Goal: Task Accomplishment & Management: Use online tool/utility

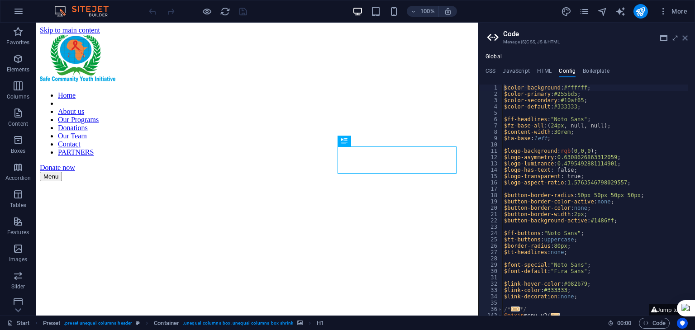
click at [684, 36] on icon at bounding box center [684, 37] width 5 height 7
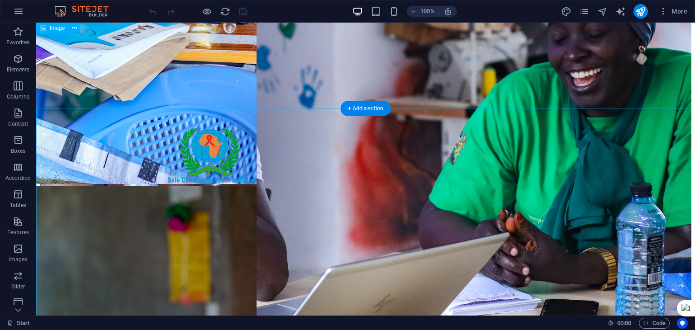
scroll to position [5793, 0]
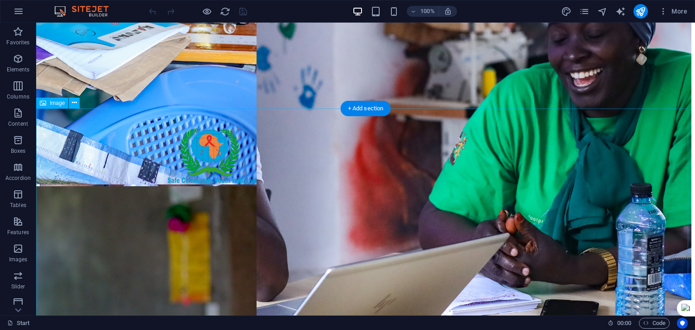
click at [154, 221] on div "Drag here to replace the existing content. Press “Ctrl” if you want to create a…" at bounding box center [365, 169] width 658 height 293
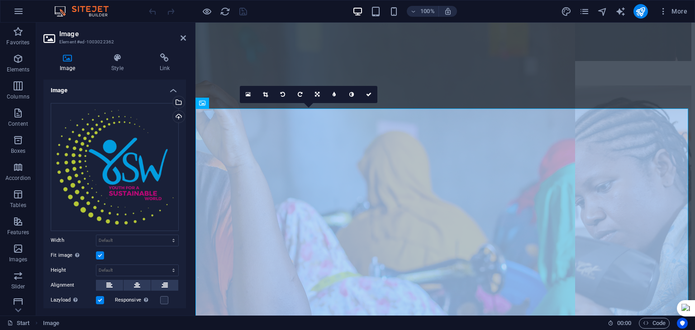
scroll to position [5755, 0]
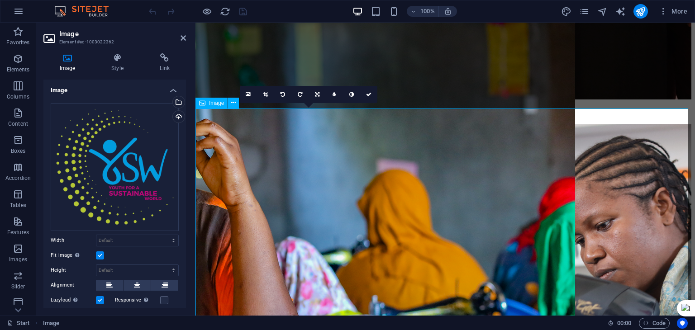
click at [671, 9] on span "More" at bounding box center [672, 11] width 28 height 9
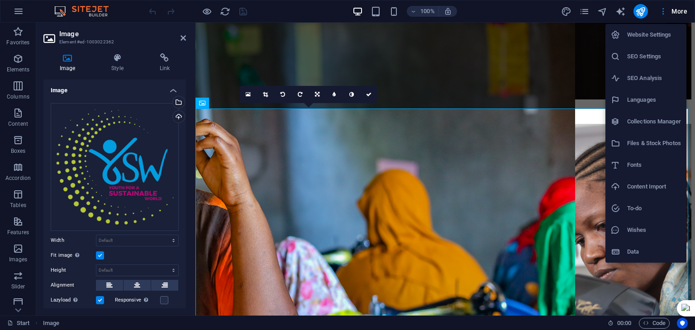
click at [644, 36] on h6 "Website Settings" at bounding box center [654, 34] width 54 height 11
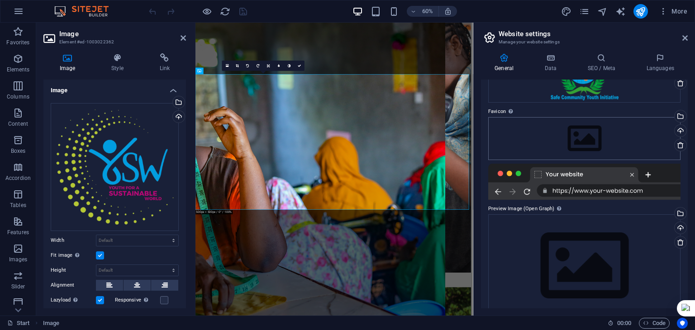
scroll to position [85, 0]
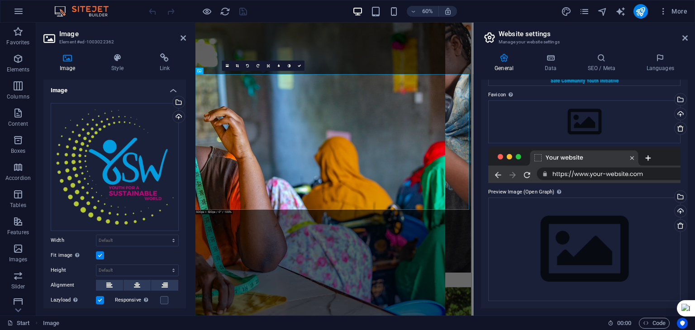
click at [595, 172] on div at bounding box center [584, 165] width 192 height 36
click at [672, 196] on div "Select files from the file manager, stock photos, or upload file(s)" at bounding box center [643, 197] width 59 height 34
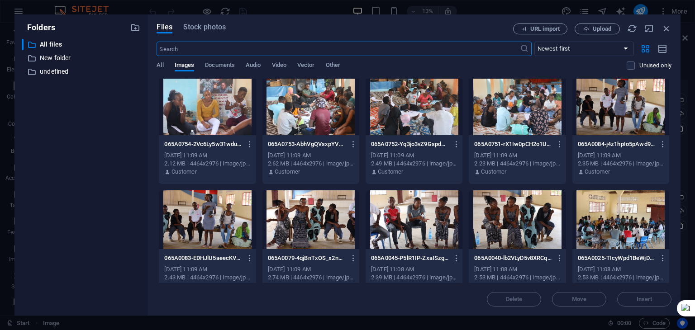
scroll to position [4235, 0]
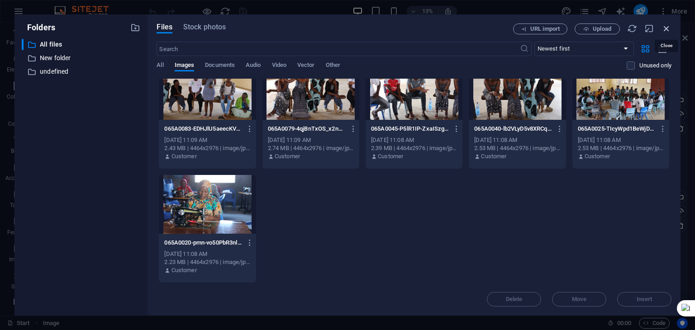
click at [666, 30] on icon "button" at bounding box center [666, 29] width 10 height 10
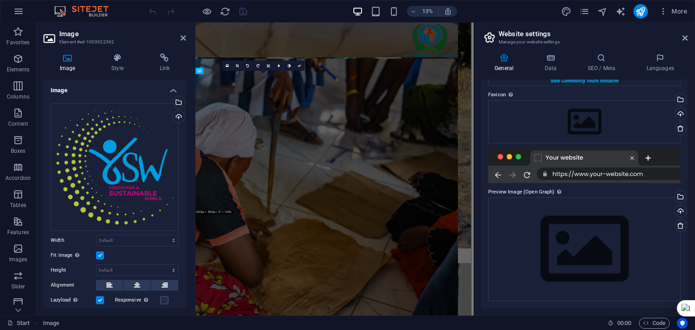
scroll to position [5822, 0]
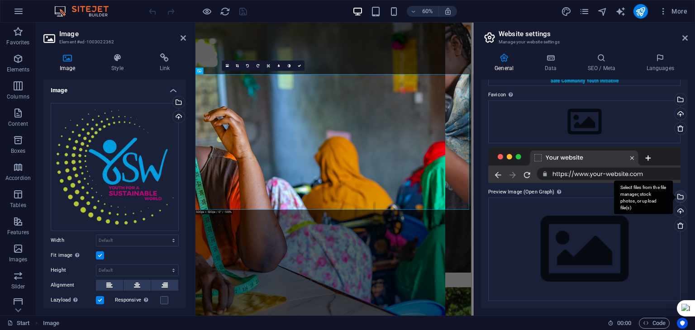
click at [679, 199] on div "Select files from the file manager, stock photos, or upload file(s)" at bounding box center [679, 198] width 14 height 14
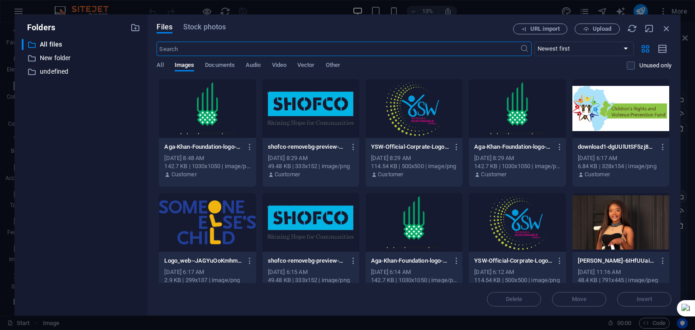
scroll to position [6342, 0]
click at [668, 28] on icon "button" at bounding box center [666, 29] width 10 height 10
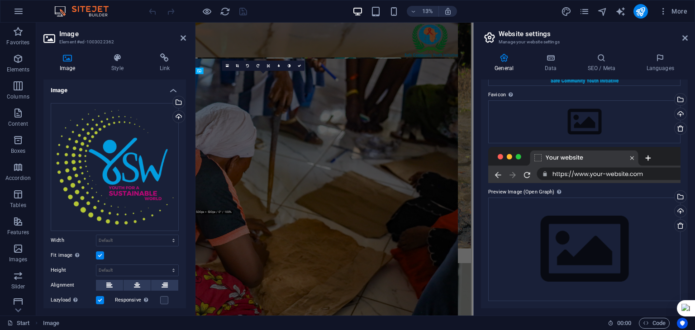
scroll to position [5822, 0]
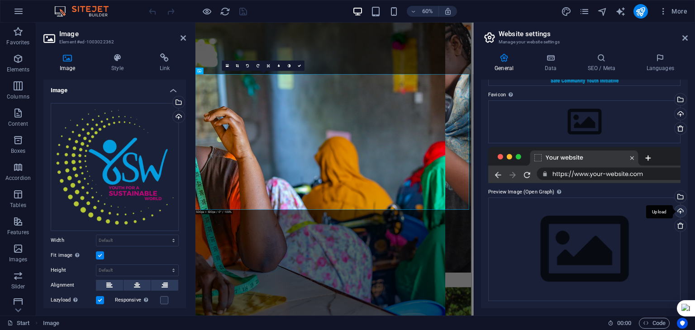
click at [680, 210] on div "Upload" at bounding box center [679, 212] width 14 height 14
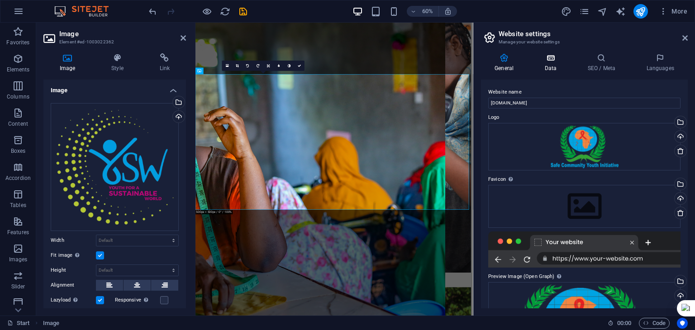
click at [543, 61] on icon at bounding box center [549, 57] width 39 height 9
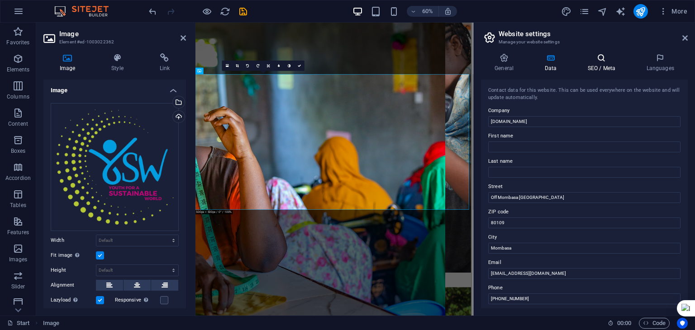
click at [604, 53] on icon at bounding box center [600, 57] width 55 height 9
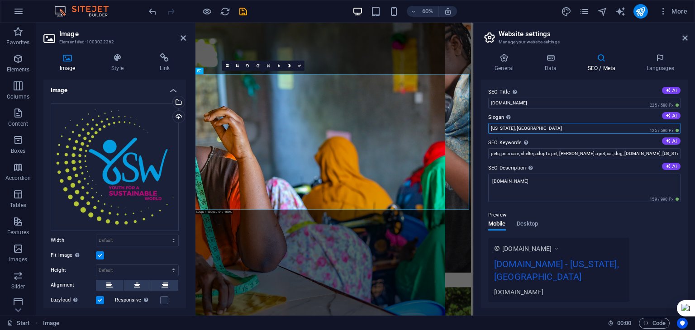
click at [554, 130] on input "New York, NY" at bounding box center [584, 128] width 192 height 11
type input "Act!Empower!ImpactLives"
click at [600, 152] on input "pets, pets care, shelter, adopt a pet, foster a pet, cat, dog, safecommunityken…" at bounding box center [584, 153] width 192 height 11
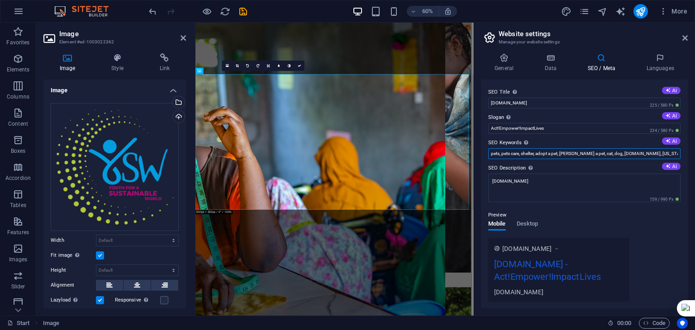
click at [600, 152] on input "pets, pets care, shelter, adopt a pet, foster a pet, cat, dog, safecommunityken…" at bounding box center [584, 153] width 192 height 11
type input "Empowerment ,kilifi, Sexual Reproctive health in coast, Girls Empowerment kilif"
click at [560, 182] on textarea "[DOMAIN_NAME]" at bounding box center [584, 188] width 192 height 28
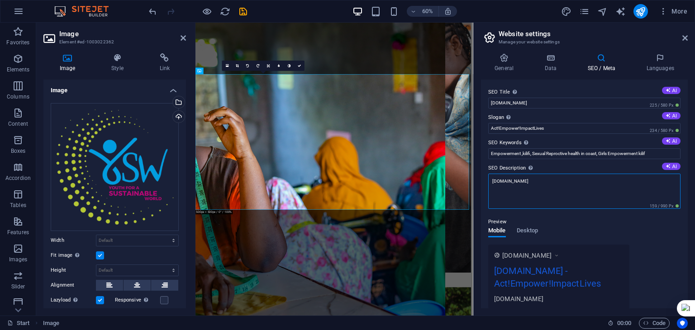
click at [560, 182] on textarea "[DOMAIN_NAME]" at bounding box center [584, 191] width 192 height 35
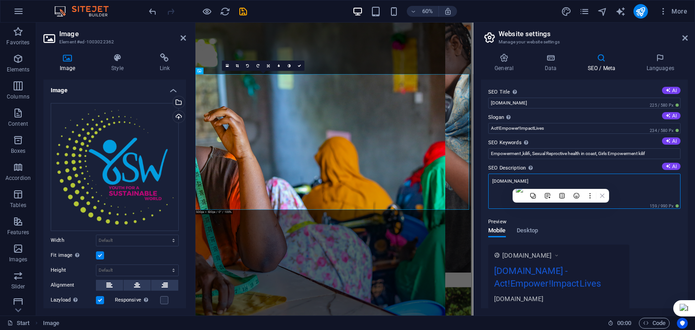
click at [560, 182] on textarea "[DOMAIN_NAME]" at bounding box center [584, 191] width 192 height 35
click at [545, 193] on textarea "safe communiry is" at bounding box center [584, 191] width 192 height 35
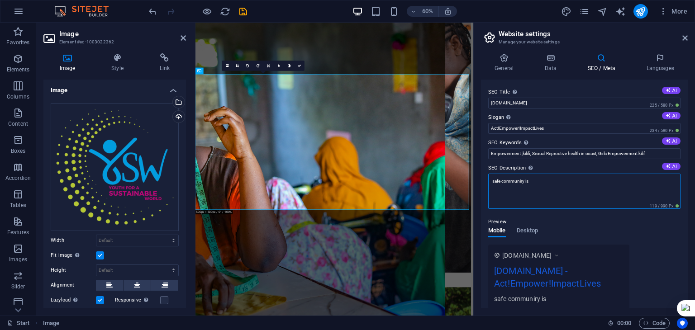
click at [545, 193] on textarea "safe communiry is" at bounding box center [584, 191] width 192 height 35
paste textarea "Safe Community Youth Initiative is an organization transforming the lives of gi…"
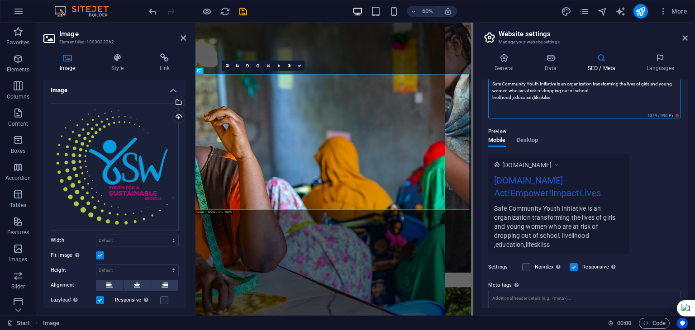
scroll to position [101, 0]
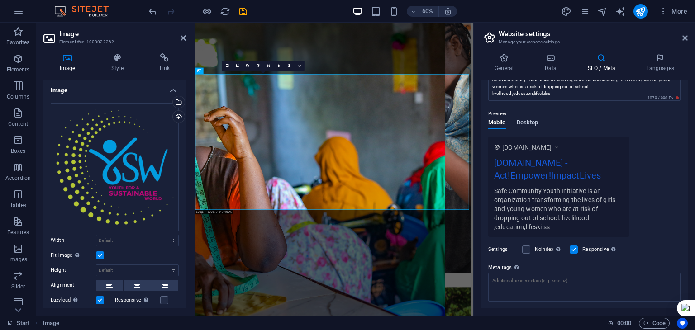
click at [528, 133] on div "Mobile Desktop" at bounding box center [513, 127] width 50 height 17
click at [527, 125] on span "Desktop" at bounding box center [527, 123] width 22 height 13
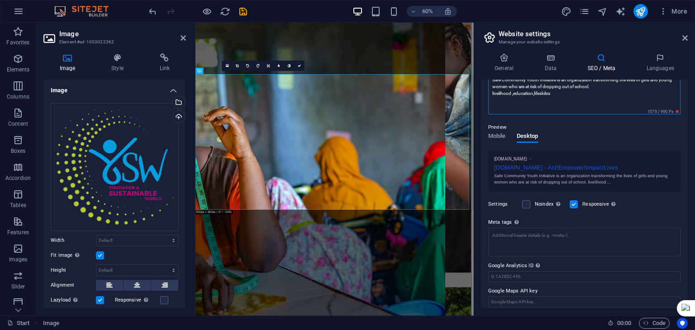
click at [550, 98] on textarea "Safe Community Youth Initiative is an organization transforming the lives of gi…" at bounding box center [584, 93] width 192 height 42
click at [555, 96] on textarea "Safe Community Youth Initiative is an organization transforming the lives of gi…" at bounding box center [584, 93] width 192 height 42
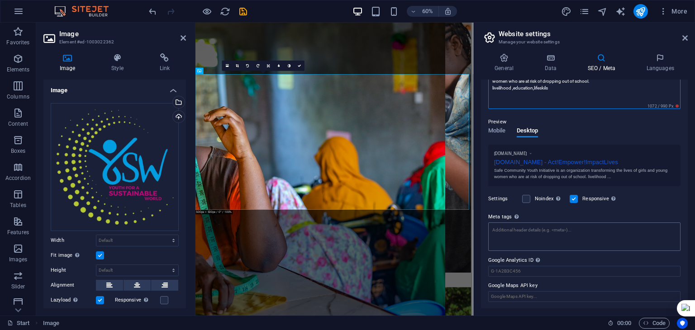
scroll to position [0, 0]
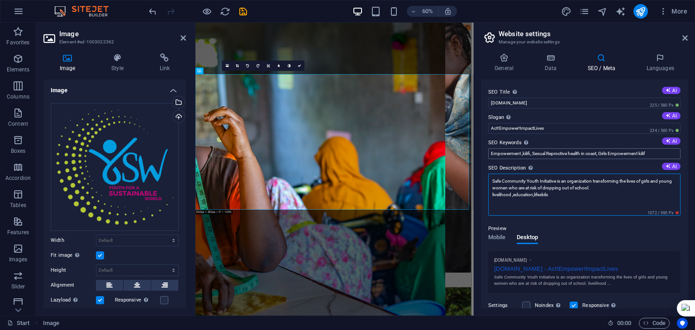
type textarea "Safe Community Youth Initiative is an organization transforming the lives of gi…"
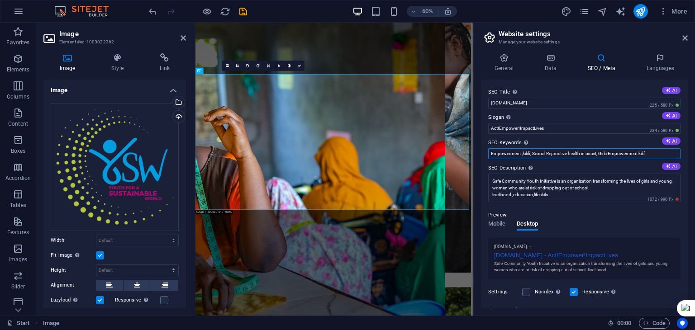
click at [536, 152] on input "Empowerment ,kilifi, Sexual Reproctive health in coast, Girls Empowerment kilif" at bounding box center [584, 153] width 192 height 11
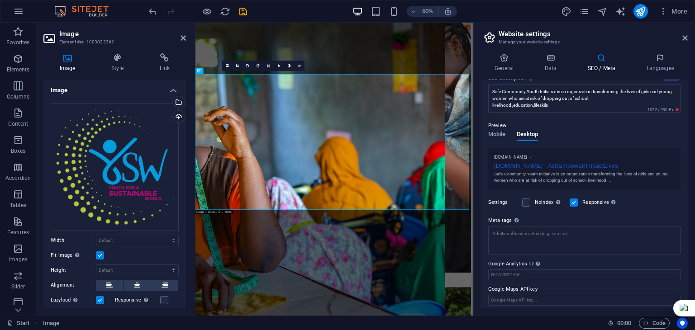
scroll to position [93, 0]
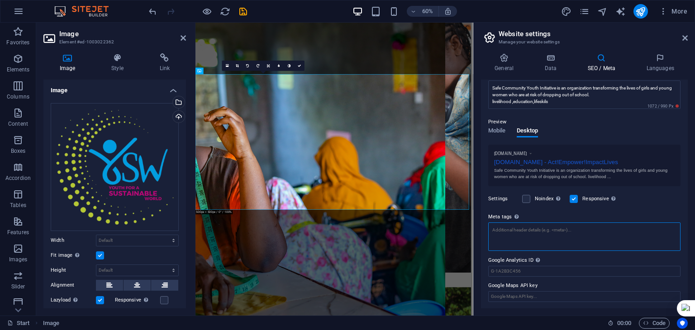
click at [524, 243] on textarea "Meta tags Enter HTML code here that will be placed inside the tags of your webs…" at bounding box center [584, 237] width 192 height 28
paste textarea "Empowerment ,kilifi, Sexual Reproctive health in coast, Girls Empowerment kilif"
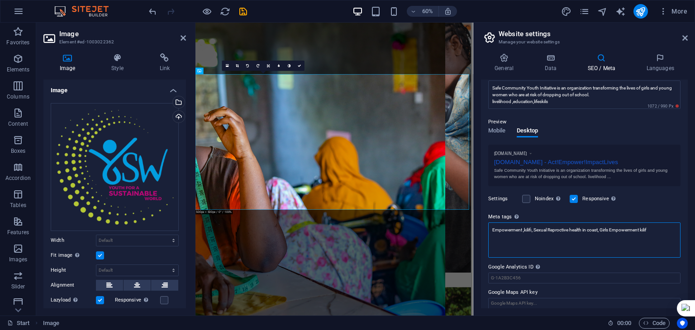
click at [493, 229] on textarea "Empowerment ,kilifi, Sexual Reproctive health in coast, Girls Empowerment kilif" at bounding box center [584, 240] width 192 height 35
click at [524, 228] on textarea "<Empowerment ,kilifi, Sexual Reproctive health in coast, Girls Empowerment kilif" at bounding box center [584, 240] width 192 height 35
click at [529, 228] on textarea "<Empowerment> ,kilifi, Sexual Reproctive health in coast, Girls Empowerment kil…" at bounding box center [584, 240] width 192 height 35
click at [672, 227] on textarea "<Empowerment> ,<ilifi, Sexual Reproctive health in kenya coast> <Girls Empowerm…" at bounding box center [584, 240] width 192 height 35
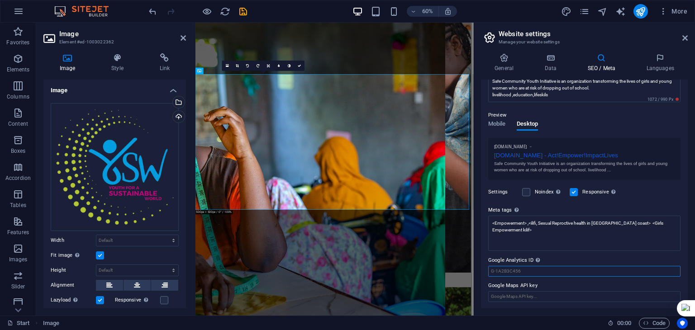
type textarea "<empowerment> <ilifi, sexual="" reproctive="" health="" in="" kenya="" coast=""…"
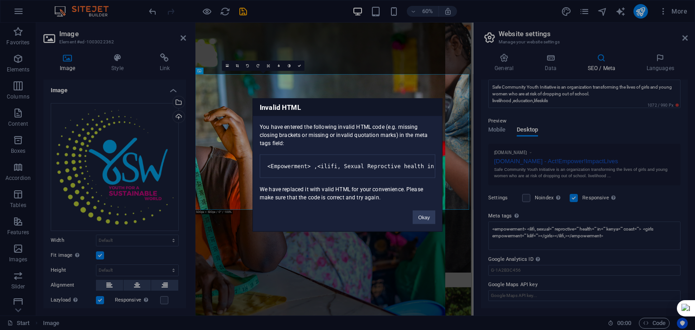
scroll to position [93, 0]
click at [557, 269] on body "safecommunitykenya.org Start (en) Favorites Elements Columns Content Boxes Acco…" at bounding box center [347, 165] width 695 height 330
click at [422, 223] on button "Okay" at bounding box center [423, 218] width 23 height 14
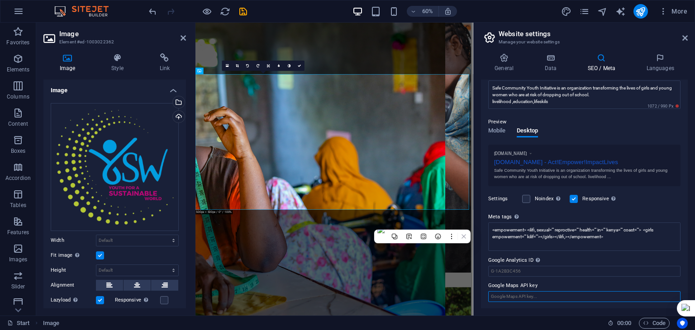
click at [529, 294] on input "Google Maps API key" at bounding box center [584, 296] width 192 height 11
click at [529, 270] on input "Google Analytics ID Please only add the Google Analytics ID. We automatically i…" at bounding box center [584, 271] width 192 height 11
click at [639, 11] on icon "publish" at bounding box center [640, 11] width 10 height 10
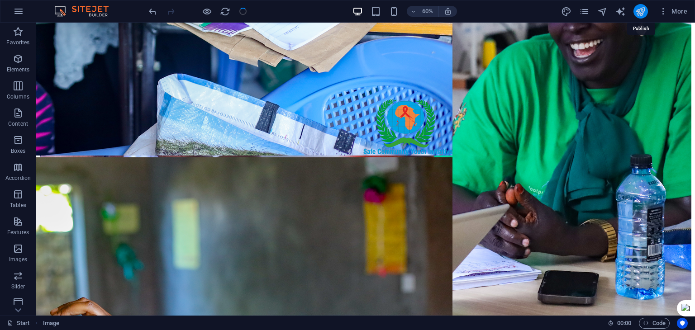
scroll to position [5793, 0]
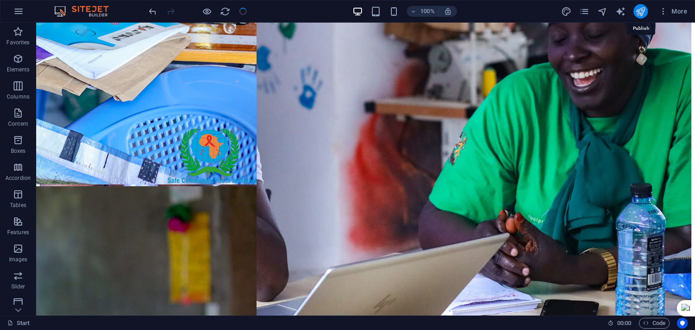
click at [639, 11] on icon "publish" at bounding box center [640, 11] width 10 height 10
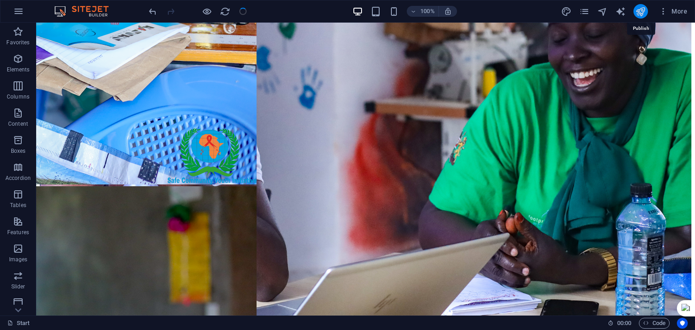
click at [639, 11] on icon "publish" at bounding box center [640, 11] width 10 height 10
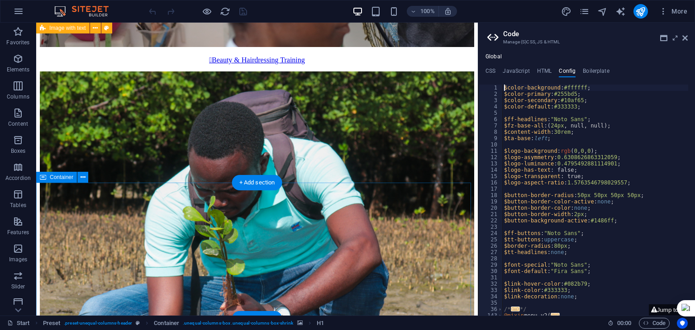
scroll to position [5961, 0]
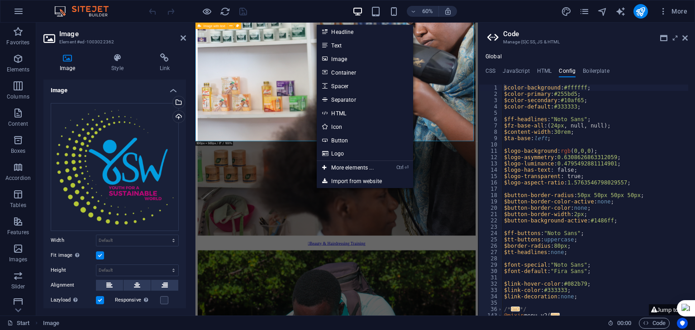
click at [687, 42] on header "Code Manage (S)CSS, JS & HTML" at bounding box center [587, 35] width 200 height 24
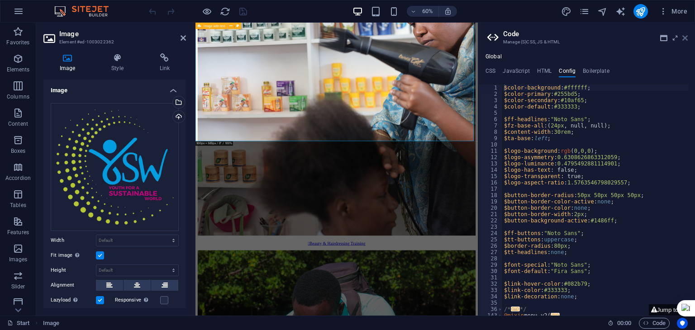
click at [686, 37] on icon at bounding box center [684, 37] width 5 height 7
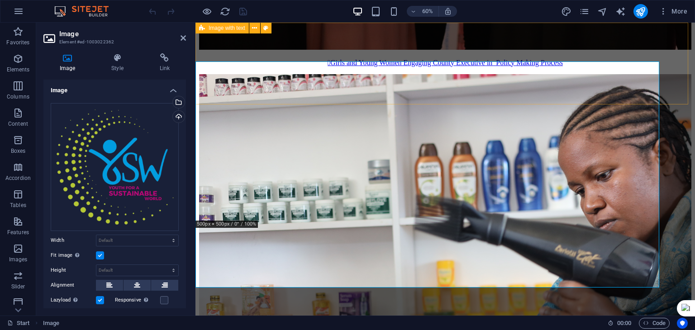
scroll to position [5880, 0]
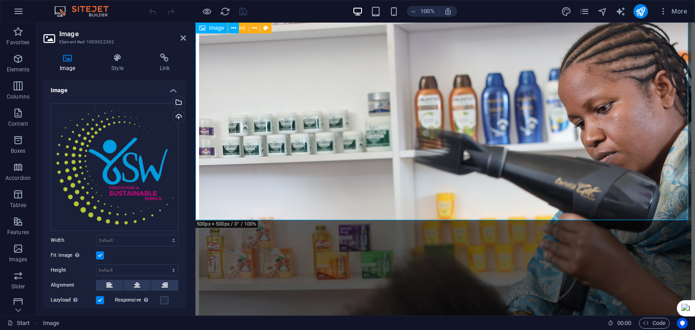
click at [185, 37] on icon at bounding box center [182, 37] width 5 height 7
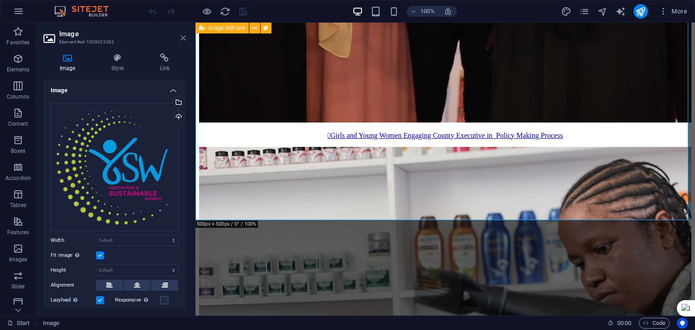
scroll to position [5919, 0]
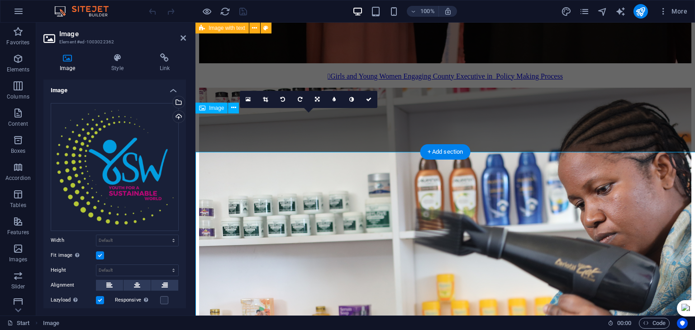
scroll to position [5761, 0]
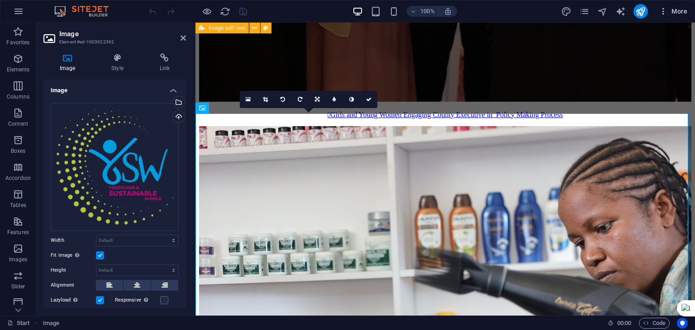
click at [664, 11] on icon "button" at bounding box center [662, 11] width 9 height 9
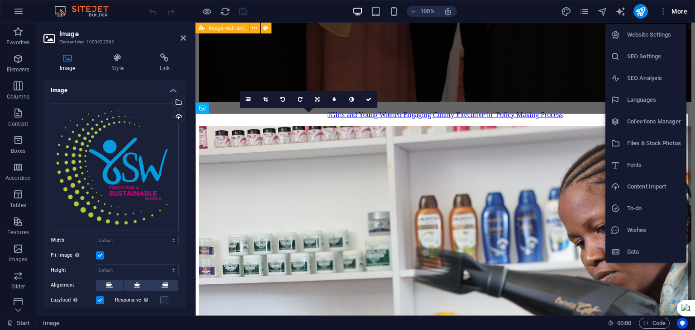
click at [657, 189] on h6 "Content Import" at bounding box center [654, 186] width 54 height 11
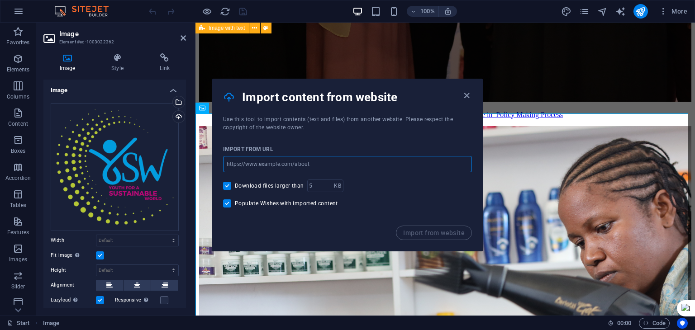
click at [313, 166] on input "url" at bounding box center [347, 164] width 249 height 16
click at [311, 164] on input "url" at bounding box center [347, 164] width 249 height 16
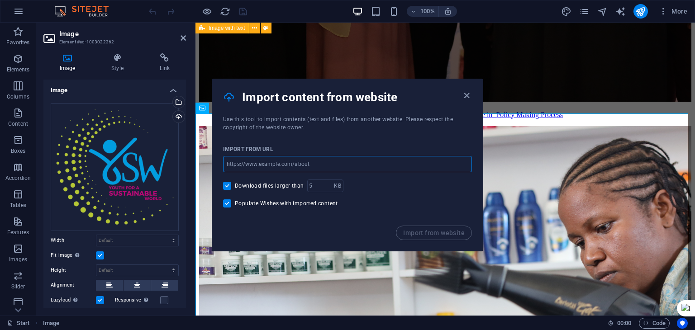
click at [311, 164] on input "url" at bounding box center [347, 164] width 249 height 16
paste input "[URL][DOMAIN_NAME]"
type input "[URL][DOMAIN_NAME]"
click at [441, 232] on span "Import from website" at bounding box center [434, 232] width 62 height 7
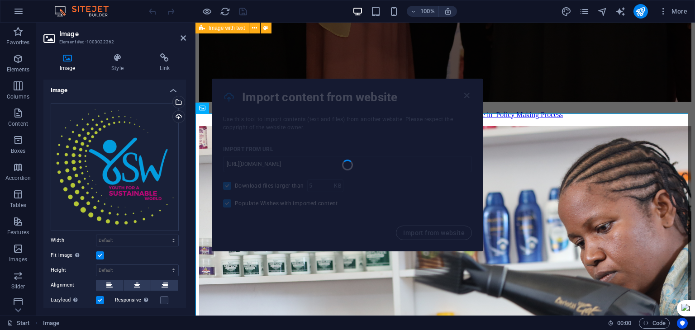
click at [466, 97] on div at bounding box center [347, 165] width 270 height 172
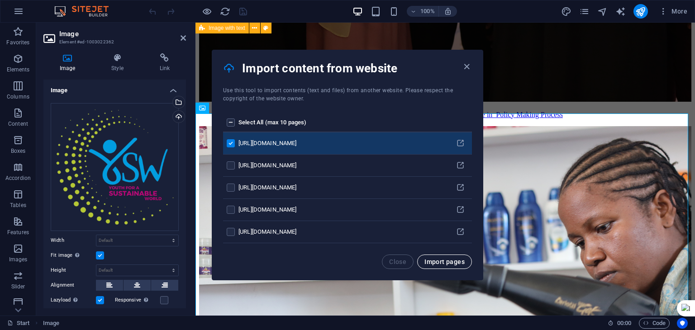
click at [443, 258] on span "Import pages" at bounding box center [444, 261] width 40 height 7
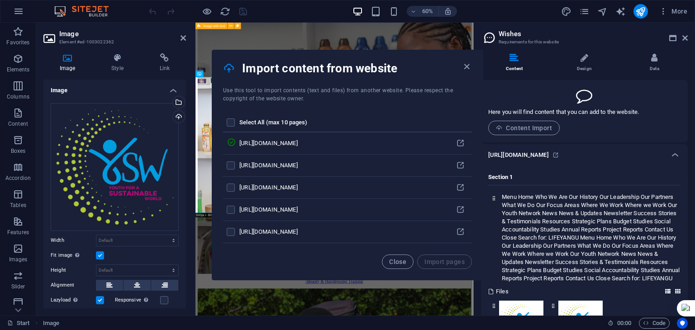
scroll to position [98, 0]
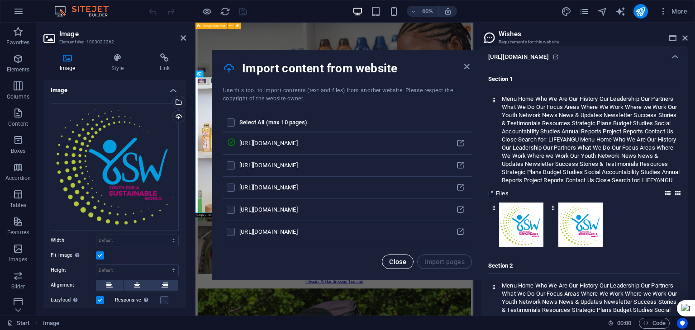
click at [402, 264] on span "Close" at bounding box center [397, 261] width 17 height 7
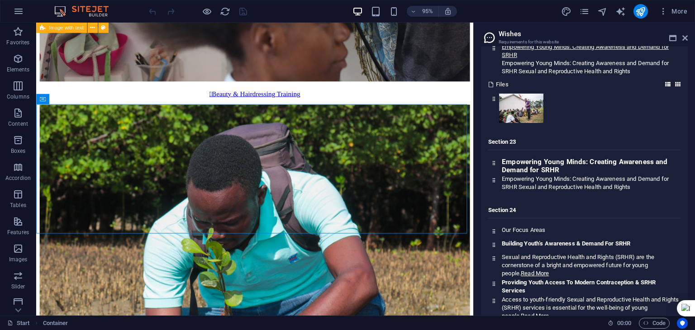
scroll to position [2516, 0]
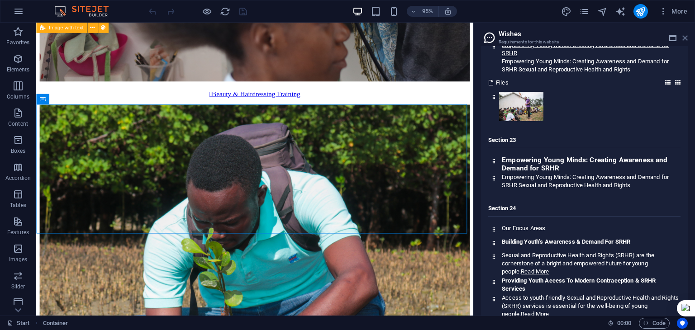
click at [683, 37] on icon at bounding box center [684, 37] width 5 height 7
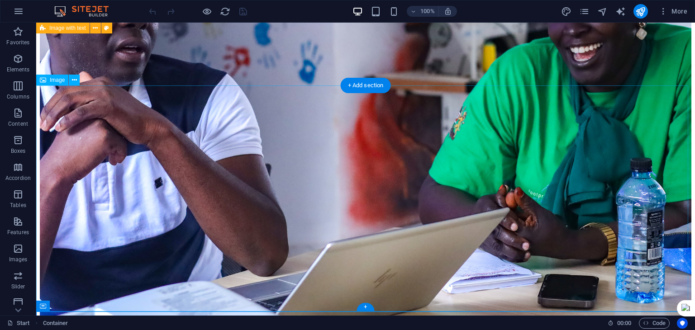
scroll to position [5827, 0]
click at [663, 10] on icon "button" at bounding box center [662, 11] width 9 height 9
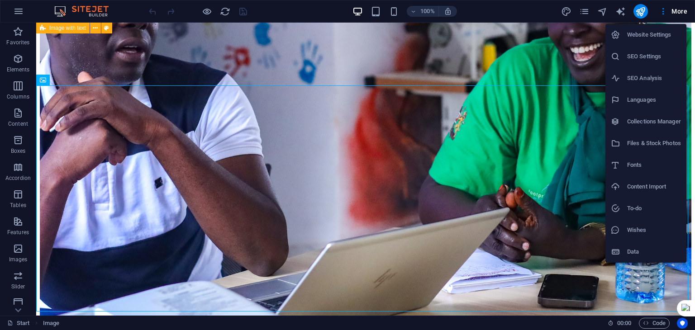
click at [649, 149] on li "Files & Stock Photos" at bounding box center [645, 144] width 81 height 22
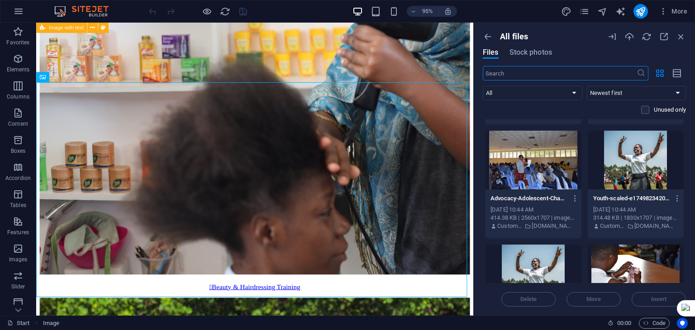
scroll to position [2156, 0]
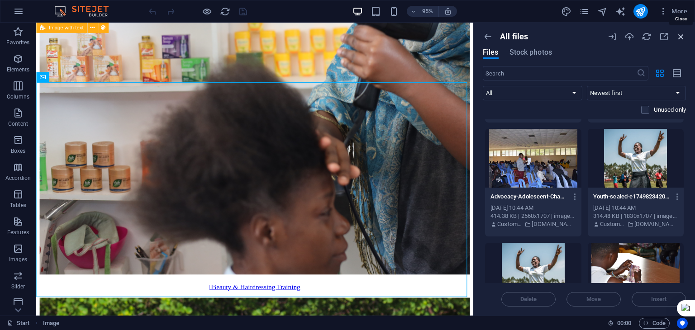
click at [681, 36] on icon "button" at bounding box center [681, 37] width 10 height 10
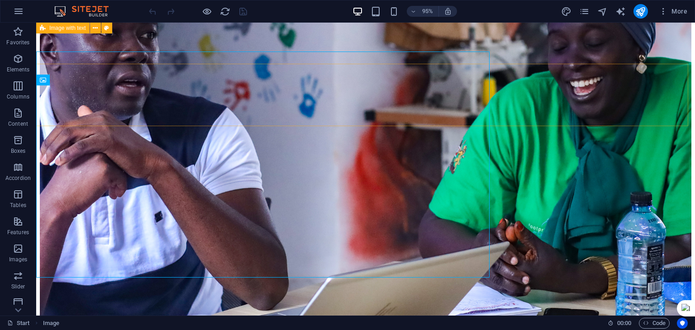
scroll to position [5827, 0]
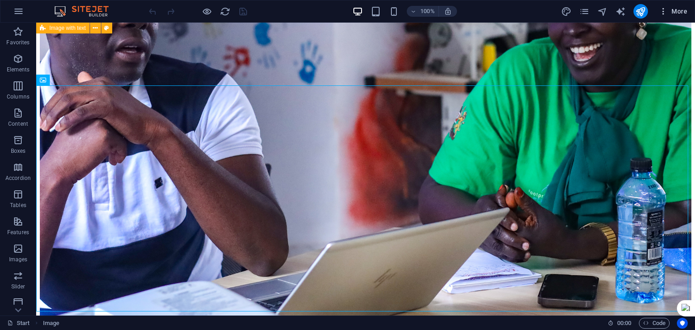
click at [677, 12] on span "More" at bounding box center [672, 11] width 28 height 9
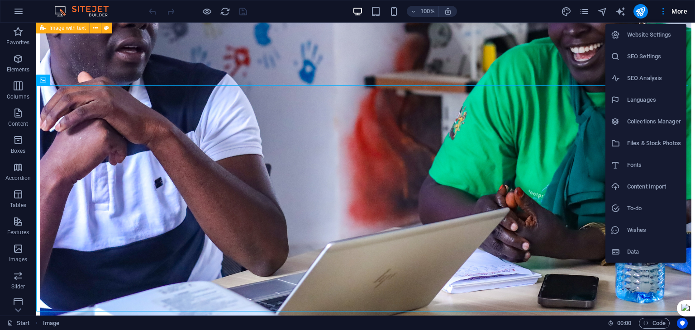
click at [631, 40] on h6 "Website Settings" at bounding box center [654, 34] width 54 height 11
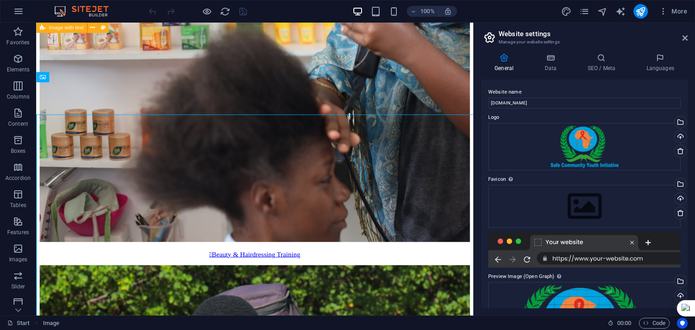
scroll to position [5793, 0]
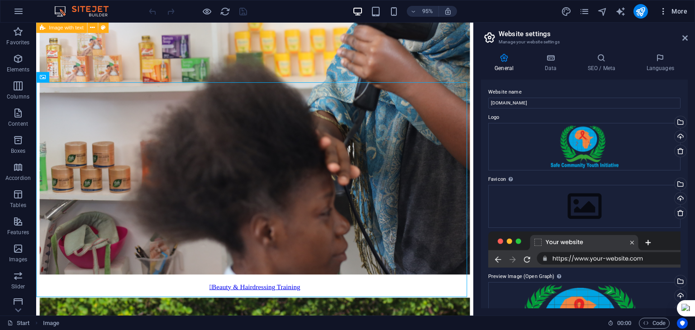
click at [676, 11] on span "More" at bounding box center [672, 11] width 28 height 9
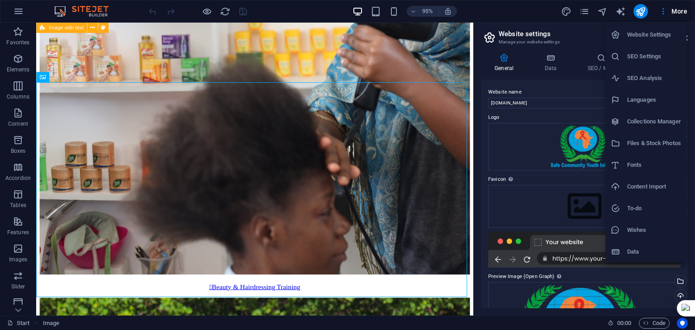
click at [431, 161] on div at bounding box center [347, 165] width 695 height 330
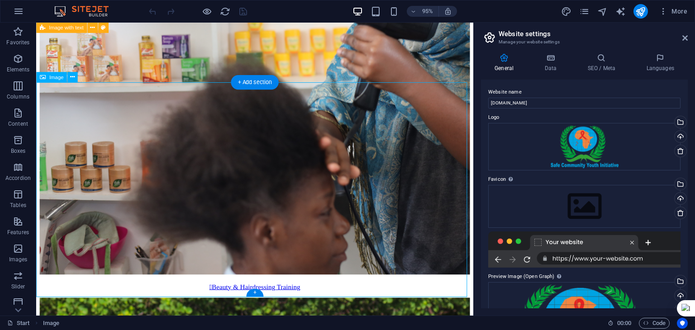
click at [683, 36] on icon at bounding box center [684, 37] width 5 height 7
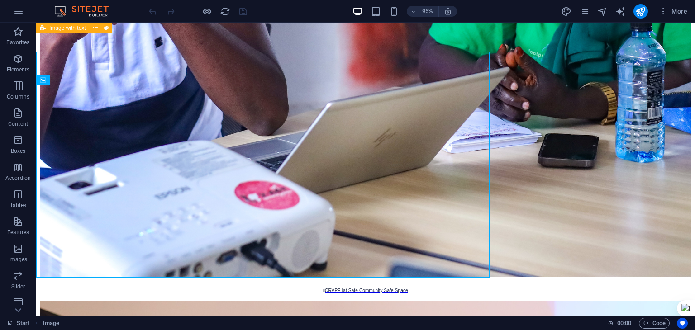
scroll to position [5827, 0]
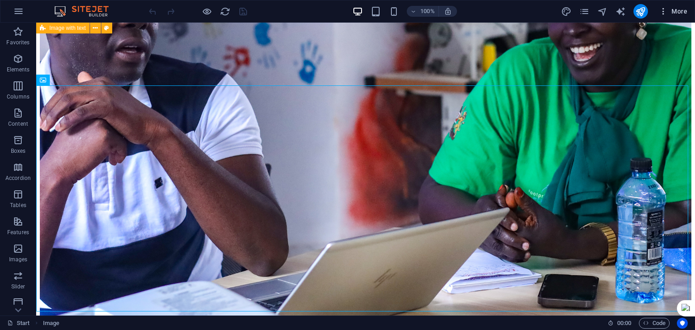
click at [679, 10] on span "More" at bounding box center [672, 11] width 28 height 9
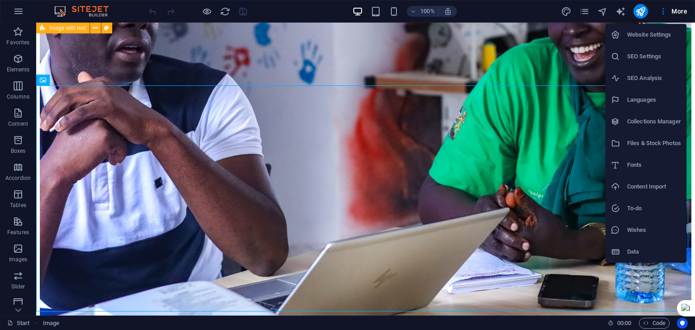
click at [641, 187] on h6 "Content Import" at bounding box center [654, 186] width 54 height 11
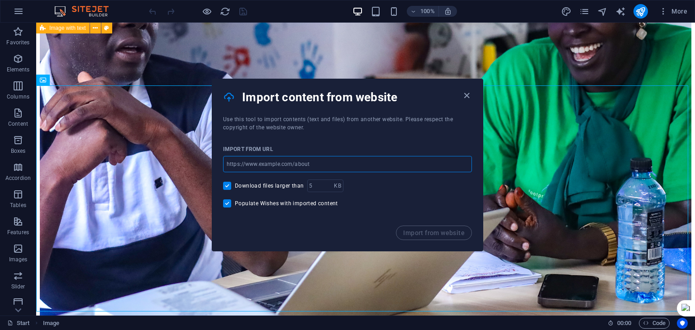
click at [321, 166] on input "url" at bounding box center [347, 164] width 249 height 16
type input "[URL][DOMAIN_NAME]"
click at [428, 232] on span "Import from website" at bounding box center [434, 232] width 62 height 7
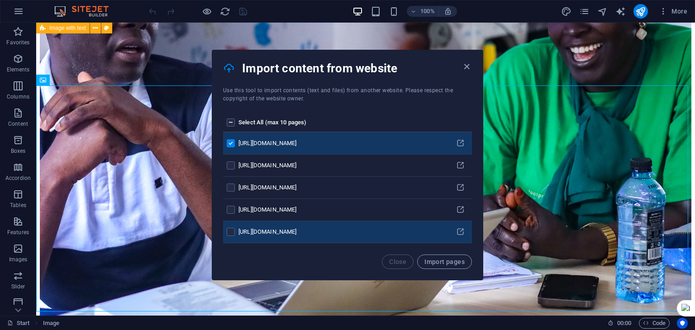
click at [368, 239] on td "[URL][DOMAIN_NAME]" at bounding box center [343, 232] width 210 height 22
click at [230, 229] on label "pages list" at bounding box center [231, 232] width 8 height 8
click at [0, 0] on input "pages list" at bounding box center [0, 0] width 0 height 0
click at [229, 144] on label "pages list" at bounding box center [231, 143] width 8 height 8
click at [0, 0] on input "pages list" at bounding box center [0, 0] width 0 height 0
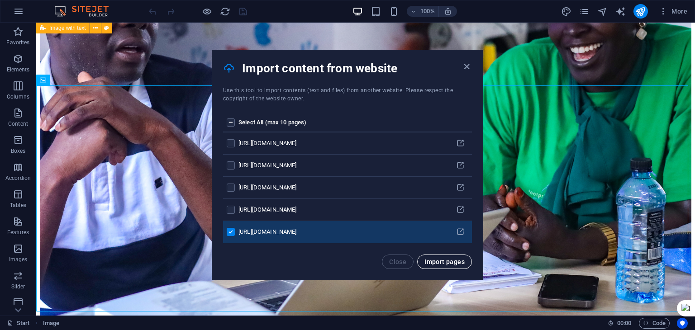
click at [448, 263] on span "Import pages" at bounding box center [444, 261] width 40 height 7
click at [459, 233] on icon "pages list" at bounding box center [460, 232] width 9 height 9
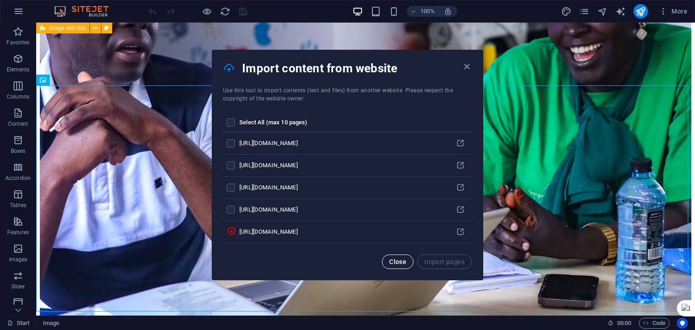
click at [392, 256] on button "Close" at bounding box center [398, 262] width 32 height 14
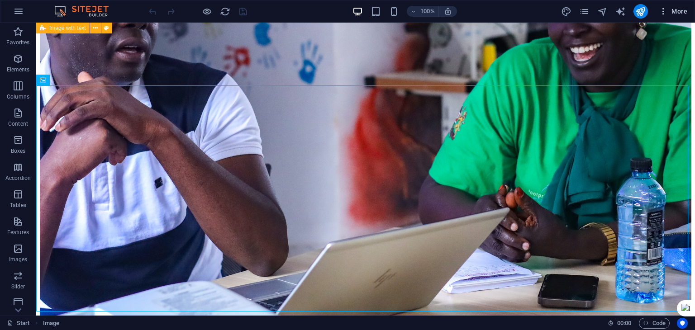
click at [682, 11] on span "More" at bounding box center [672, 11] width 28 height 9
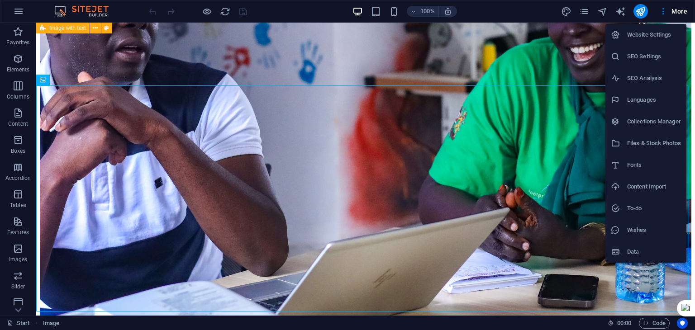
click at [636, 140] on h6 "Files & Stock Photos" at bounding box center [654, 143] width 54 height 11
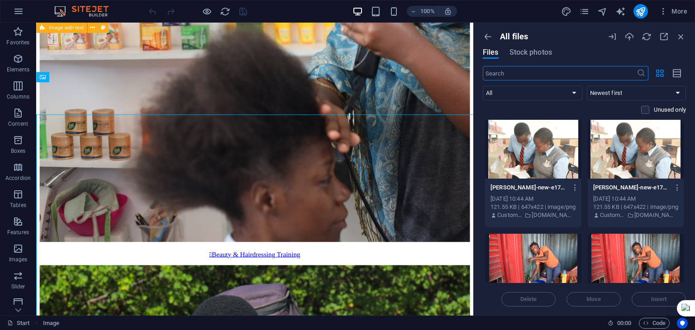
scroll to position [5793, 0]
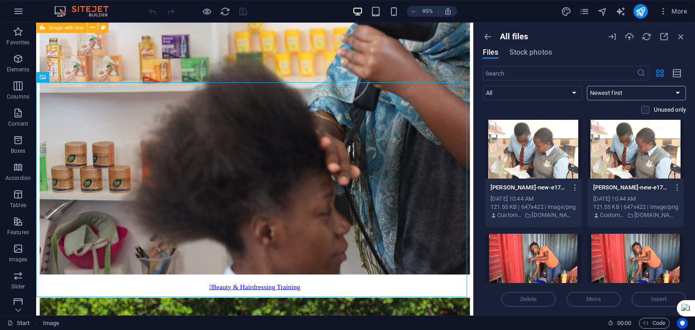
click at [673, 96] on select "Newest first Oldest first Name (A-Z) Name (Z-A) Size (0-9) Size (9-0) Resolutio…" at bounding box center [636, 93] width 99 height 14
click at [529, 53] on span "Stock photos" at bounding box center [530, 52] width 43 height 11
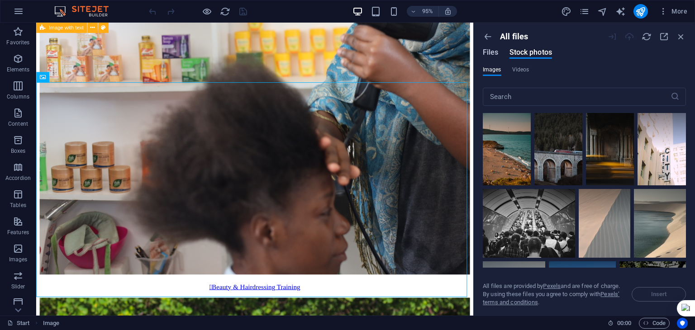
click at [491, 51] on span "Files" at bounding box center [491, 52] width 16 height 11
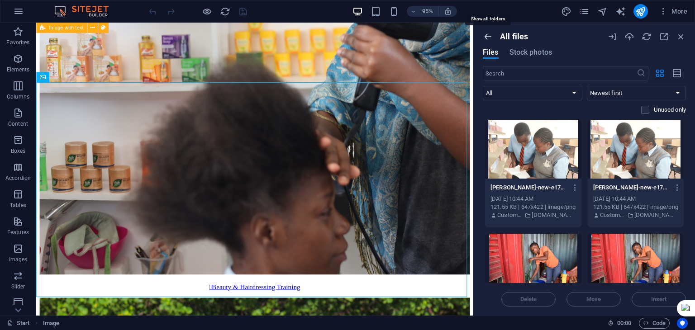
click at [490, 35] on icon "button" at bounding box center [488, 37] width 10 height 10
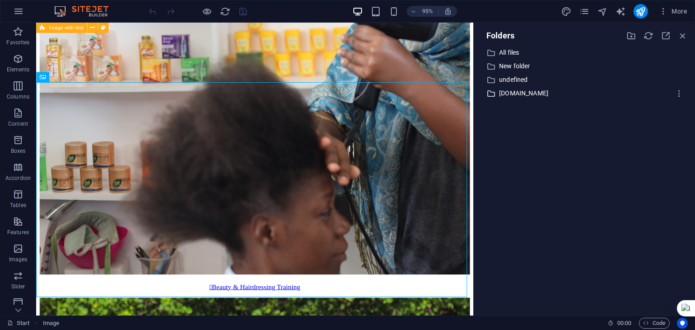
click at [510, 92] on p "[DOMAIN_NAME]" at bounding box center [585, 93] width 172 height 10
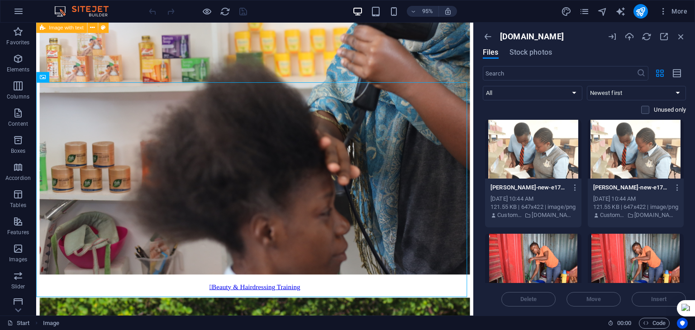
click at [522, 142] on div at bounding box center [533, 149] width 96 height 59
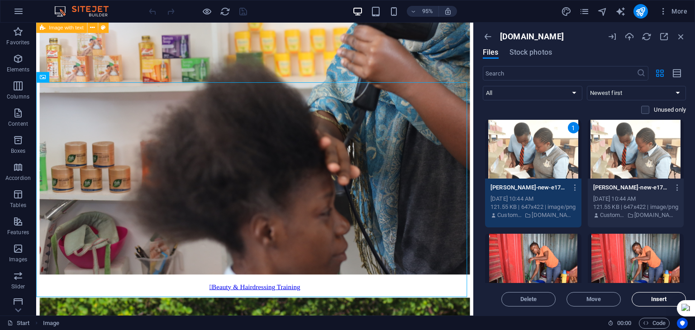
click at [645, 300] on span "Insert" at bounding box center [658, 299] width 46 height 5
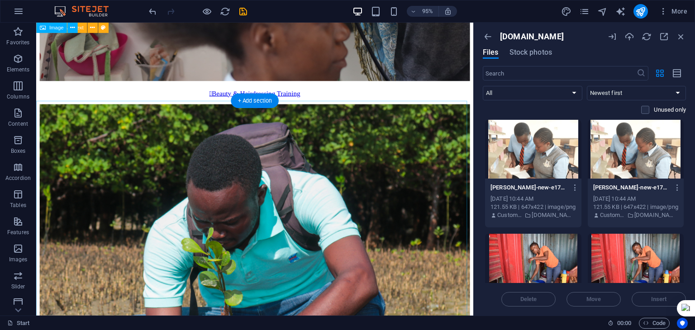
scroll to position [5996, 0]
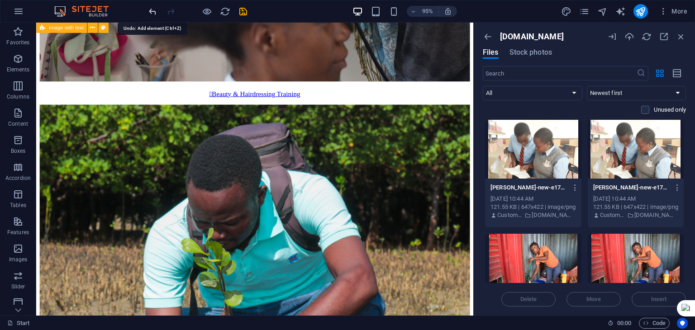
click at [151, 10] on icon "undo" at bounding box center [152, 11] width 10 height 10
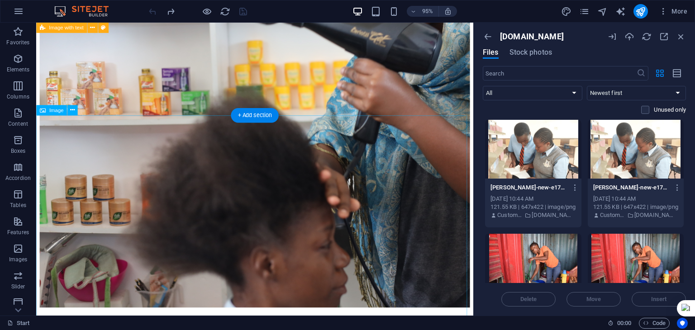
scroll to position [5758, 0]
click at [680, 39] on icon "button" at bounding box center [681, 37] width 10 height 10
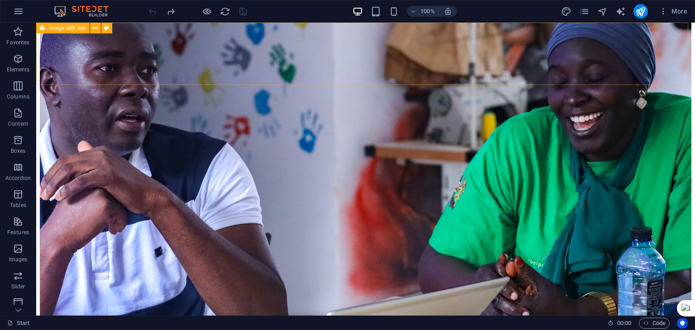
scroll to position [5792, 0]
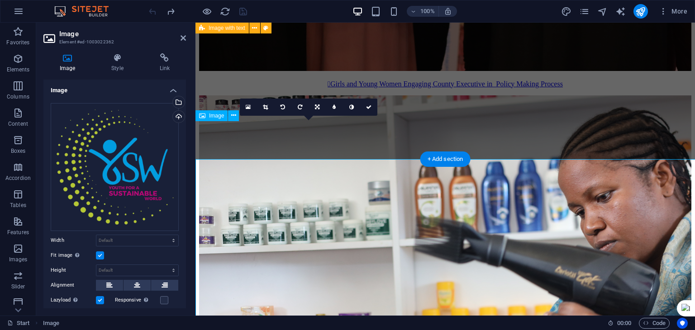
scroll to position [5753, 0]
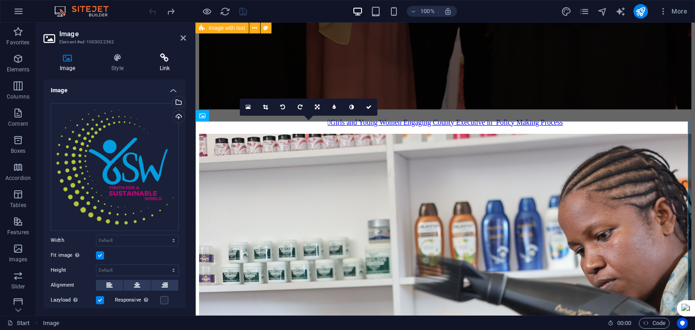
click at [170, 56] on icon at bounding box center [164, 57] width 43 height 9
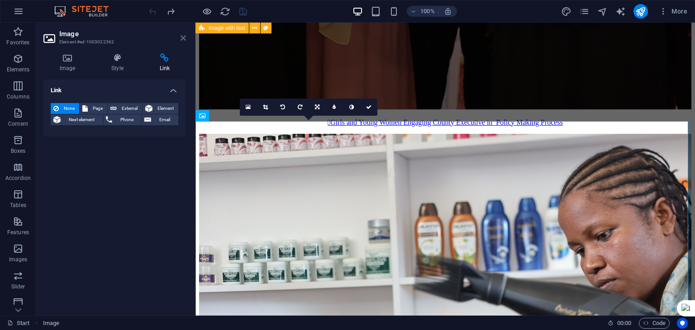
click at [182, 38] on icon at bounding box center [182, 37] width 5 height 7
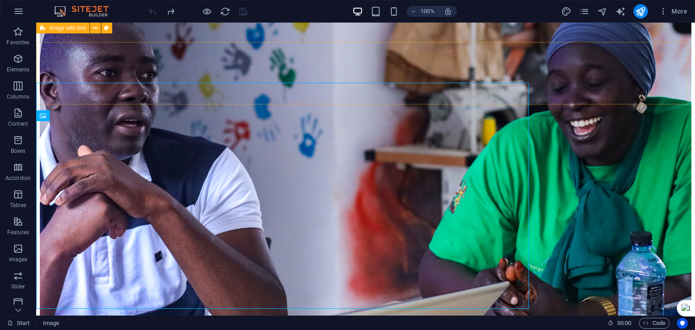
scroll to position [5792, 0]
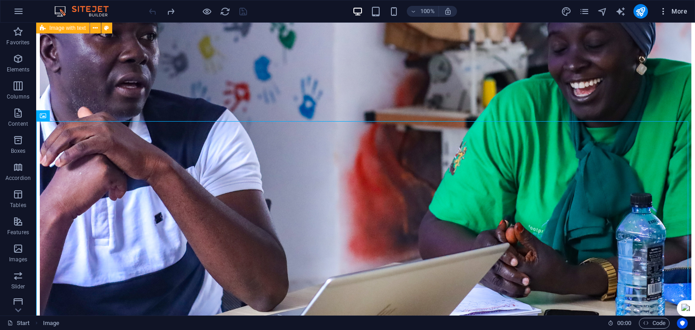
click at [674, 13] on span "More" at bounding box center [672, 11] width 28 height 9
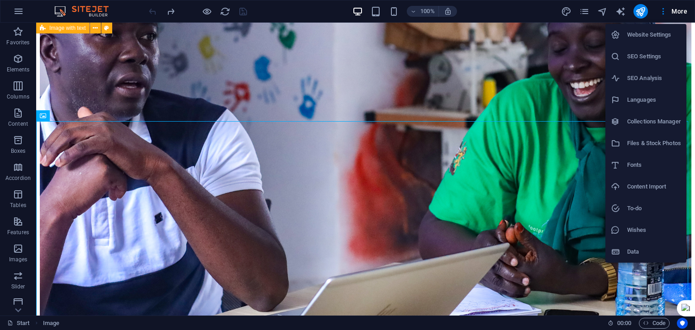
click at [620, 11] on div at bounding box center [347, 165] width 695 height 330
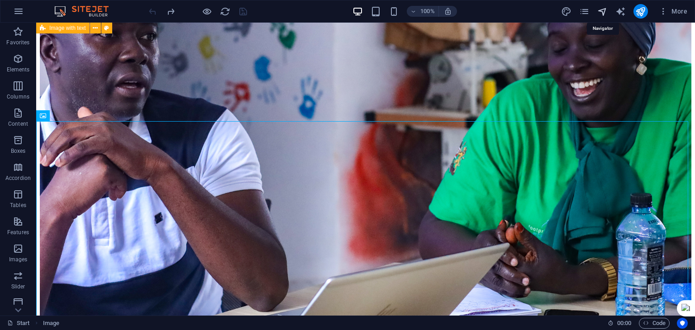
click at [601, 11] on icon "navigator" at bounding box center [602, 11] width 10 height 10
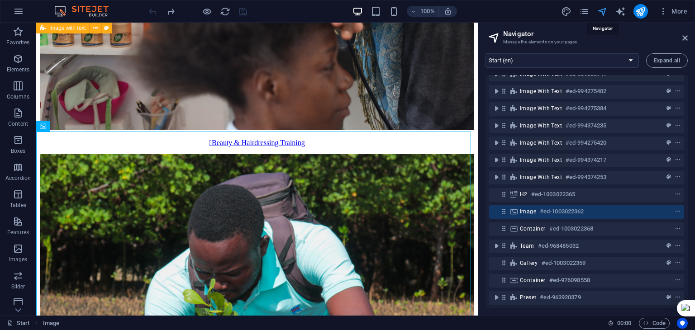
scroll to position [413, 0]
click at [676, 208] on icon "context-menu" at bounding box center [677, 211] width 6 height 6
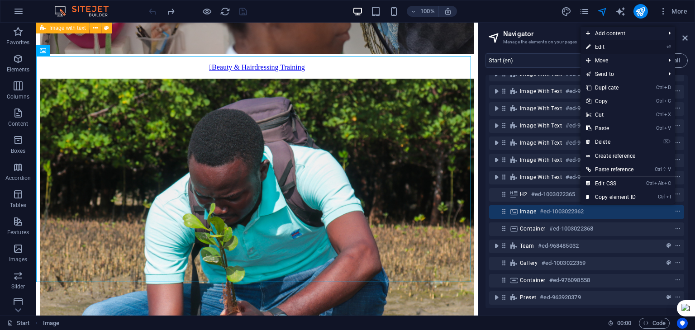
click at [606, 48] on link "⏎ Edit" at bounding box center [610, 47] width 61 height 14
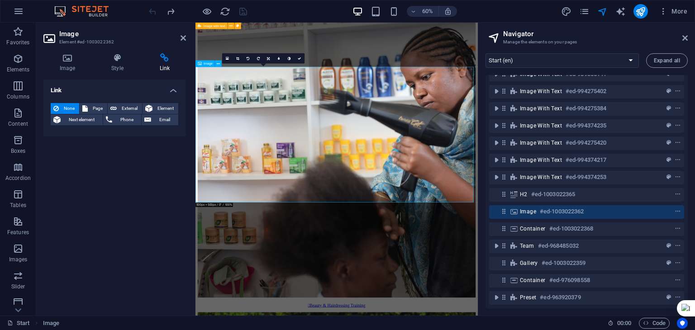
scroll to position [5844, 0]
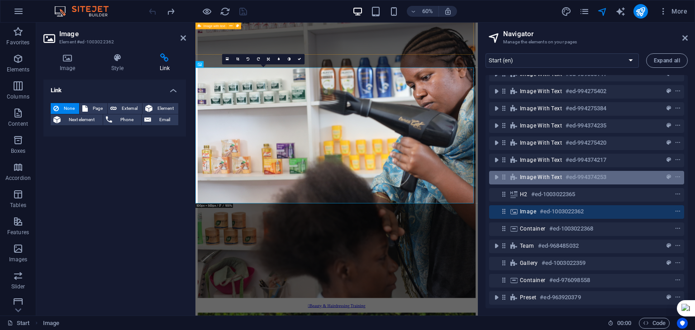
click at [557, 174] on span "Image with text" at bounding box center [541, 177] width 42 height 7
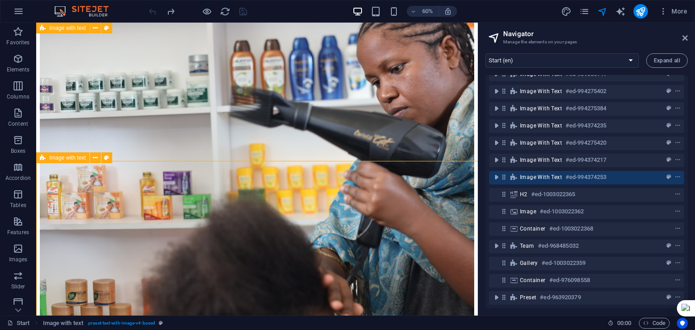
scroll to position [5531, 0]
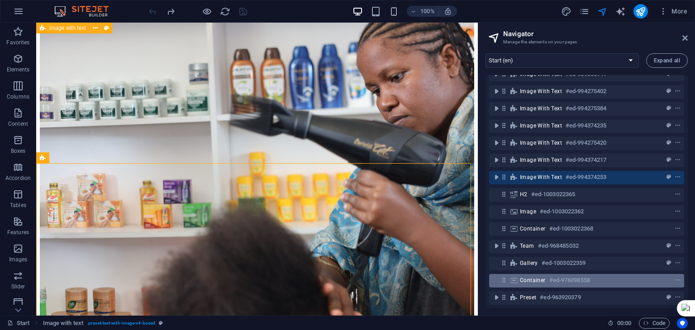
click at [558, 275] on h6 "#ed-976098558" at bounding box center [569, 280] width 41 height 11
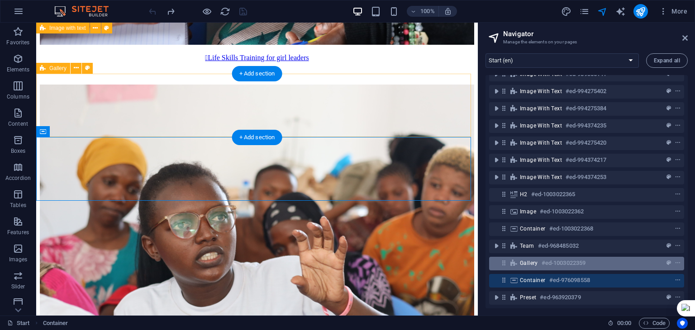
click at [557, 258] on h6 "#ed-1003022359" at bounding box center [563, 263] width 44 height 11
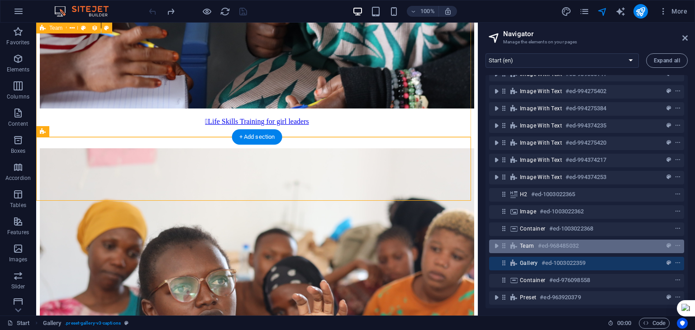
click at [557, 243] on h6 "#ed-968485032" at bounding box center [558, 246] width 41 height 11
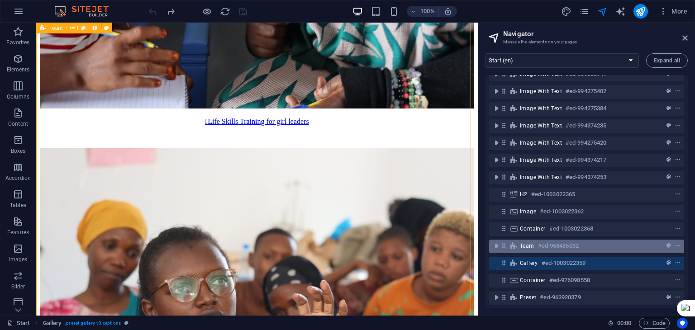
scroll to position [6438, 0]
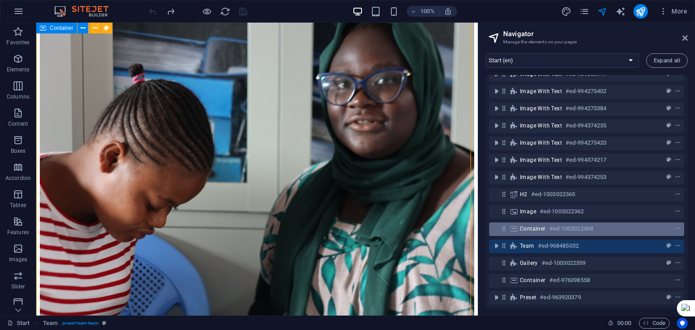
click at [557, 223] on h6 "#ed-1003022368" at bounding box center [571, 228] width 44 height 11
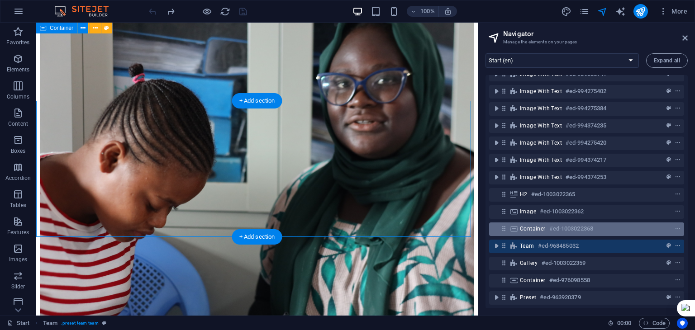
scroll to position [6080, 0]
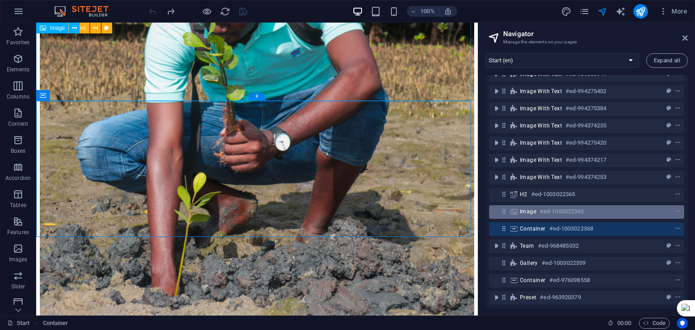
click at [557, 206] on h6 "#ed-1003022362" at bounding box center [562, 211] width 44 height 11
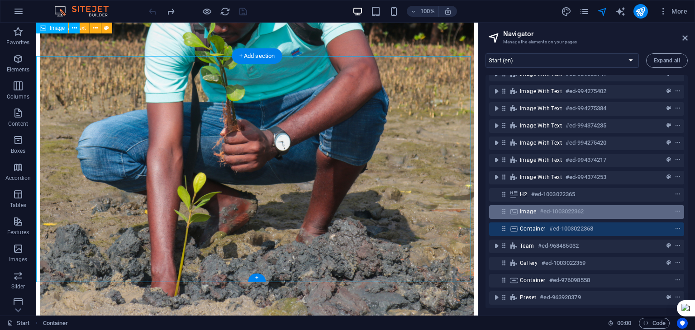
scroll to position [5898, 0]
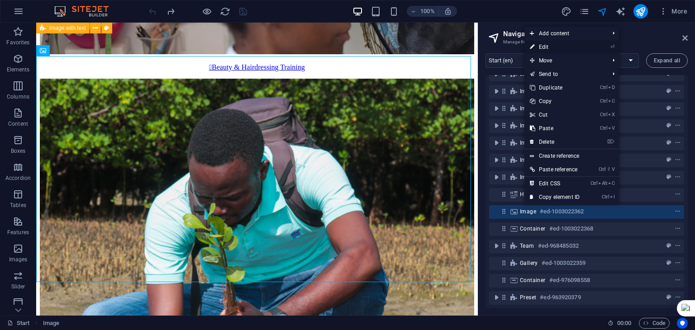
click at [551, 44] on link "⏎ Edit" at bounding box center [554, 47] width 61 height 14
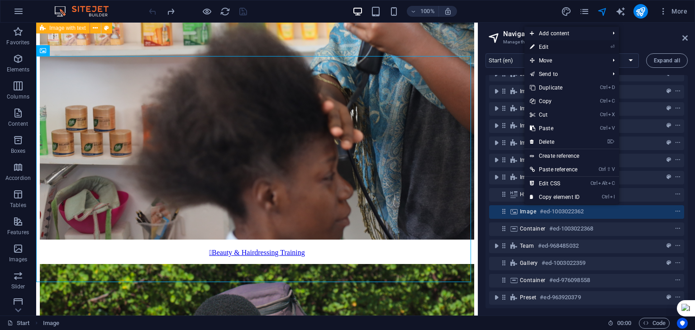
scroll to position [5896, 0]
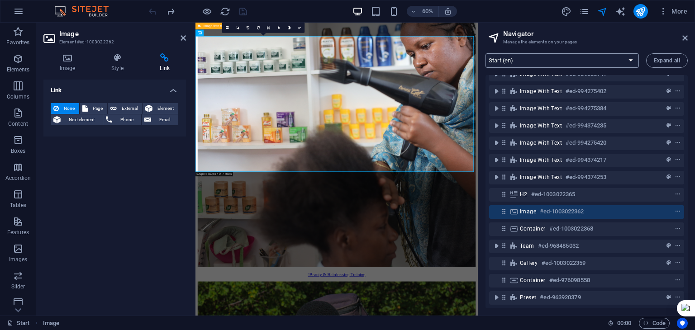
click at [627, 62] on select "Start (en) Subpage (en) Legal Notice (en) Privacy (en) OUR TEAM: Single Page La…" at bounding box center [561, 60] width 153 height 14
click at [586, 8] on icon "pages" at bounding box center [584, 11] width 10 height 10
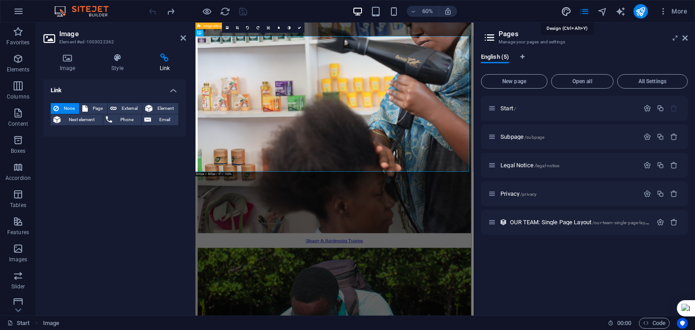
click at [563, 13] on icon "design" at bounding box center [566, 11] width 10 height 10
select select "px"
select select "400"
select select "px"
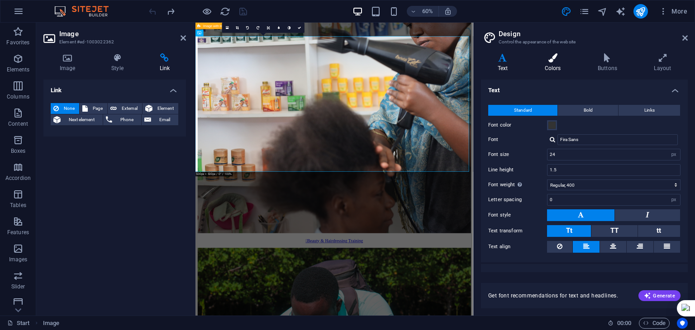
click at [554, 58] on icon at bounding box center [552, 57] width 49 height 9
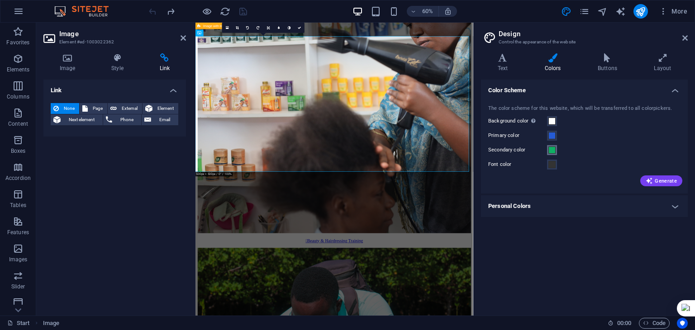
click at [550, 151] on span at bounding box center [551, 150] width 7 height 7
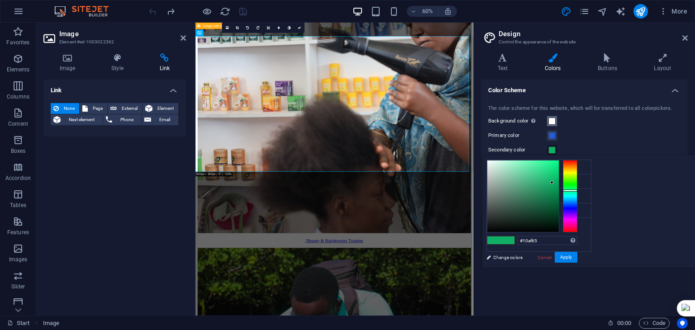
click at [554, 118] on span at bounding box center [551, 121] width 7 height 7
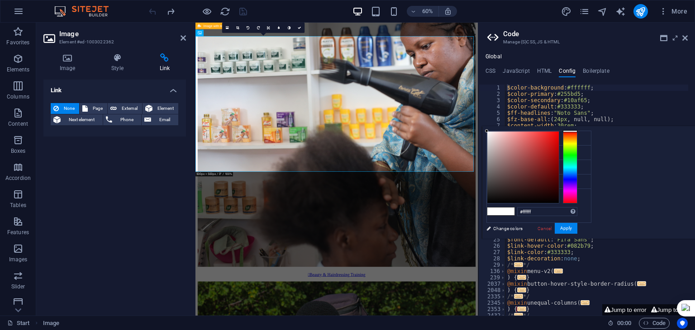
click at [604, 58] on ul "Global" at bounding box center [586, 56] width 217 height 7
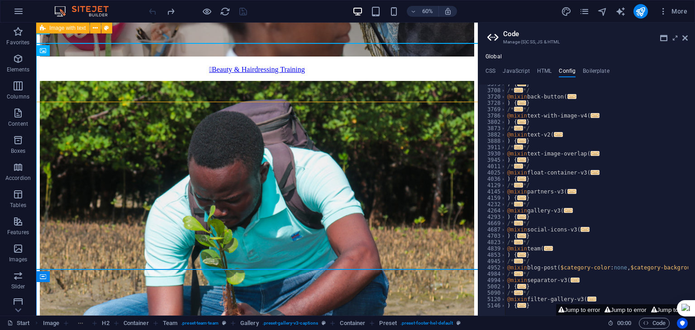
scroll to position [5898, 0]
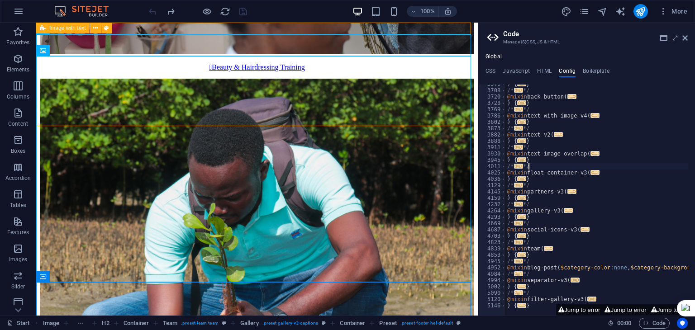
click at [543, 169] on div ") { ... } /* ... */ @mixin back-button ( ... ) { ... } /* ... */ @mixin text-wi…" at bounding box center [627, 199] width 244 height 237
click at [541, 173] on div ") { ... } /* ... */ @mixin back-button ( ... ) { ... } /* ... */ @mixin text-wi…" at bounding box center [627, 199] width 244 height 237
type textarea "} }"
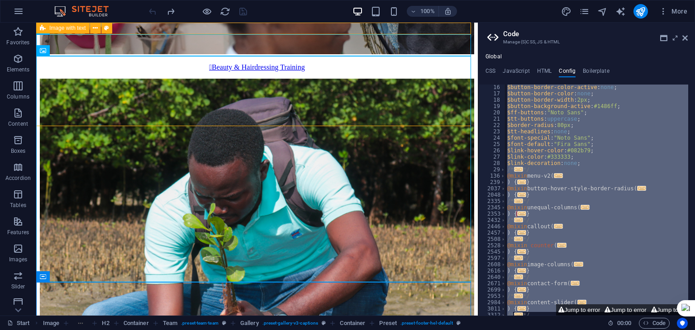
scroll to position [0, 0]
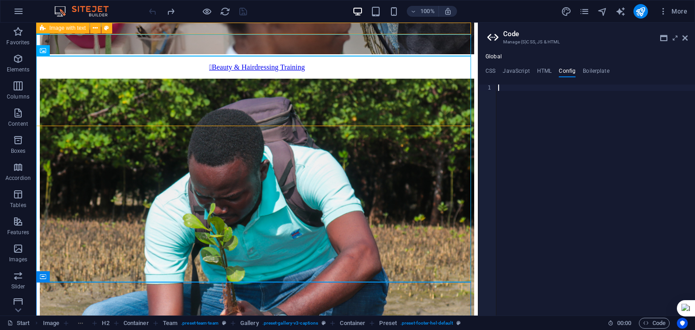
paste textarea "*/"
type textarea "*/"
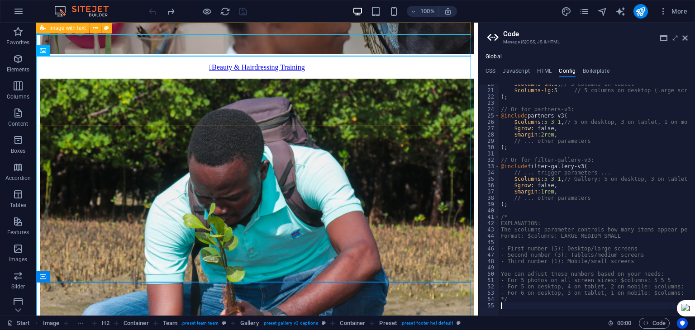
scroll to position [124, 0]
type textarea "*/"
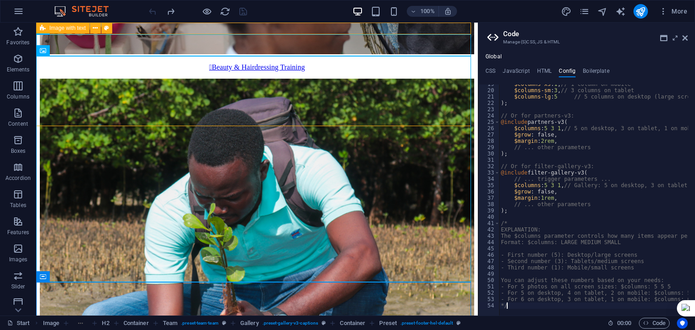
scroll to position [118, 0]
click at [220, 15] on icon "reload" at bounding box center [225, 11] width 10 height 10
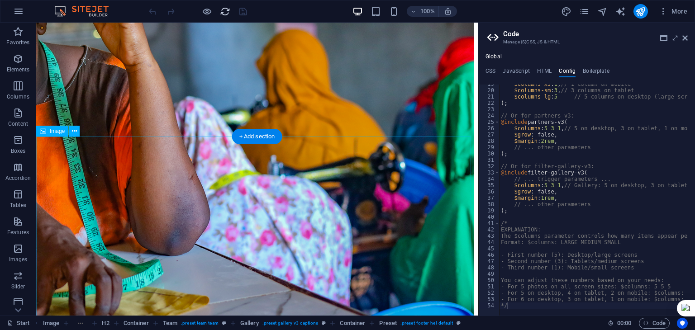
scroll to position [5955, 0]
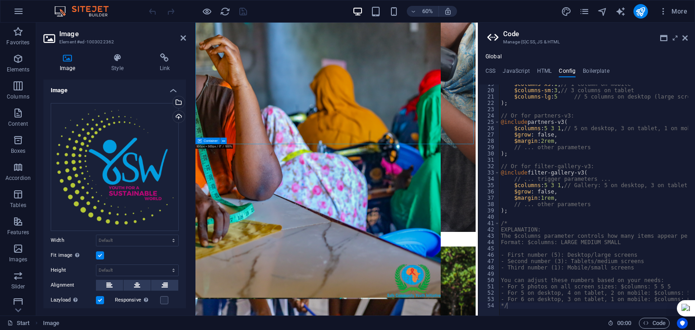
scroll to position [5943, 0]
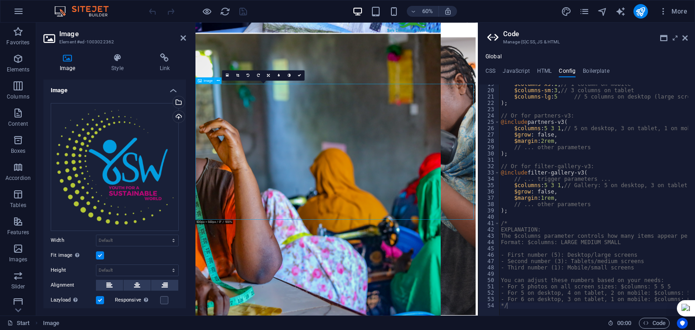
scroll to position [5815, 0]
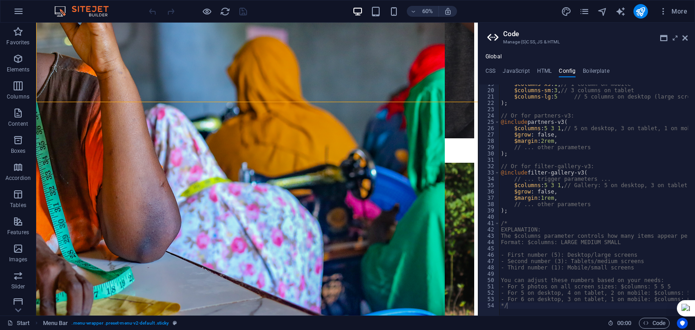
scroll to position [5818, 0]
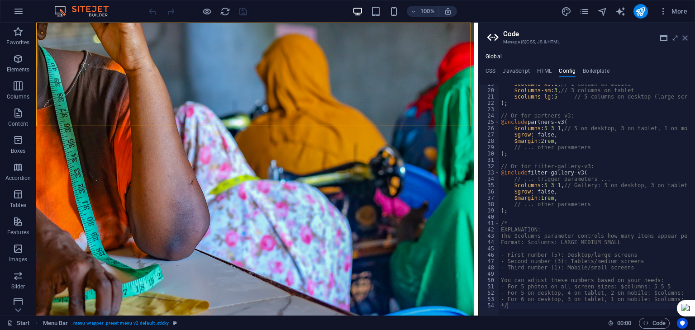
click at [684, 37] on icon at bounding box center [684, 37] width 5 height 7
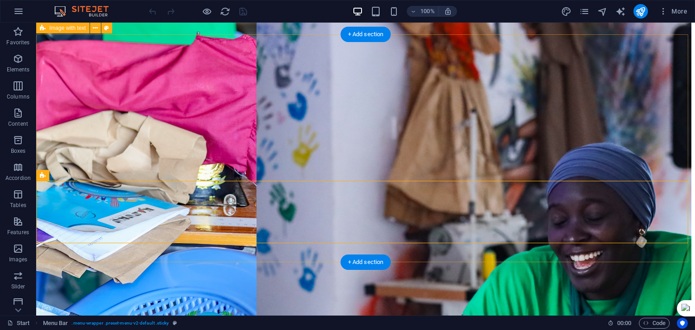
scroll to position [5663, 0]
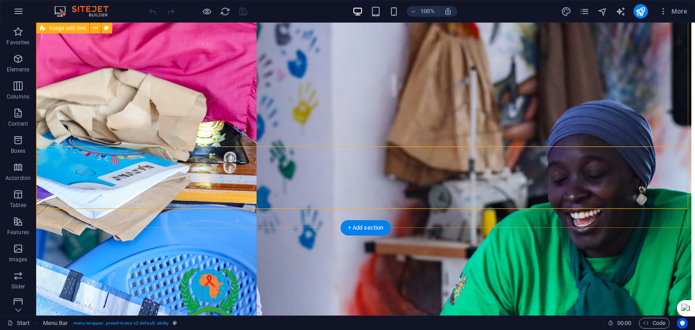
drag, startPoint x: 415, startPoint y: 175, endPoint x: 409, endPoint y: 208, distance: 33.5
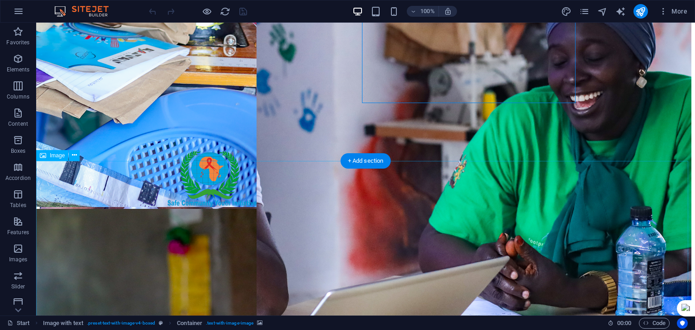
scroll to position [5782, 0]
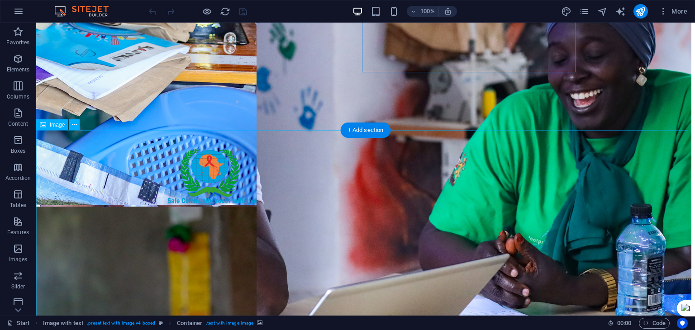
drag, startPoint x: 452, startPoint y: 122, endPoint x: 414, endPoint y: 292, distance: 174.2
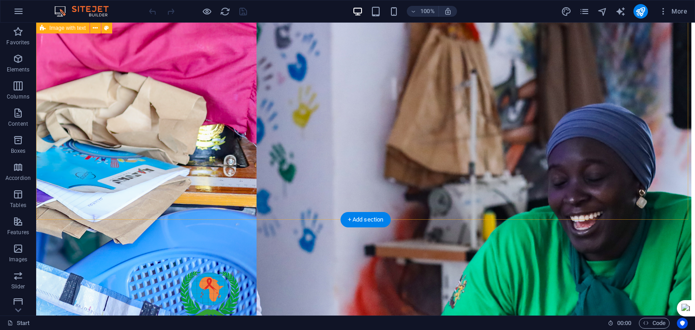
scroll to position [5659, 0]
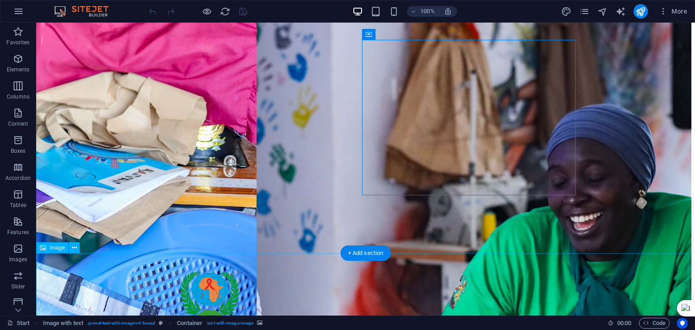
drag, startPoint x: 440, startPoint y: 151, endPoint x: 418, endPoint y: 297, distance: 148.1
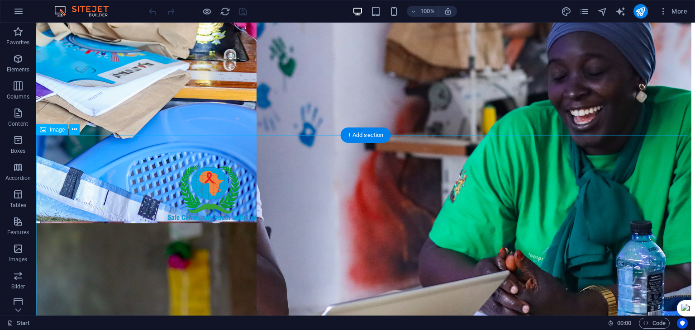
scroll to position [5779, 0]
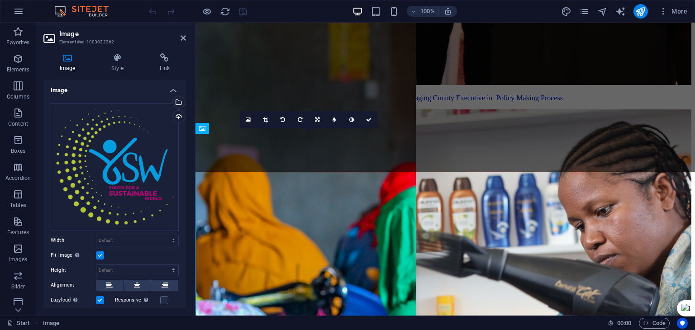
scroll to position [5740, 0]
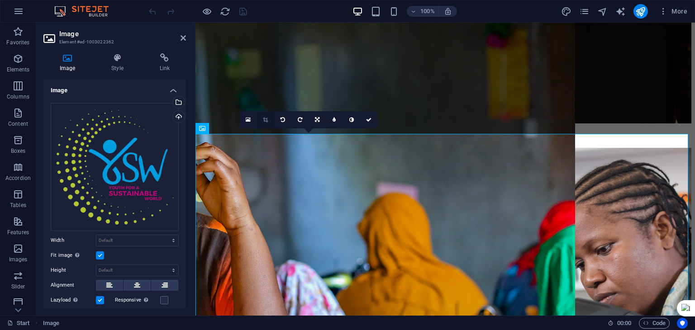
click at [265, 118] on icon at bounding box center [265, 119] width 5 height 5
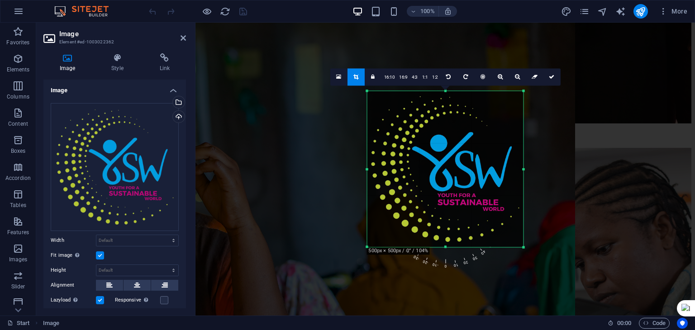
drag, startPoint x: 562, startPoint y: 55, endPoint x: 484, endPoint y: 297, distance: 254.7
click at [484, 297] on div "Container Preset Image Preset Container Container Button Spacer Container Conta…" at bounding box center [444, 169] width 499 height 293
drag, startPoint x: 525, startPoint y: 246, endPoint x: 521, endPoint y: 242, distance: 4.8
click at [521, 242] on div "180 170 160 150 140 130 120 110 100 90 80 70 60 50 40 30 20 10 0 -10 -20 -30 -4…" at bounding box center [445, 169] width 152 height 152
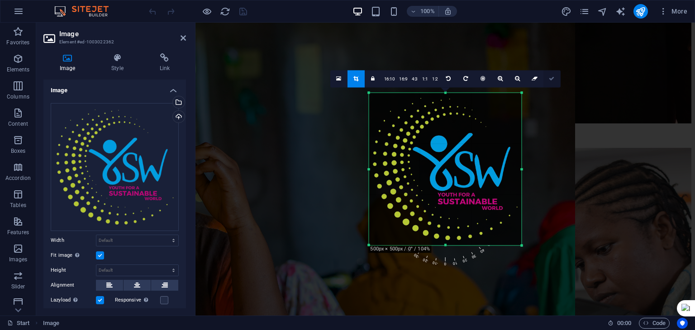
click at [550, 82] on link at bounding box center [551, 78] width 17 height 17
type input "337"
select select "px"
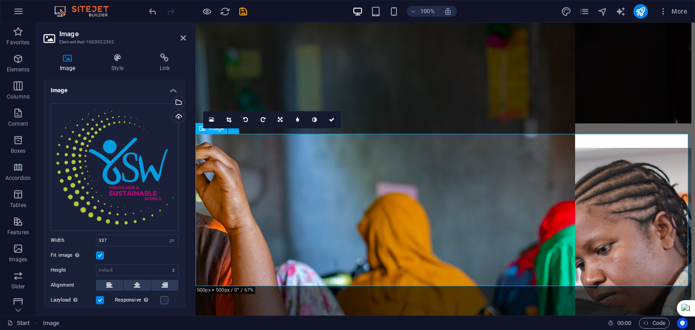
click at [668, 10] on icon "button" at bounding box center [662, 11] width 9 height 9
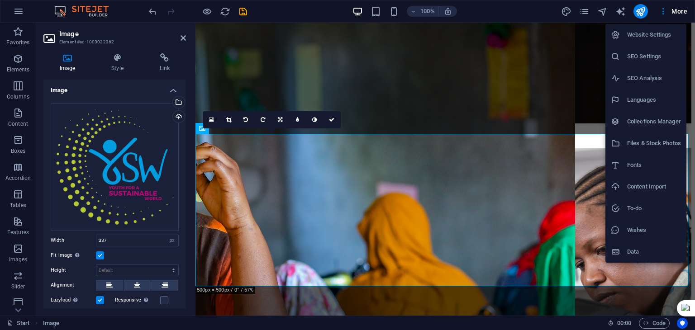
click at [630, 95] on h6 "Languages" at bounding box center [654, 100] width 54 height 11
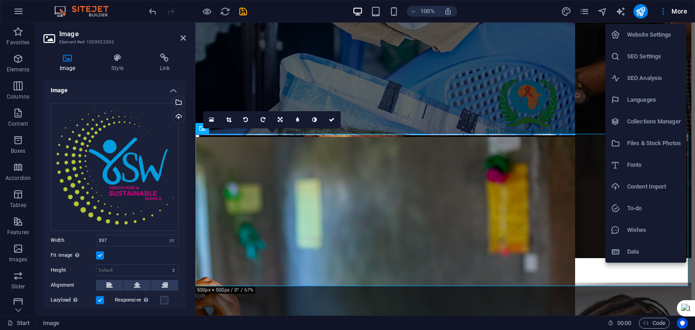
select select "41"
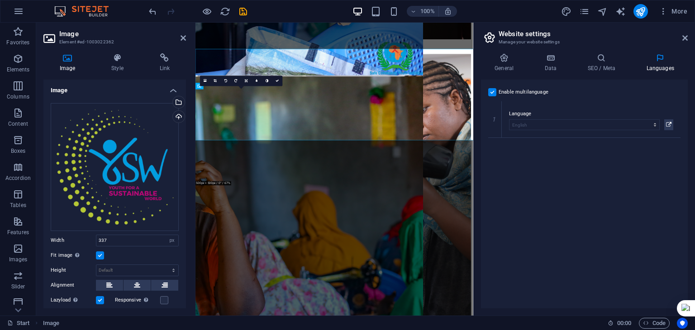
scroll to position [5808, 0]
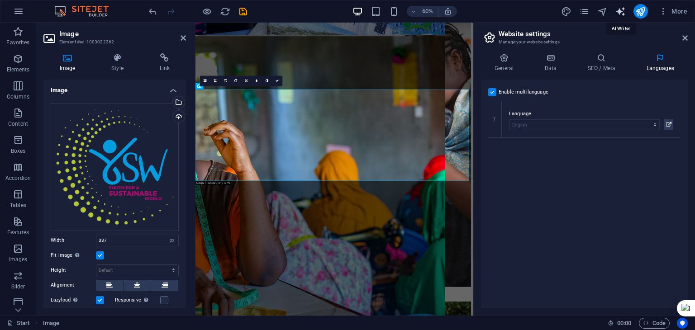
click at [620, 11] on icon "text_generator" at bounding box center [620, 11] width 10 height 10
select select "English"
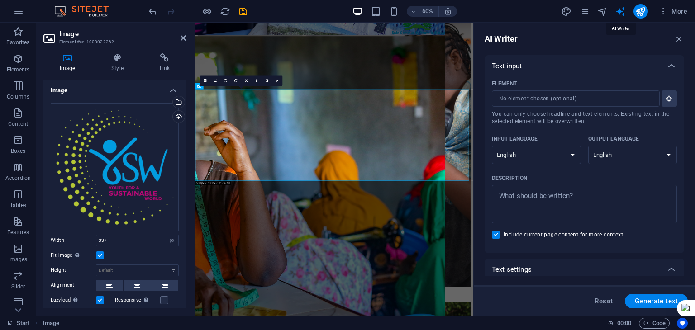
scroll to position [0, 0]
click at [602, 9] on icon "navigator" at bounding box center [602, 11] width 10 height 10
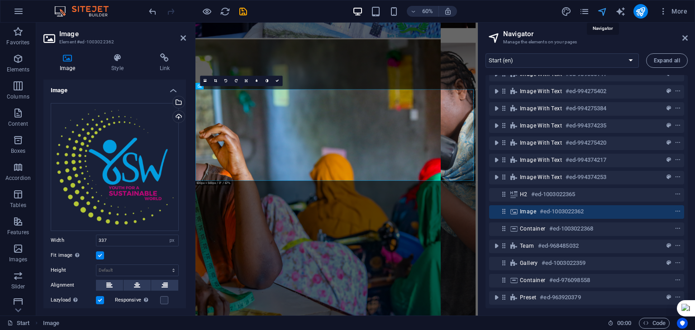
scroll to position [413, 0]
click at [622, 9] on icon "text_generator" at bounding box center [620, 11] width 10 height 10
select select "English"
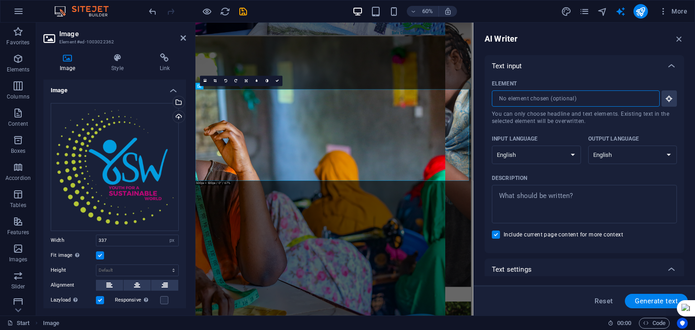
click at [589, 96] on input "Element ​ You can only choose headline and text elements. Existing text in the …" at bounding box center [572, 98] width 161 height 16
click at [668, 101] on icon "button" at bounding box center [669, 99] width 8 height 8
click at [602, 9] on icon "navigator" at bounding box center [602, 11] width 10 height 10
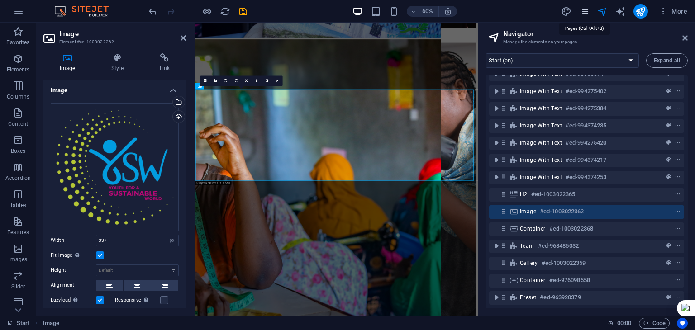
click at [585, 12] on icon "pages" at bounding box center [584, 11] width 10 height 10
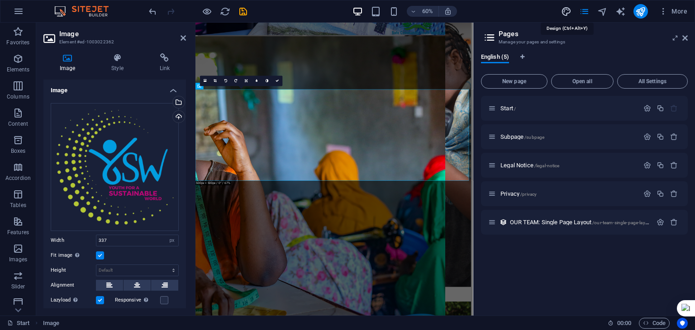
click at [568, 12] on icon "design" at bounding box center [566, 11] width 10 height 10
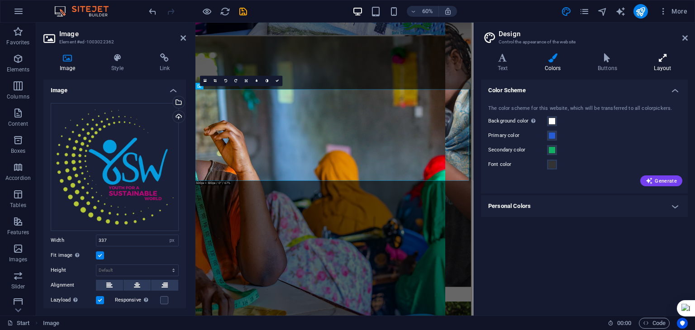
click at [657, 58] on icon at bounding box center [662, 57] width 50 height 9
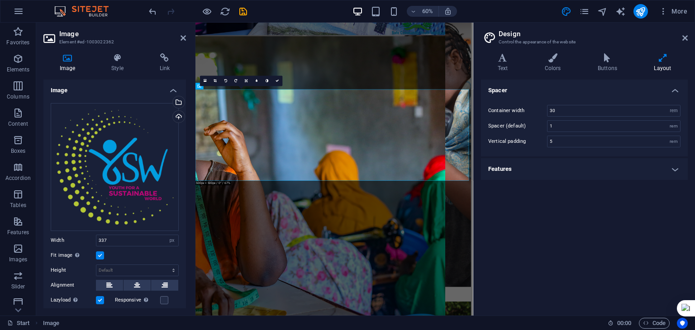
click at [538, 169] on h4 "Features" at bounding box center [584, 169] width 207 height 22
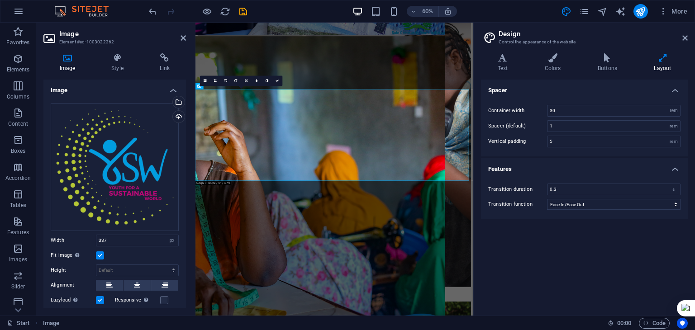
click at [542, 37] on h2 "Design" at bounding box center [592, 34] width 189 height 8
click at [587, 13] on icon "pages" at bounding box center [584, 11] width 10 height 10
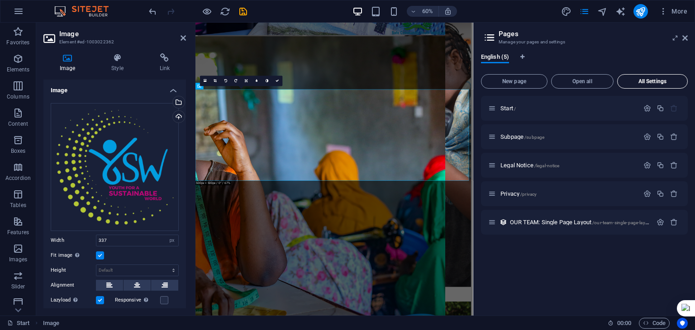
click at [633, 80] on span "All Settings" at bounding box center [652, 81] width 62 height 5
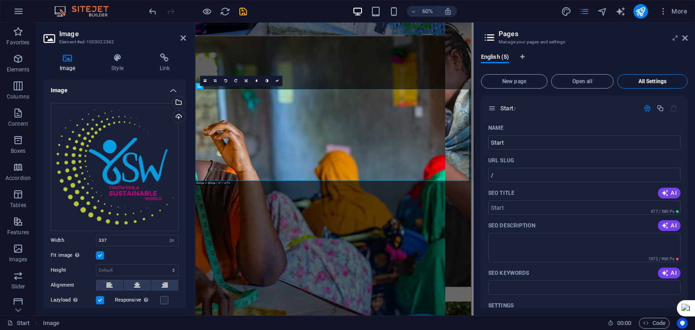
scroll to position [1534, 0]
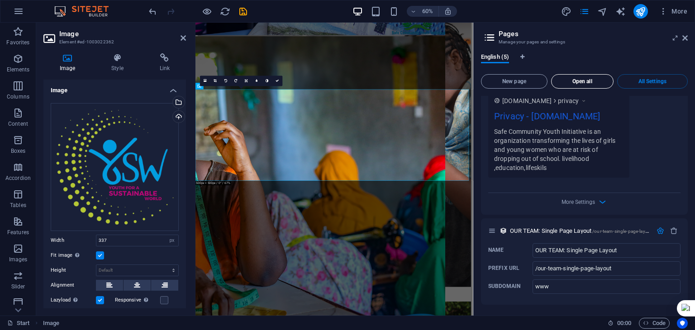
click at [590, 84] on span "Open all" at bounding box center [582, 81] width 54 height 5
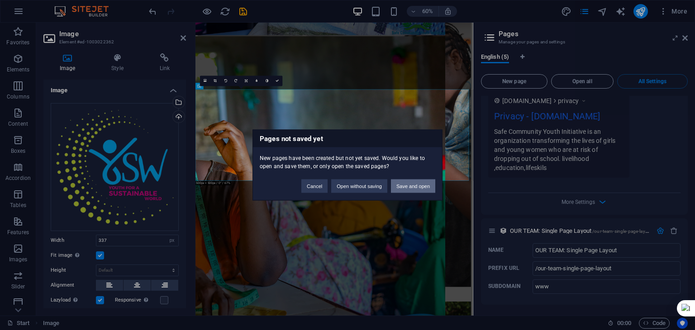
click at [413, 184] on button "Save and open" at bounding box center [413, 187] width 44 height 14
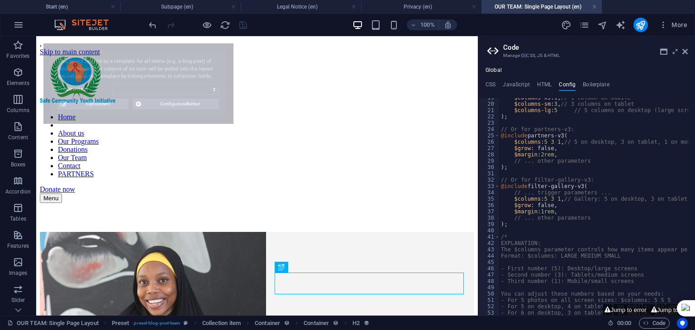
scroll to position [0, 0]
select select "68d27e938d1c4ea70b036ab2"
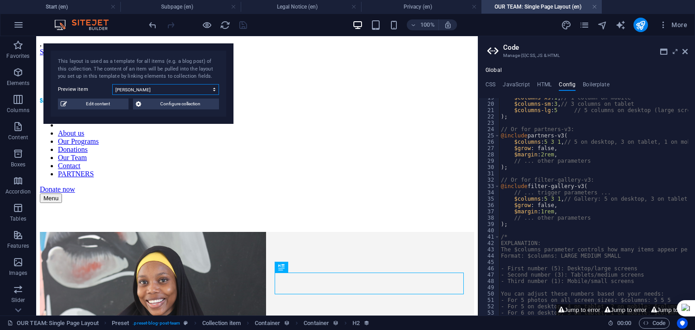
click at [179, 92] on select "[PERSON_NAME] LUVUNO [PERSON_NAME] [PERSON_NAME] DZAME [PERSON_NAME] [PERSON_NA…" at bounding box center [165, 89] width 107 height 11
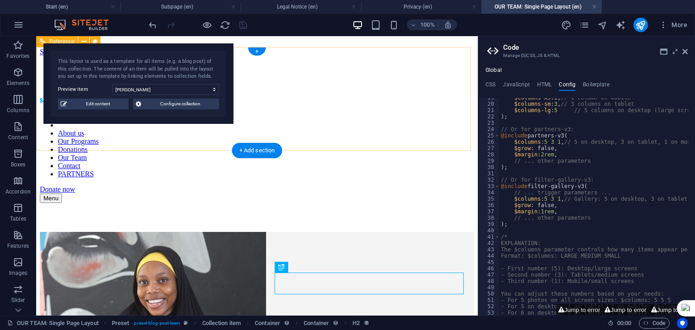
click at [290, 136] on div "Home About us Our Programs Donations Our Team Contact PARTNERS Donate now Menu" at bounding box center [257, 129] width 434 height 147
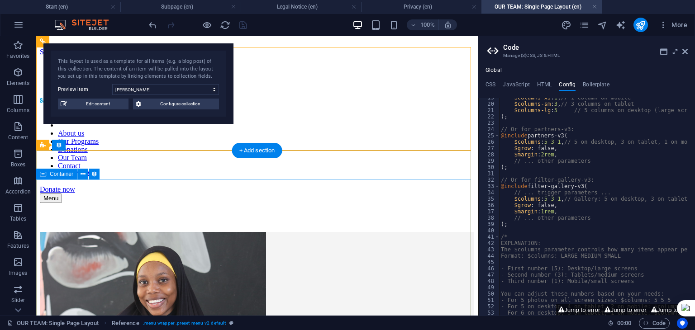
scroll to position [147, 0]
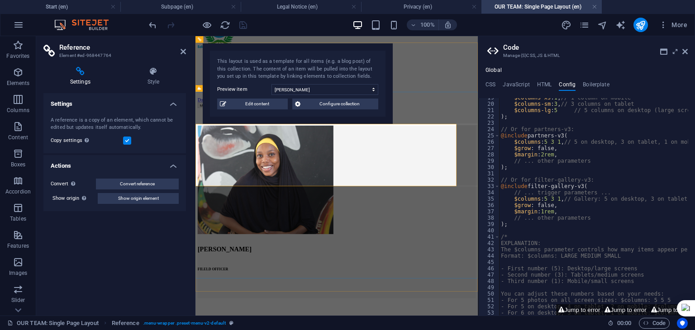
click at [567, 185] on div "[PERSON_NAME] FILELD OFFICER" at bounding box center [430, 329] width 463 height 288
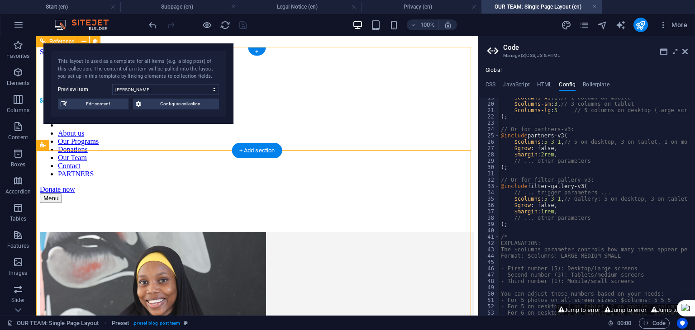
click at [425, 113] on nav "Home About us Our Programs Donations Our Team Contact PARTNERS" at bounding box center [257, 145] width 434 height 65
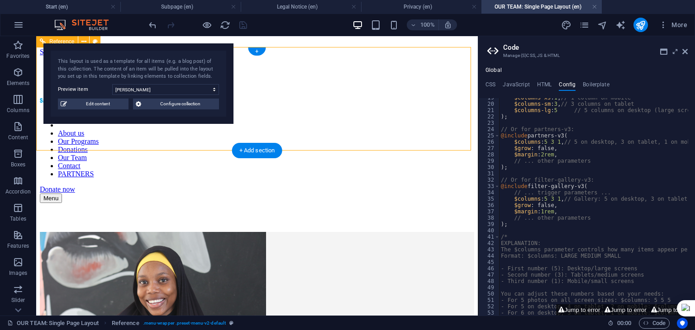
click at [425, 113] on nav "Home About us Our Programs Donations Our Team Contact PARTNERS" at bounding box center [257, 145] width 434 height 65
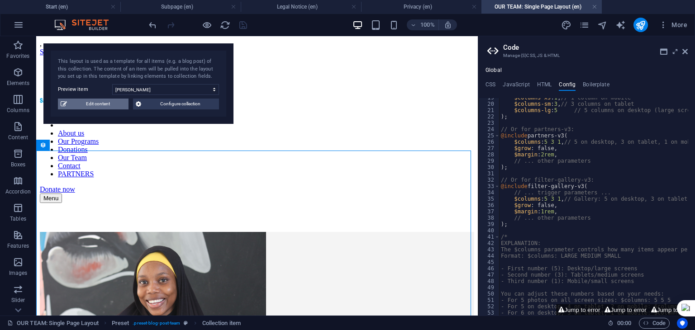
click at [84, 100] on span "Edit content" at bounding box center [98, 104] width 56 height 11
select select "createdAt_ASC"
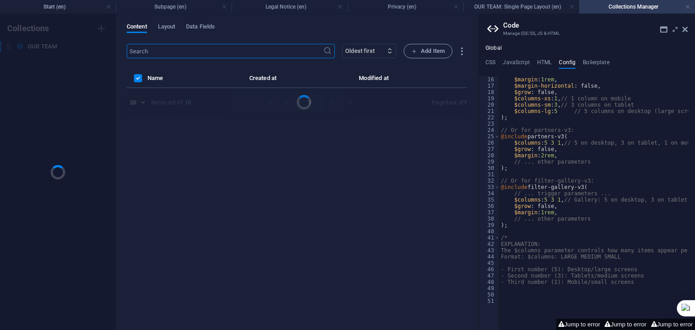
scroll to position [94, 0]
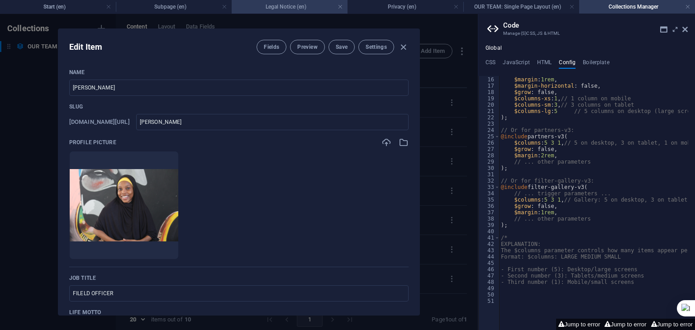
click at [291, 10] on h4 "Legal Notice (en)" at bounding box center [290, 7] width 116 height 10
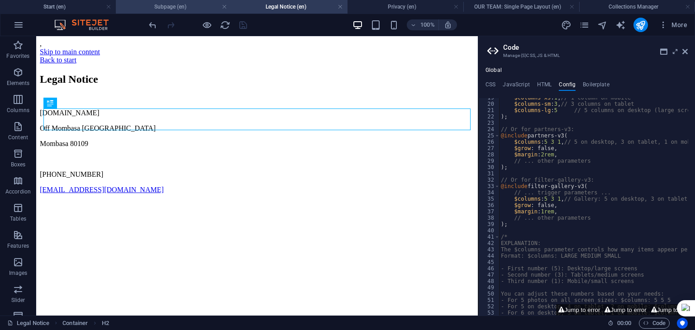
click at [202, 6] on h4 "Subpage (en)" at bounding box center [174, 7] width 116 height 10
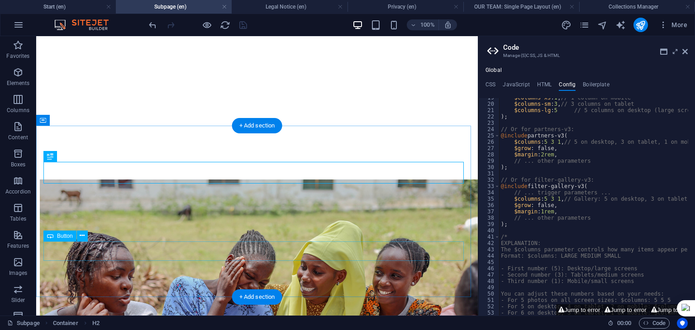
scroll to position [219, 0]
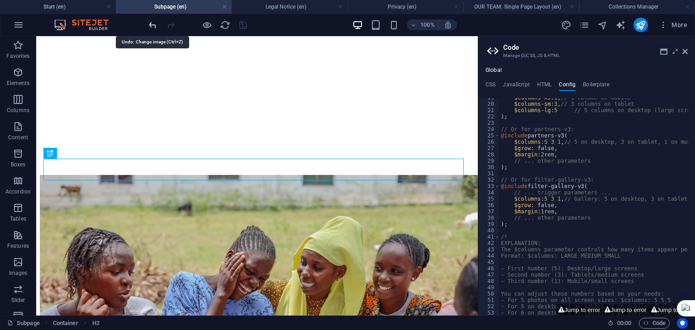
click at [153, 25] on icon "undo" at bounding box center [152, 25] width 10 height 10
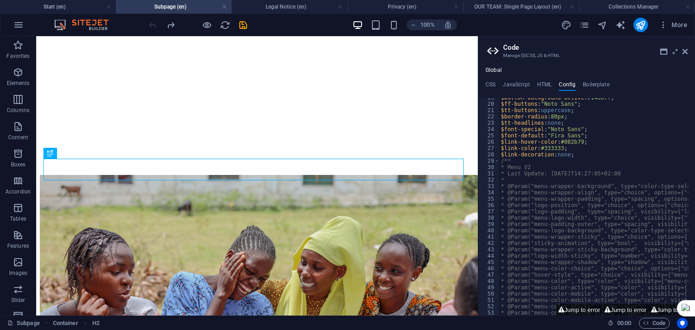
scroll to position [51, 0]
click at [171, 27] on icon "redo" at bounding box center [171, 25] width 10 height 10
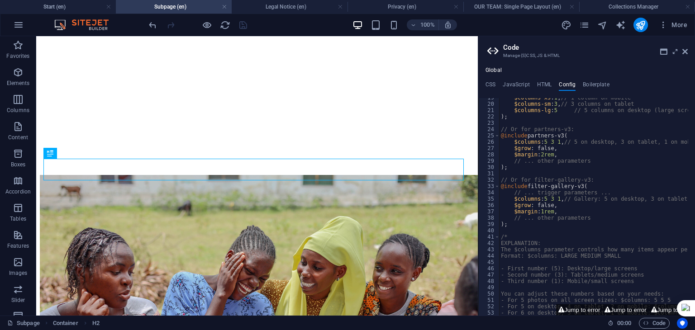
scroll to position [118, 0]
click at [530, 3] on h4 "OUR TEAM: Single Page Layout (en)" at bounding box center [521, 7] width 116 height 10
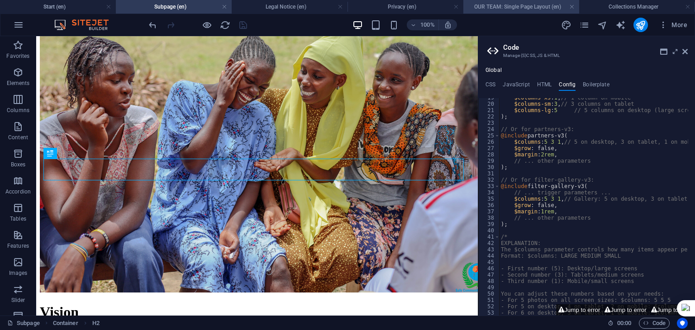
scroll to position [0, 0]
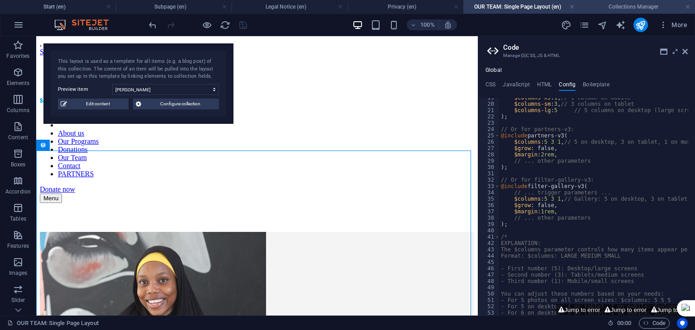
click at [607, 3] on h4 "Collections Manager" at bounding box center [637, 7] width 116 height 10
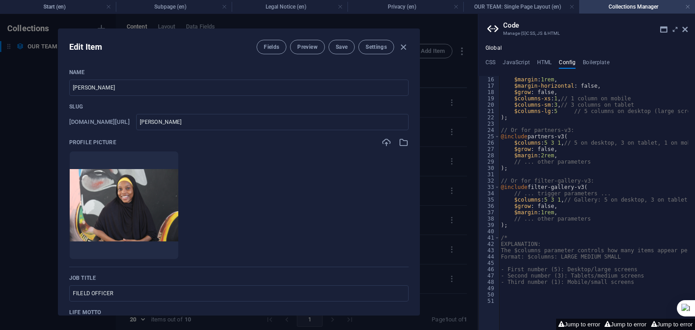
scroll to position [94, 0]
click at [571, 4] on link at bounding box center [571, 7] width 5 height 9
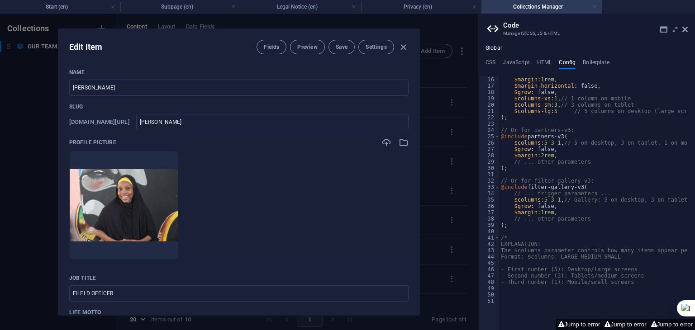
click at [592, 7] on link at bounding box center [594, 7] width 5 height 9
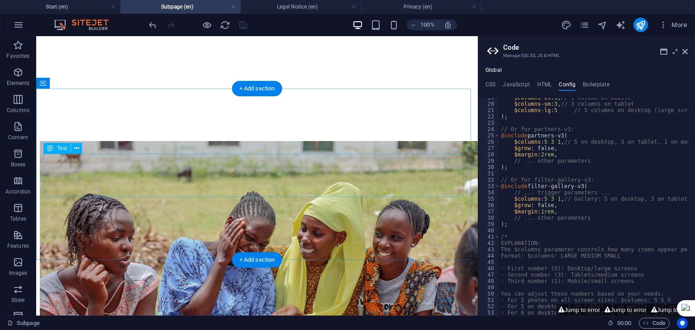
scroll to position [255, 0]
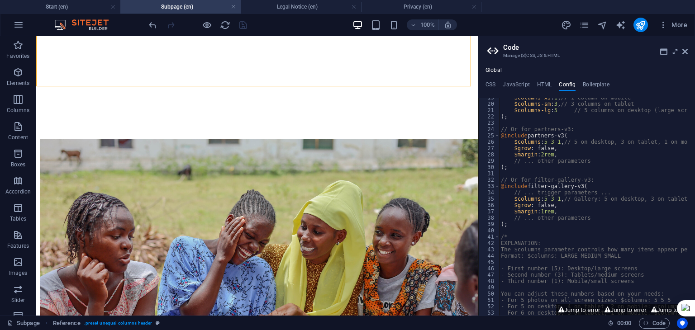
click at [690, 51] on aside "Code Manage (S)CSS, JS & HTML Global CSS JavaScript HTML Config Boilerplate XXX…" at bounding box center [586, 175] width 217 height 279
click at [685, 51] on icon at bounding box center [684, 51] width 5 height 7
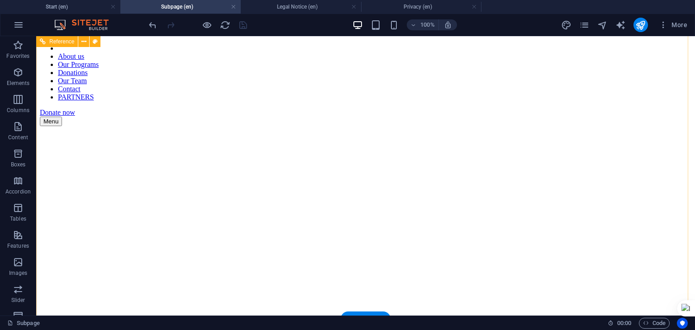
scroll to position [0, 0]
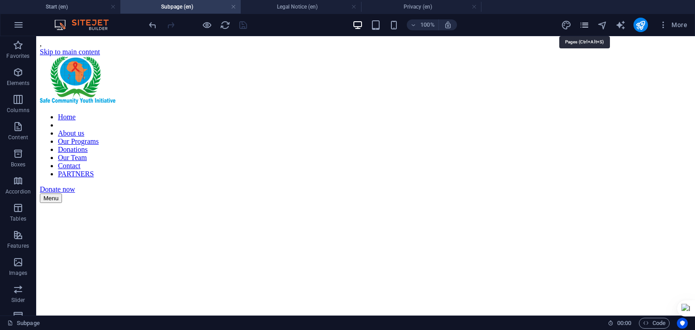
click at [586, 21] on icon "pages" at bounding box center [584, 25] width 10 height 10
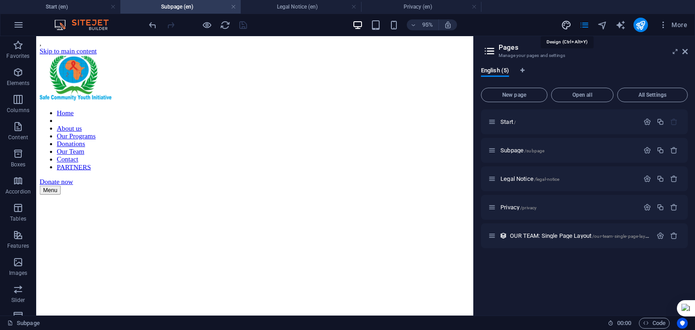
click at [566, 25] on icon "design" at bounding box center [566, 25] width 10 height 10
select select "rem"
select select "ease-in-out"
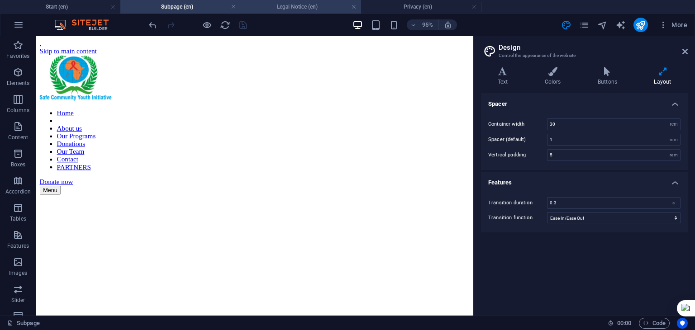
click at [250, 6] on h4 "Legal Notice (en)" at bounding box center [301, 7] width 120 height 10
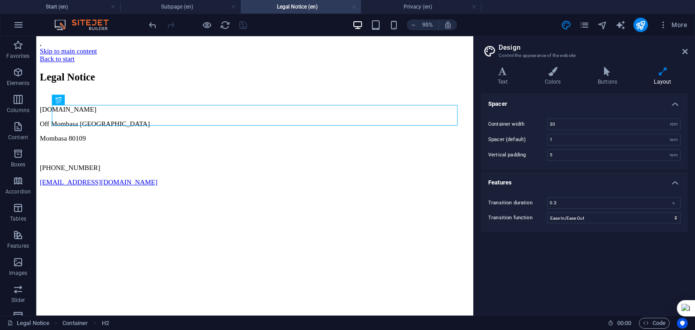
click at [355, 4] on link at bounding box center [353, 7] width 5 height 9
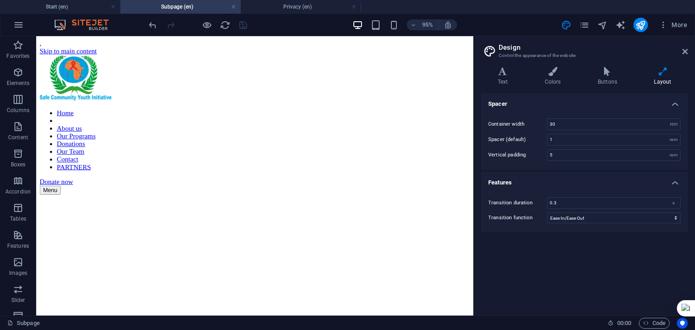
click at [355, 4] on link at bounding box center [353, 7] width 5 height 9
click at [233, 8] on link at bounding box center [233, 7] width 5 height 9
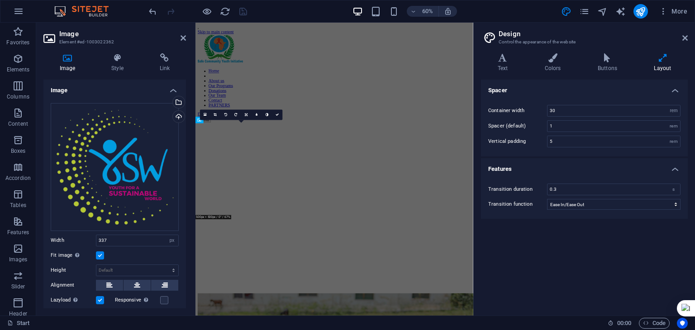
scroll to position [5837, 0]
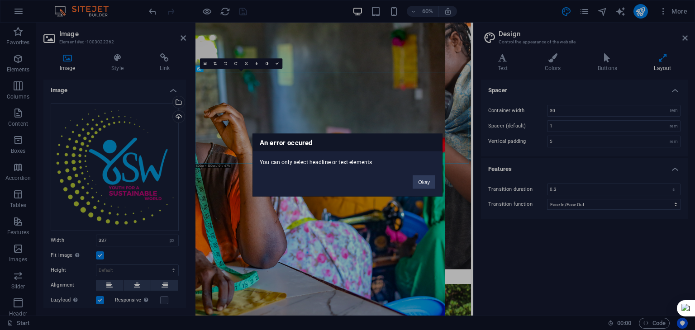
click at [323, 101] on div "An error occured You can only select headline or text elements Okay" at bounding box center [347, 165] width 695 height 330
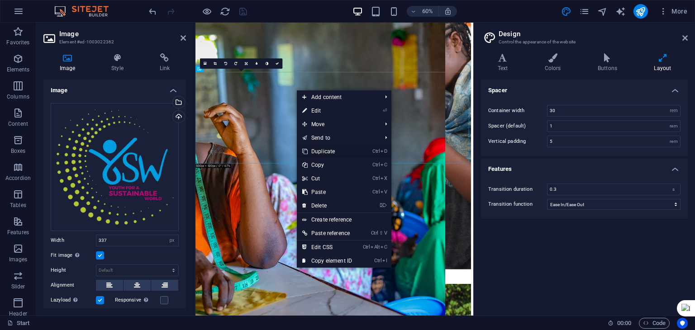
click at [319, 147] on link "Ctrl D Duplicate" at bounding box center [327, 152] width 61 height 14
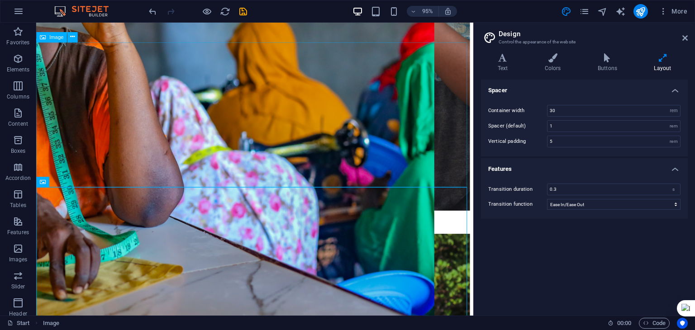
scroll to position [5870, 0]
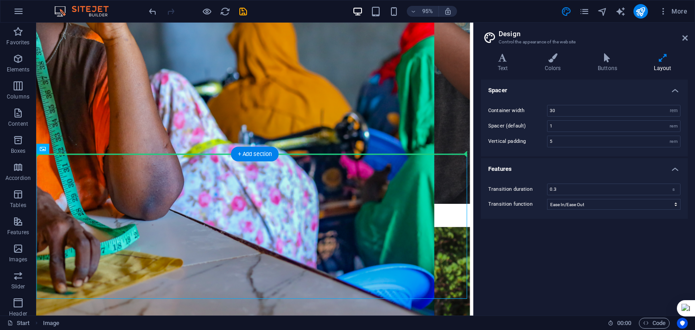
drag, startPoint x: 135, startPoint y: 216, endPoint x: 324, endPoint y: 147, distance: 200.7
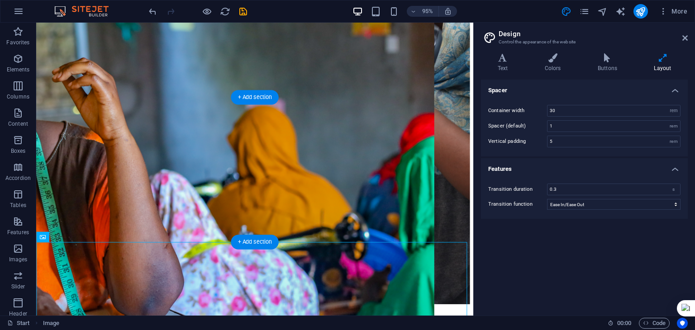
scroll to position [5745, 0]
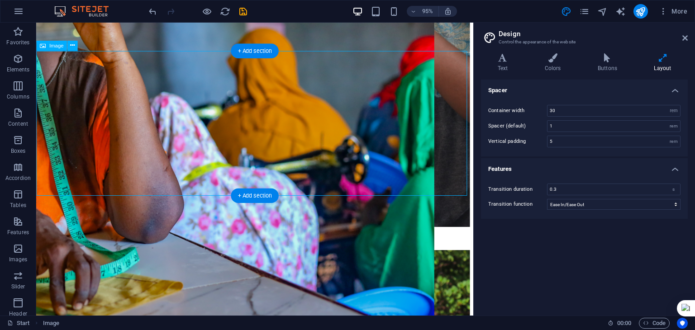
scroll to position [5848, 0]
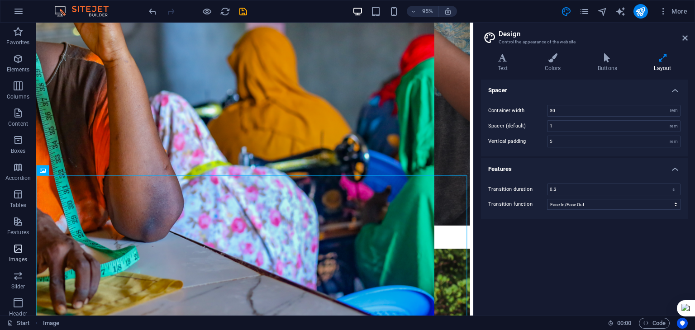
click at [17, 251] on icon "button" at bounding box center [18, 248] width 11 height 11
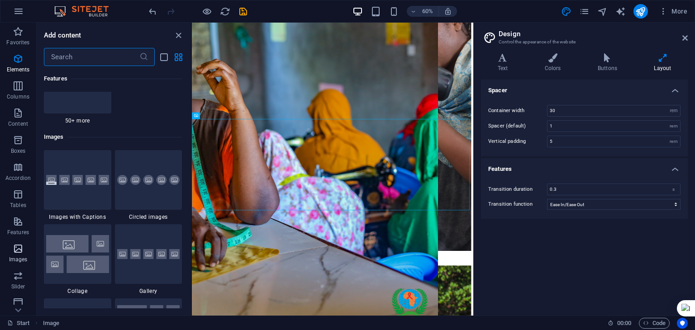
scroll to position [4586, 0]
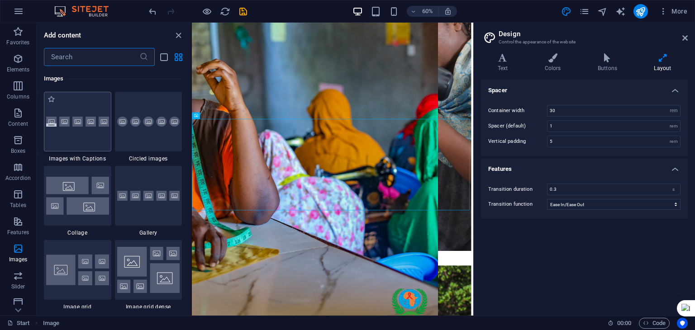
click at [95, 126] on img at bounding box center [77, 122] width 63 height 10
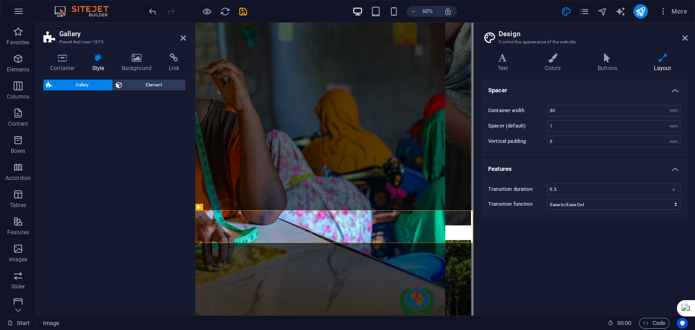
select select "rem"
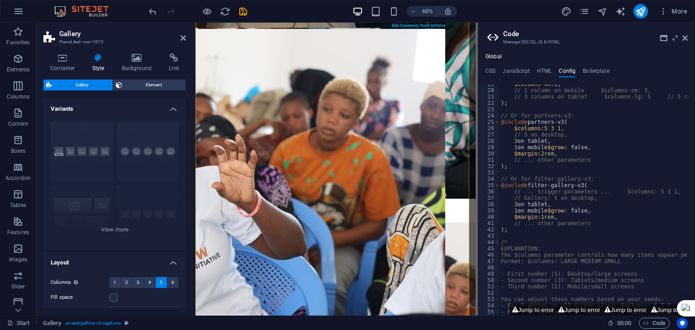
scroll to position [118, 0]
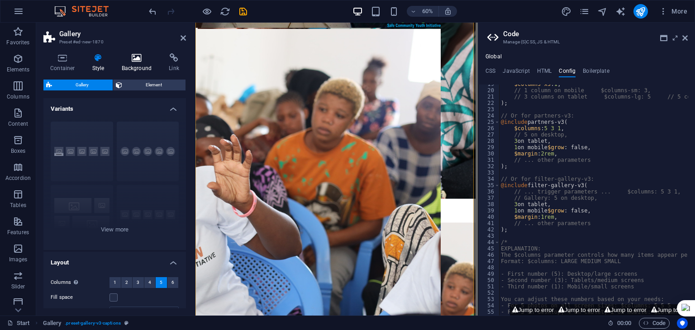
click at [136, 66] on h4 "Background" at bounding box center [138, 62] width 47 height 19
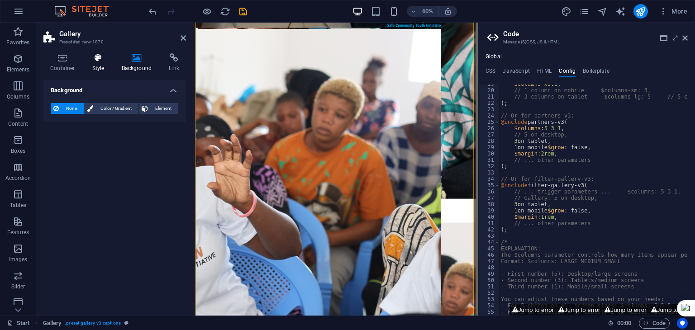
click at [108, 59] on icon at bounding box center [98, 57] width 26 height 9
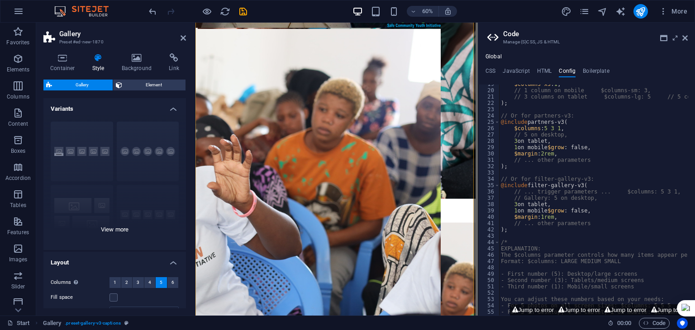
click at [120, 228] on div "Captions Circle Collage Default Grid Grid shifted" at bounding box center [114, 182] width 142 height 136
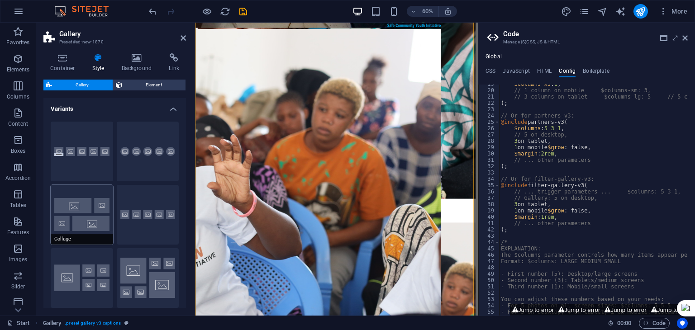
click at [95, 218] on button "Collage" at bounding box center [82, 215] width 62 height 60
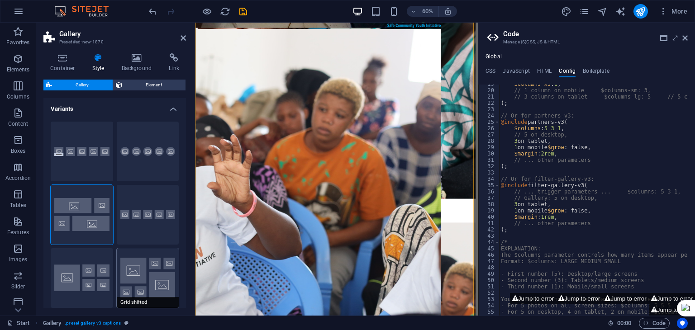
click at [149, 285] on button "Grid shifted" at bounding box center [148, 278] width 62 height 60
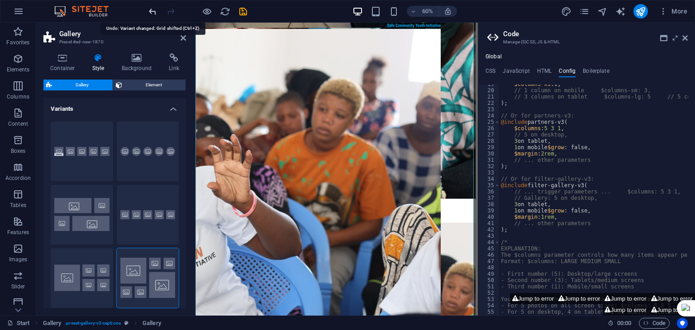
click at [150, 10] on icon "undo" at bounding box center [152, 11] width 10 height 10
type input "0"
click at [150, 10] on icon "undo" at bounding box center [152, 11] width 10 height 10
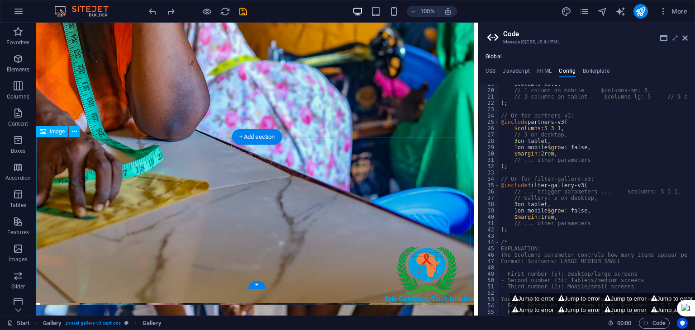
scroll to position [5998, 0]
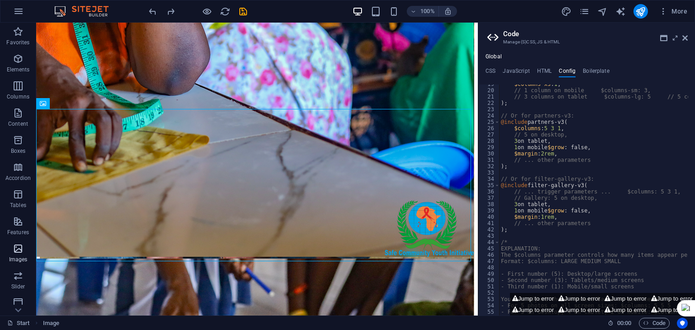
click at [20, 245] on icon "button" at bounding box center [18, 248] width 11 height 11
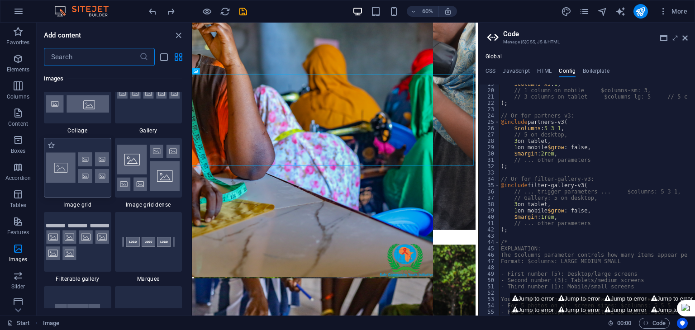
scroll to position [4688, 0]
click at [80, 246] on img at bounding box center [77, 241] width 63 height 37
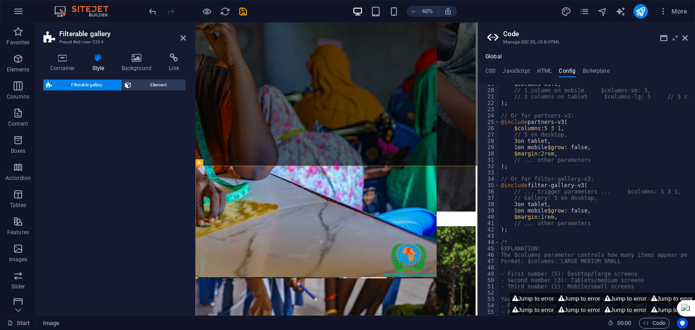
select select "rem"
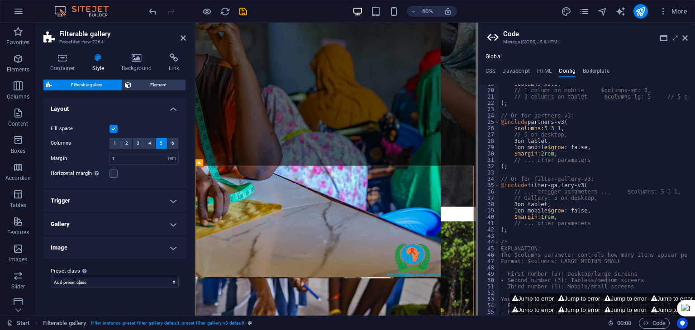
type textarea "// Change the gallery columns to display 5 photos per row // Find the gallery m…"
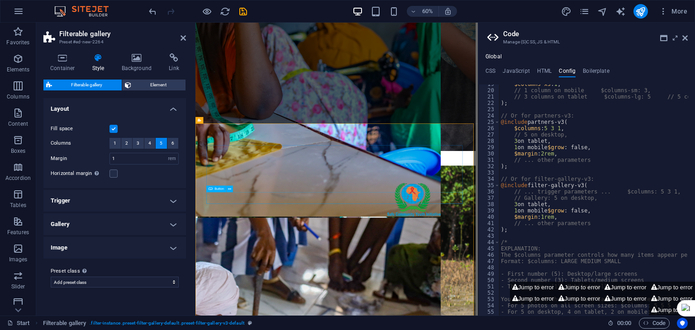
scroll to position [6055, 0]
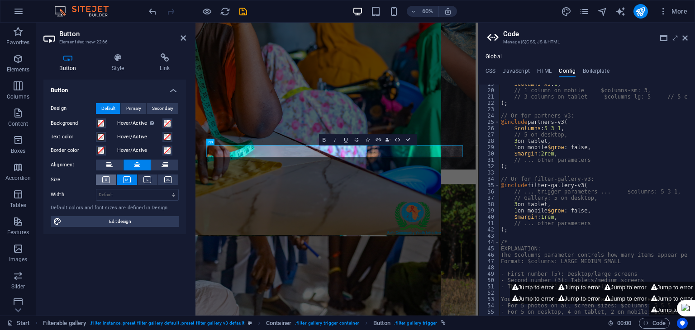
click at [104, 180] on icon at bounding box center [106, 179] width 8 height 7
click at [122, 179] on button at bounding box center [127, 180] width 20 height 10
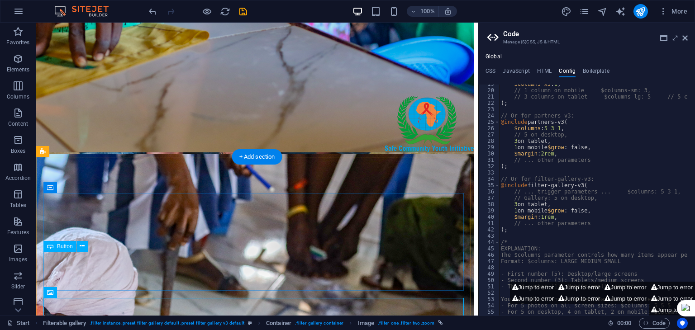
scroll to position [6237, 0]
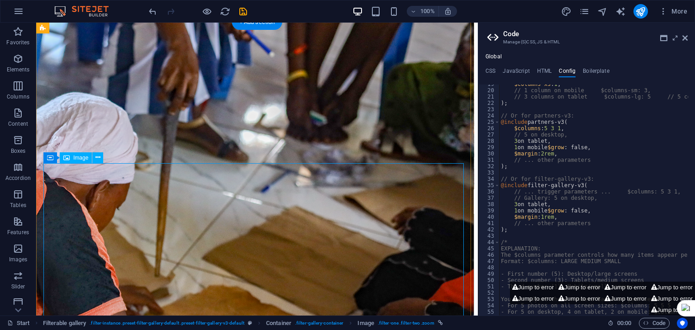
click at [494, 72] on h4 "CSS" at bounding box center [490, 73] width 10 height 10
type textarea "/*------------------------------------*\"
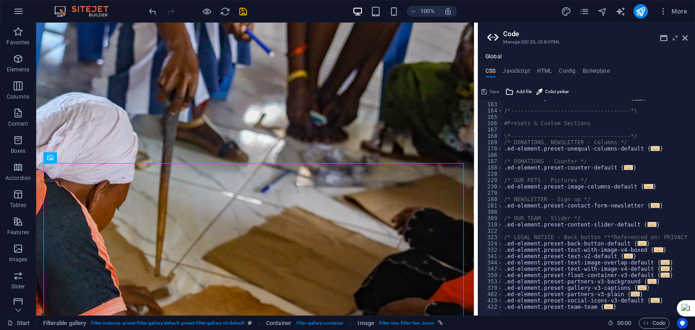
scroll to position [247, 0]
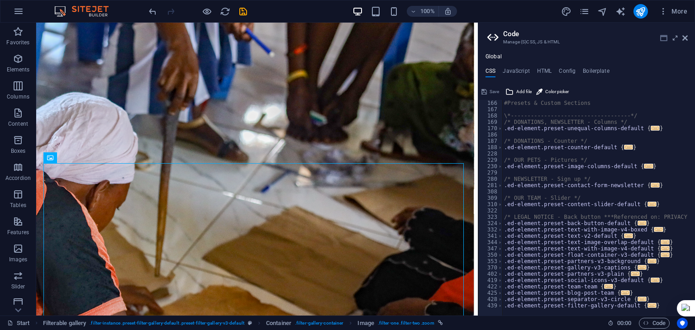
click at [663, 38] on icon at bounding box center [663, 37] width 7 height 7
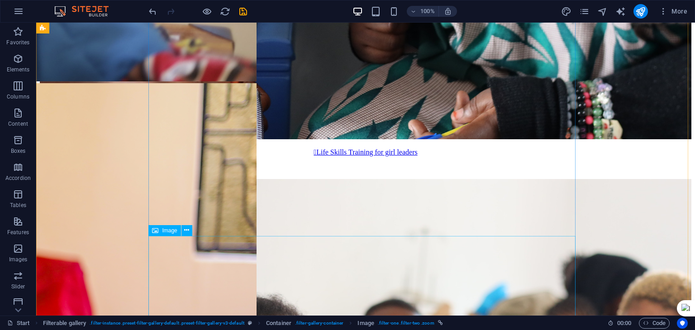
scroll to position [8689, 0]
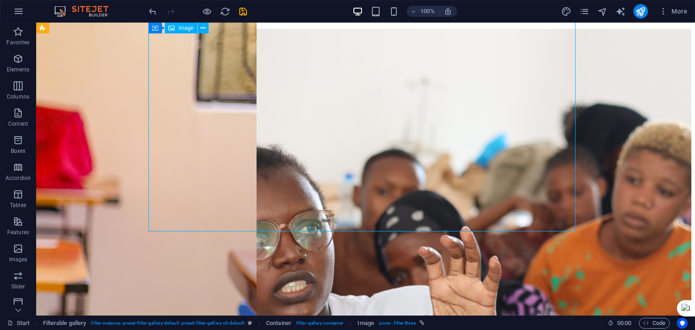
select select "%"
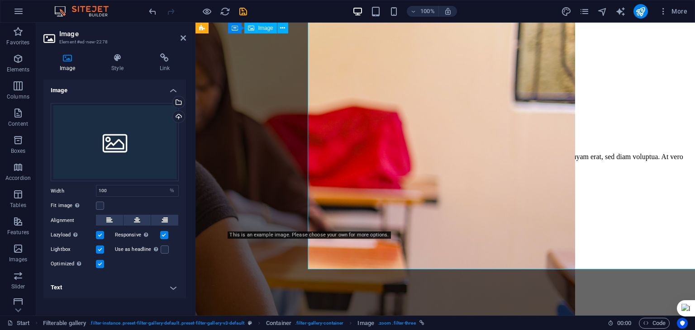
scroll to position [8651, 0]
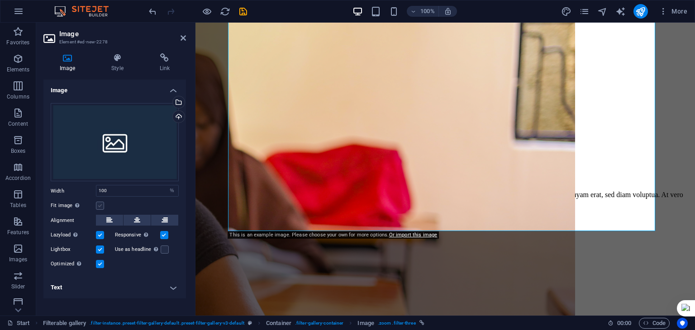
click at [102, 202] on label at bounding box center [100, 206] width 8 height 8
click at [0, 0] on input "Fit image Automatically fit image to a fixed width and height" at bounding box center [0, 0] width 0 height 0
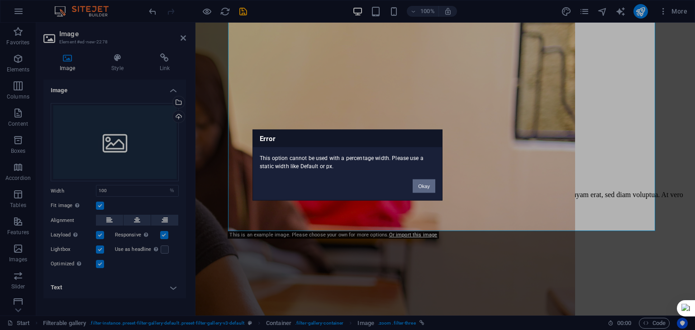
click at [424, 187] on button "Okay" at bounding box center [423, 187] width 23 height 14
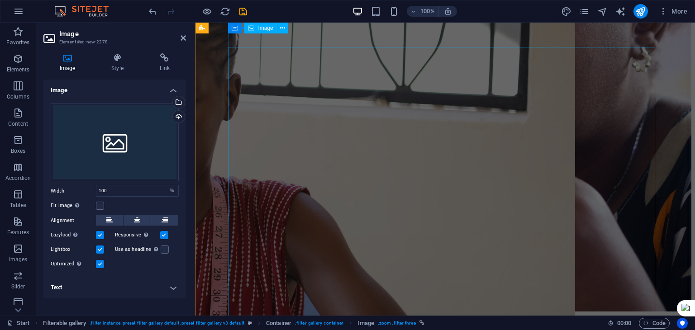
scroll to position [7949, 0]
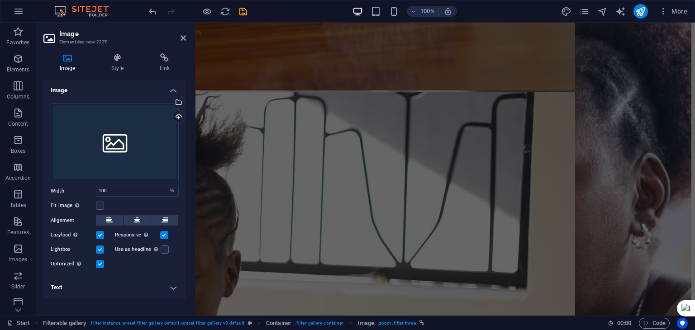
click at [95, 261] on label "Optimized Images are compressed to improve page speed." at bounding box center [73, 264] width 45 height 11
click at [0, 0] on input "Optimized Images are compressed to improve page speed." at bounding box center [0, 0] width 0 height 0
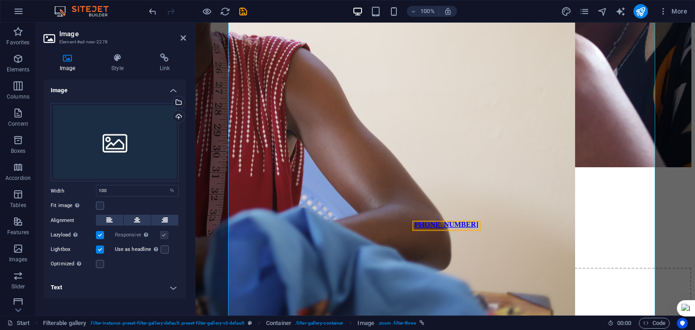
scroll to position [8499, 0]
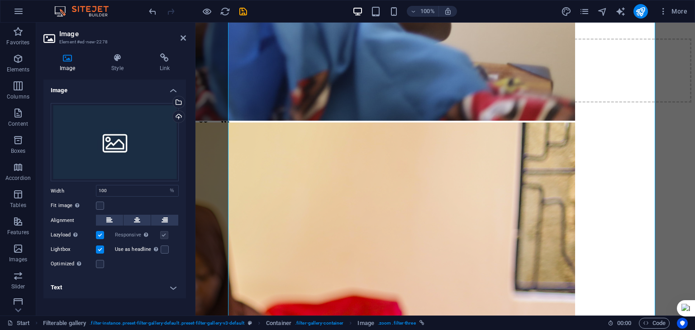
click at [95, 261] on label "Optimized Images are compressed to improve page speed." at bounding box center [73, 264] width 45 height 11
click at [0, 0] on input "Optimized Images are compressed to improve page speed." at bounding box center [0, 0] width 0 height 0
click at [141, 190] on input "100" at bounding box center [137, 190] width 82 height 11
type input "50"
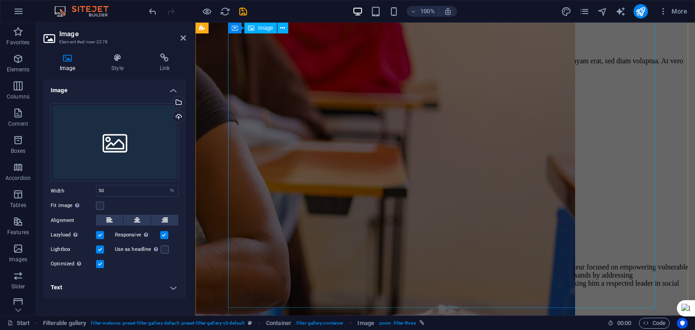
scroll to position [8783, 0]
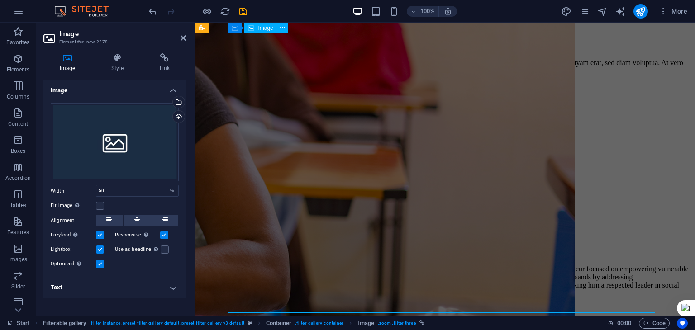
select select "%"
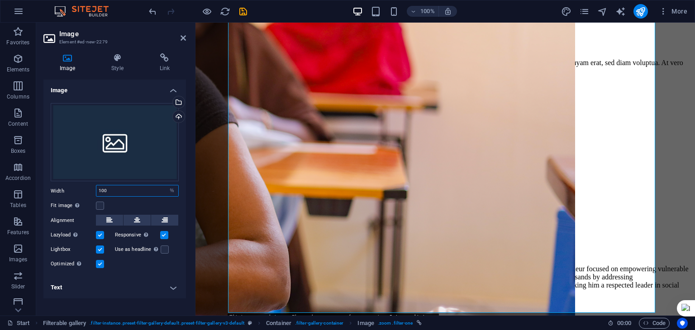
click at [117, 192] on input "100" at bounding box center [137, 190] width 82 height 11
type input "50"
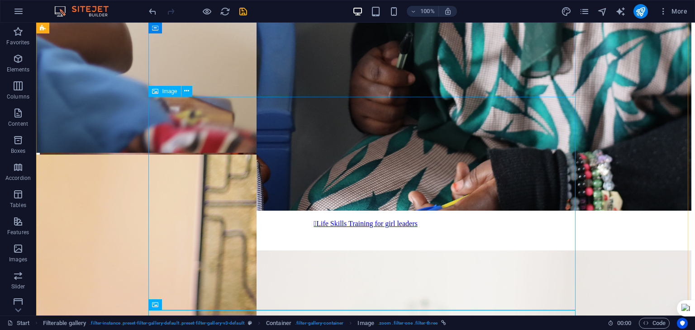
scroll to position [8611, 0]
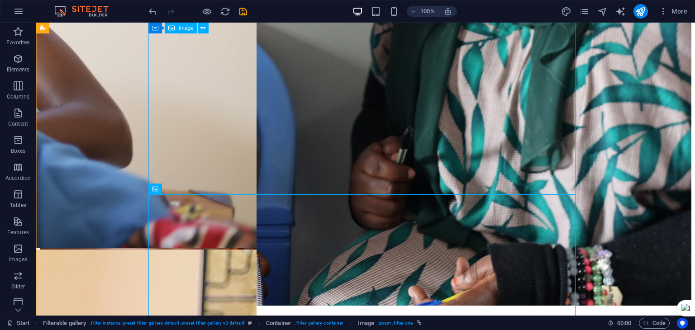
scroll to position [8512, 0]
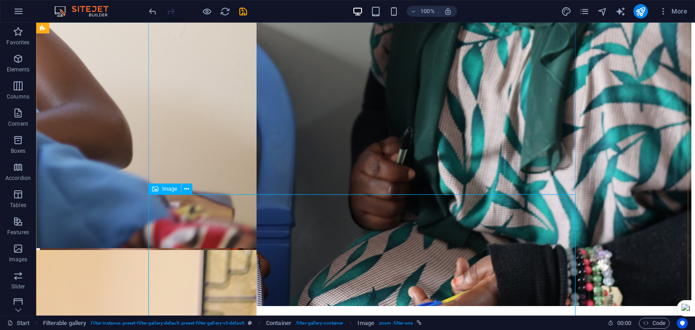
click at [192, 188] on div "Image" at bounding box center [172, 189] width 49 height 11
click at [186, 190] on icon at bounding box center [186, 189] width 5 height 9
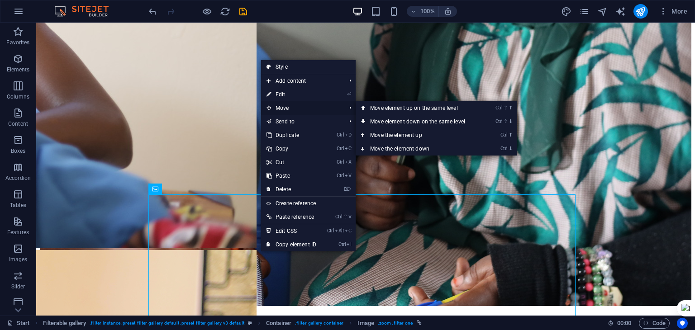
click at [288, 107] on span "Move" at bounding box center [301, 108] width 81 height 14
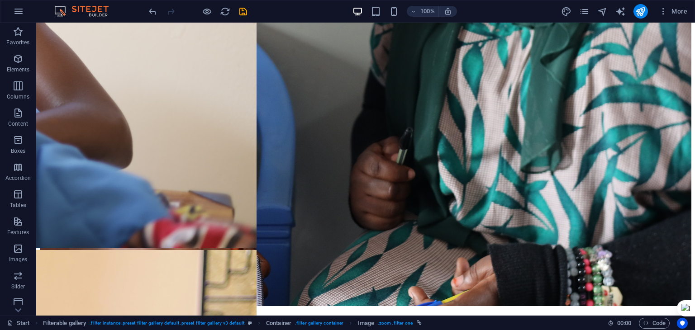
drag, startPoint x: 260, startPoint y: 268, endPoint x: 441, endPoint y: 111, distance: 239.8
drag, startPoint x: 320, startPoint y: 257, endPoint x: 440, endPoint y: 119, distance: 183.1
drag, startPoint x: 306, startPoint y: 269, endPoint x: 440, endPoint y: 261, distance: 135.0
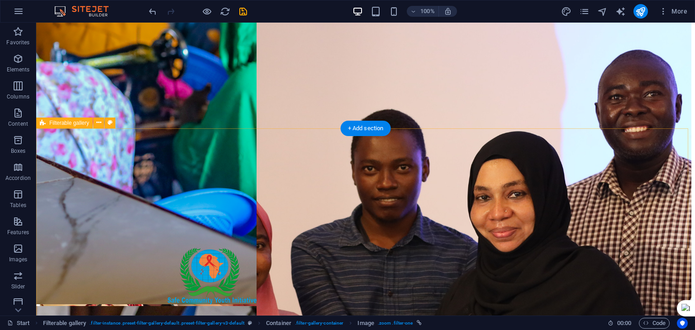
scroll to position [6170, 0]
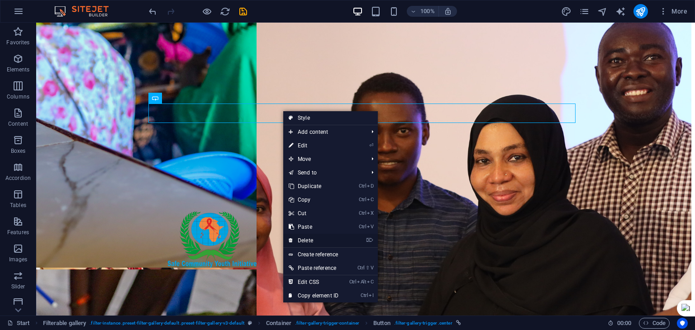
click at [312, 239] on link "⌦ Delete" at bounding box center [313, 241] width 61 height 14
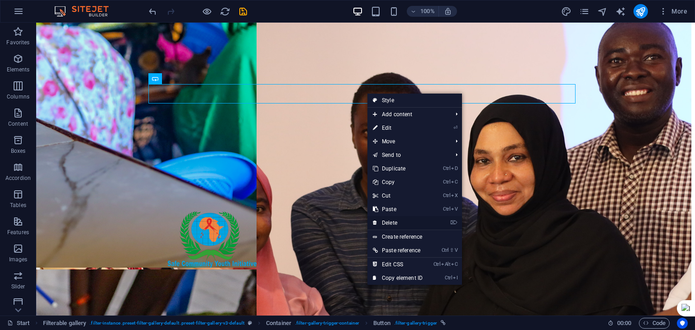
click at [387, 221] on link "⌦ Delete" at bounding box center [397, 223] width 61 height 14
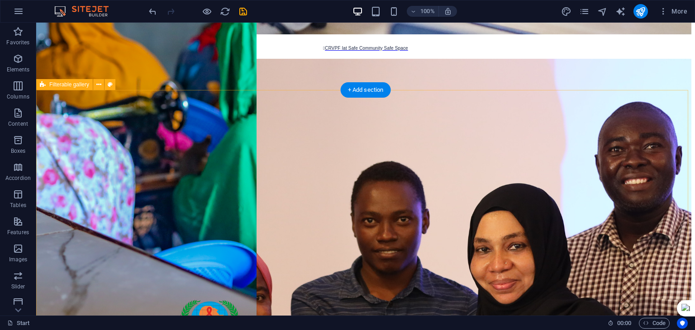
scroll to position [6062, 0]
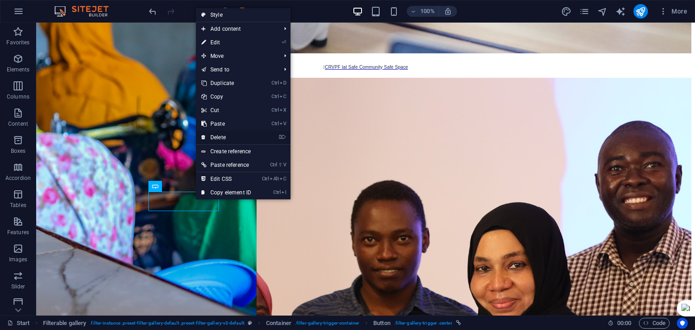
click at [226, 131] on link "⌦ Delete" at bounding box center [226, 138] width 61 height 14
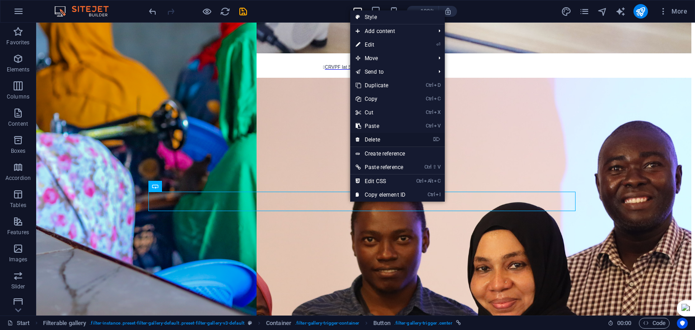
click at [374, 139] on link "⌦ Delete" at bounding box center [380, 140] width 61 height 14
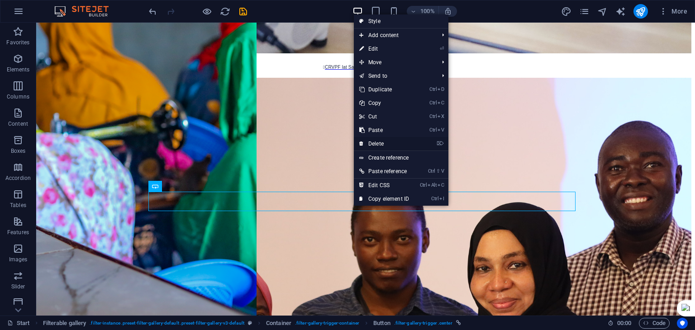
click at [374, 145] on link "⌦ Delete" at bounding box center [384, 144] width 61 height 14
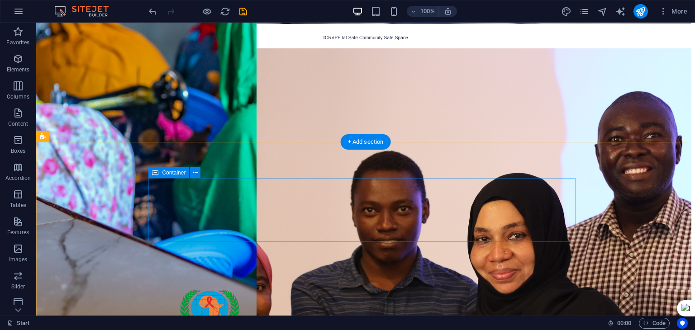
scroll to position [6091, 0]
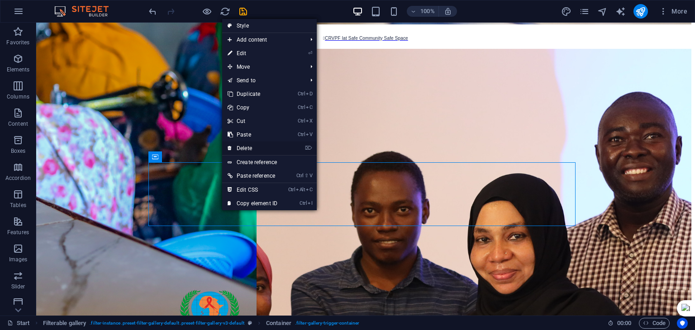
click at [247, 146] on link "⌦ Delete" at bounding box center [252, 149] width 61 height 14
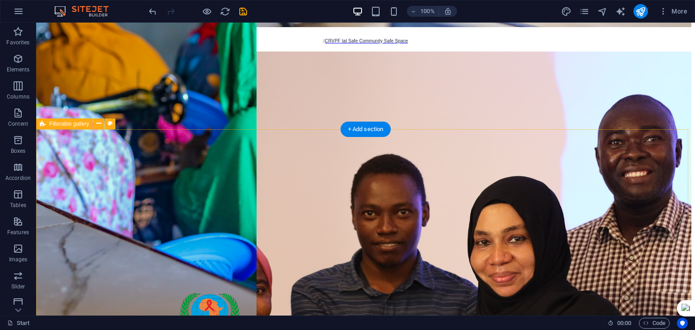
scroll to position [6165, 0]
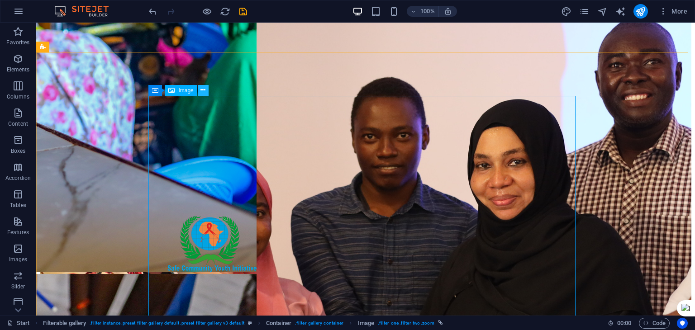
click at [203, 92] on icon at bounding box center [202, 89] width 5 height 9
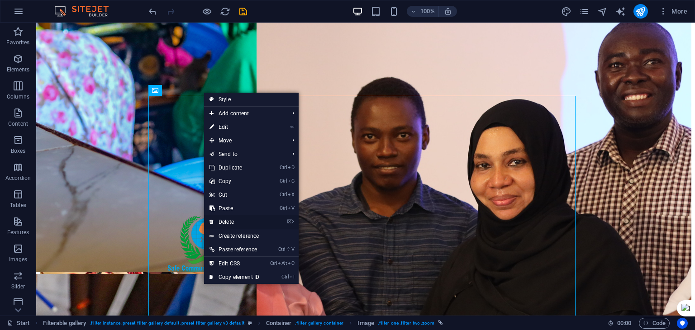
click at [229, 221] on link "⌦ Delete" at bounding box center [234, 222] width 61 height 14
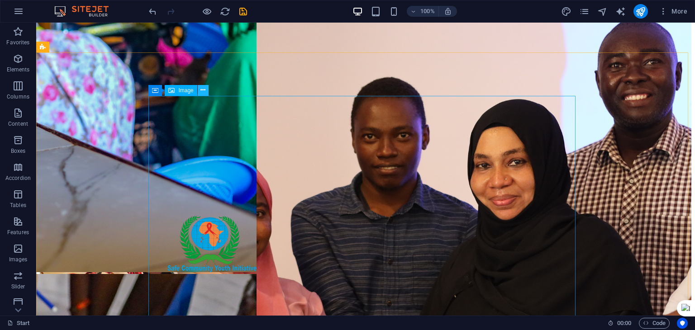
click at [203, 92] on icon at bounding box center [202, 89] width 5 height 9
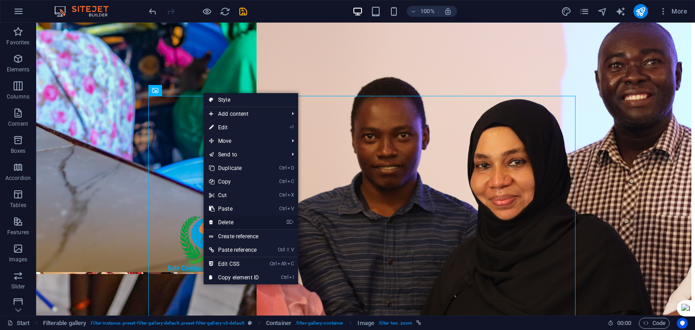
click at [232, 219] on link "⌦ Delete" at bounding box center [234, 223] width 61 height 14
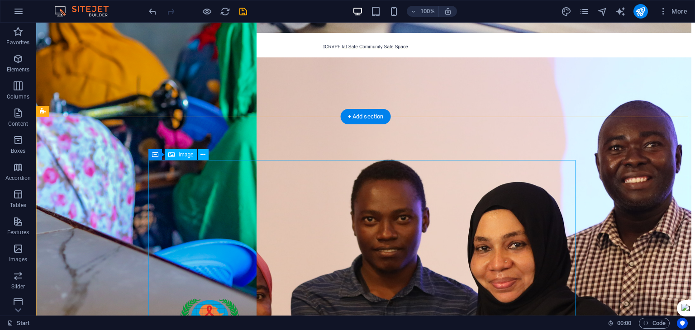
scroll to position [6066, 0]
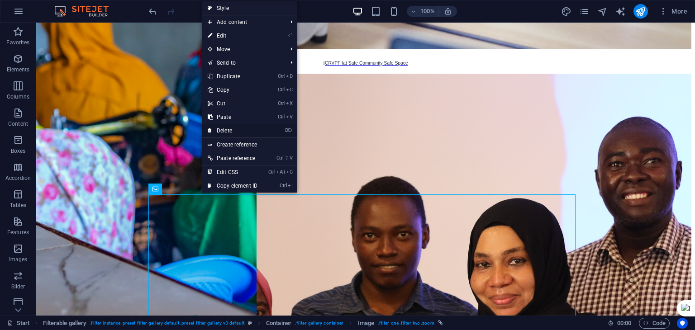
click at [226, 131] on link "⌦ Delete" at bounding box center [232, 131] width 61 height 14
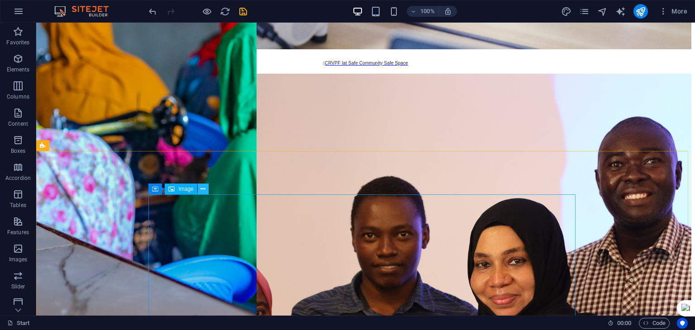
click at [202, 188] on icon at bounding box center [202, 189] width 5 height 9
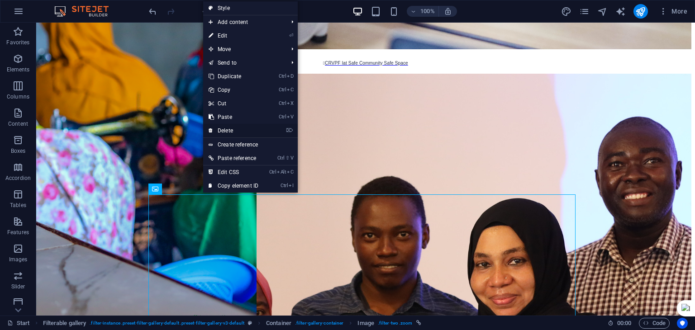
click at [223, 133] on link "⌦ Delete" at bounding box center [233, 131] width 61 height 14
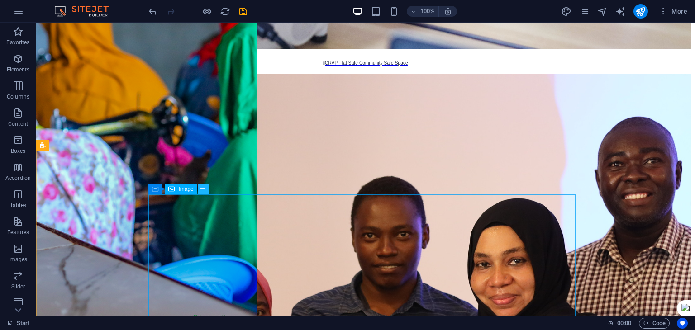
click at [204, 188] on icon at bounding box center [202, 189] width 5 height 9
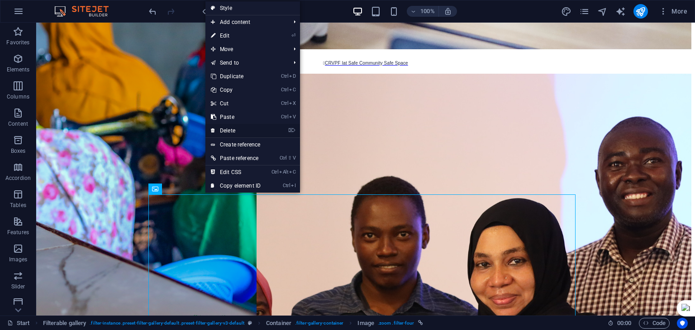
click at [233, 131] on link "⌦ Delete" at bounding box center [235, 131] width 61 height 14
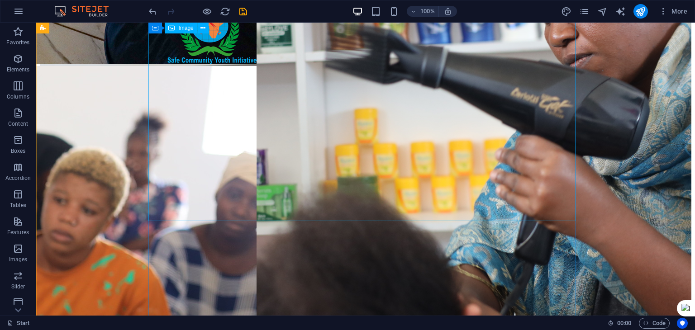
scroll to position [7014, 0]
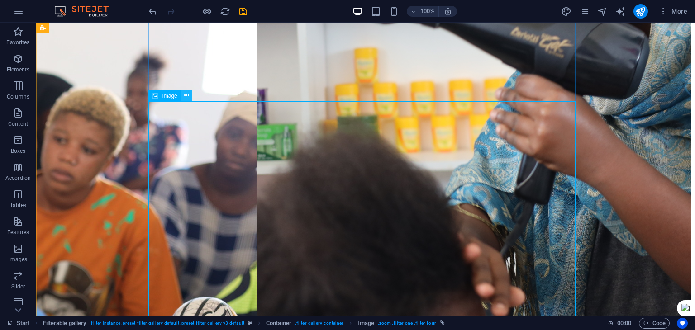
click at [187, 99] on icon at bounding box center [186, 95] width 5 height 9
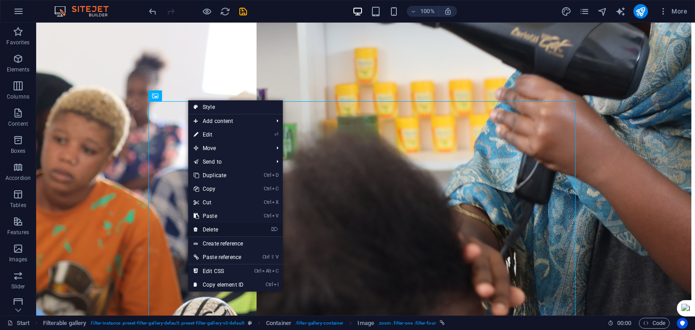
click at [215, 230] on link "⌦ Delete" at bounding box center [218, 230] width 61 height 14
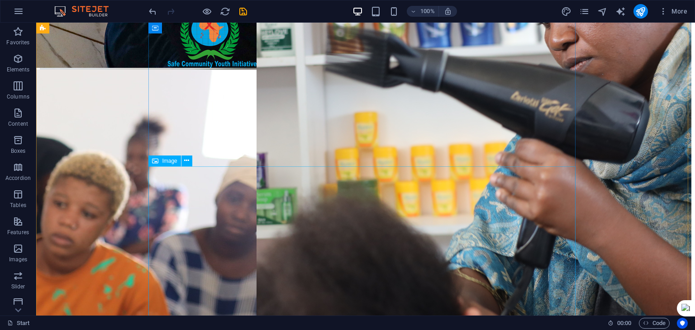
scroll to position [6945, 0]
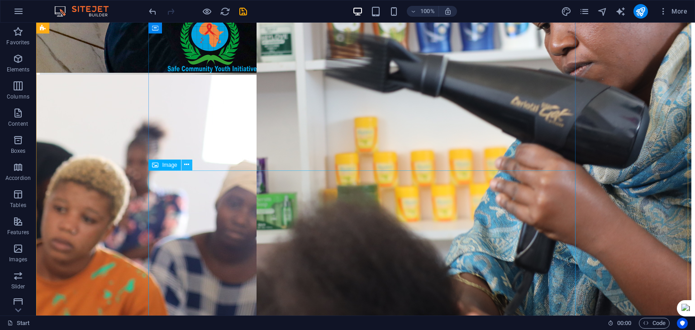
click at [189, 165] on icon at bounding box center [186, 164] width 5 height 9
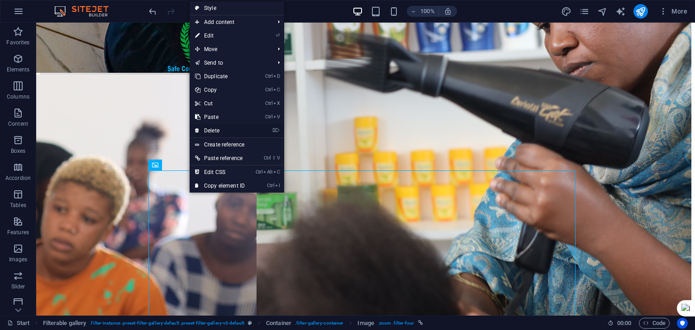
click at [211, 127] on link "⌦ Delete" at bounding box center [219, 131] width 61 height 14
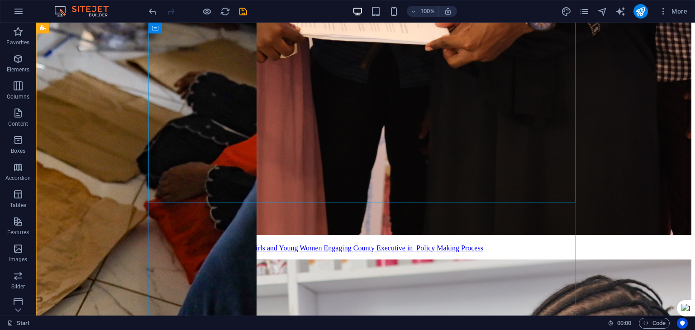
scroll to position [6572, 0]
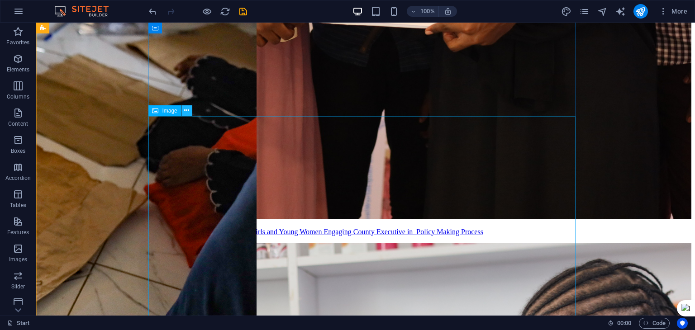
click at [184, 115] on button at bounding box center [186, 110] width 11 height 11
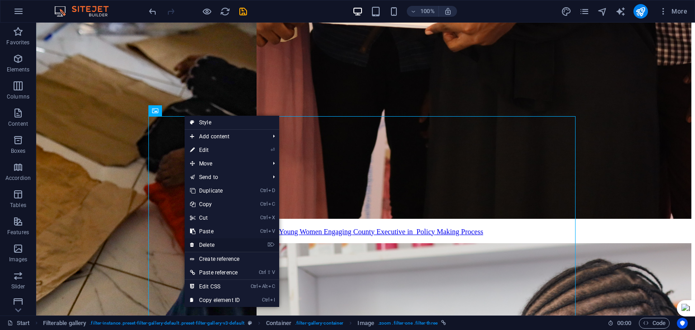
click at [210, 244] on link "⌦ Delete" at bounding box center [215, 245] width 61 height 14
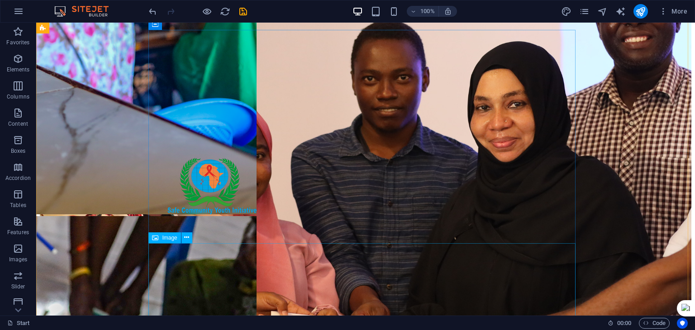
scroll to position [6243, 0]
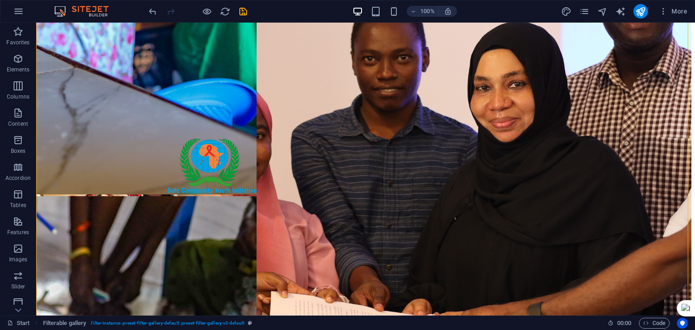
drag, startPoint x: 232, startPoint y: 272, endPoint x: 434, endPoint y: 156, distance: 233.6
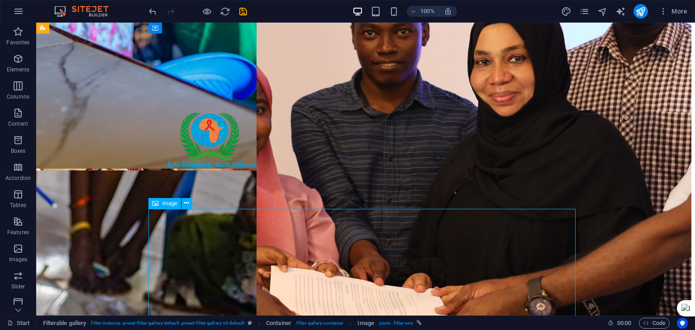
scroll to position [6269, 0]
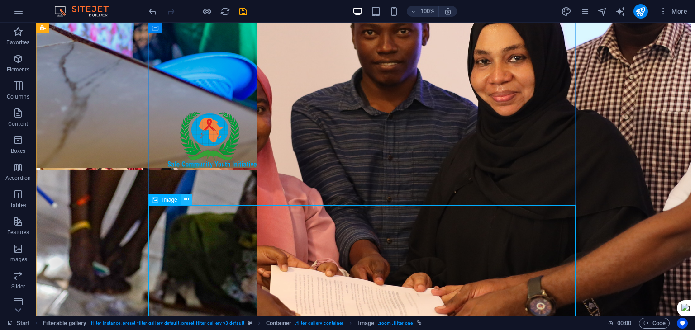
click at [186, 196] on icon at bounding box center [186, 199] width 5 height 9
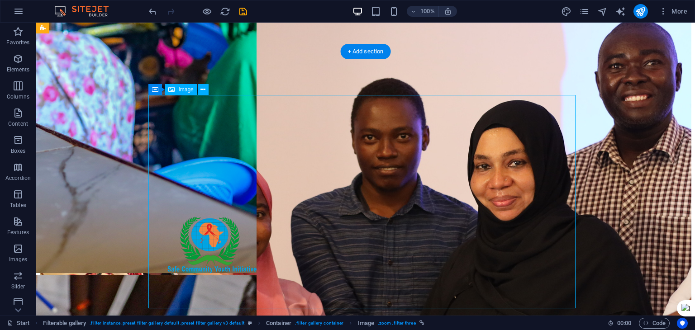
scroll to position [6163, 0]
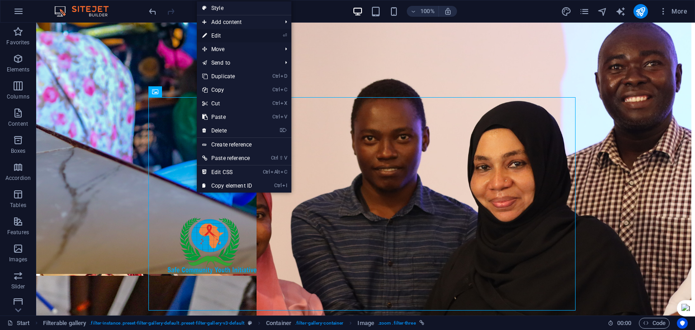
click at [220, 35] on link "⏎ Edit" at bounding box center [227, 36] width 61 height 14
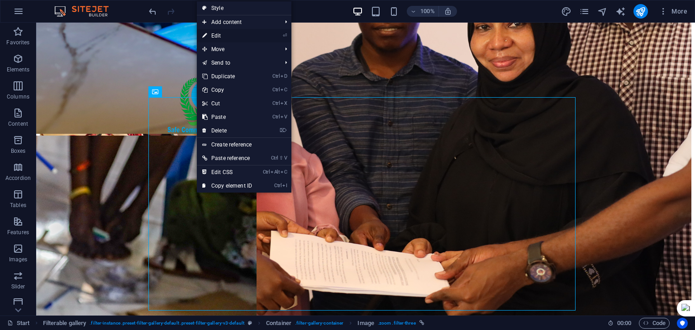
select select "%"
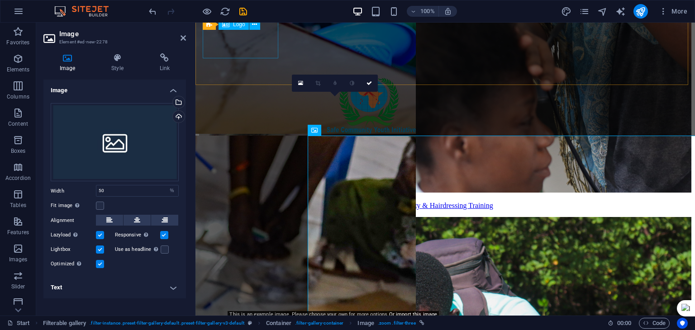
scroll to position [6125, 0]
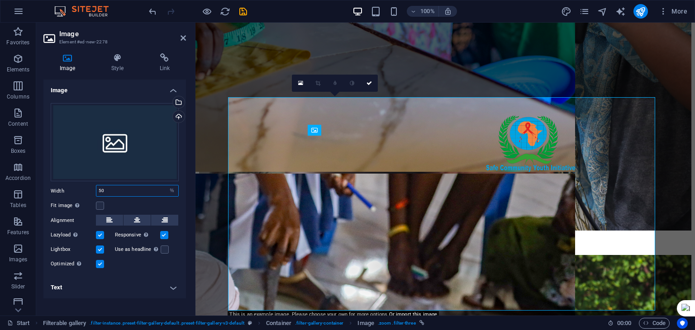
click at [110, 192] on input "50" at bounding box center [137, 190] width 82 height 11
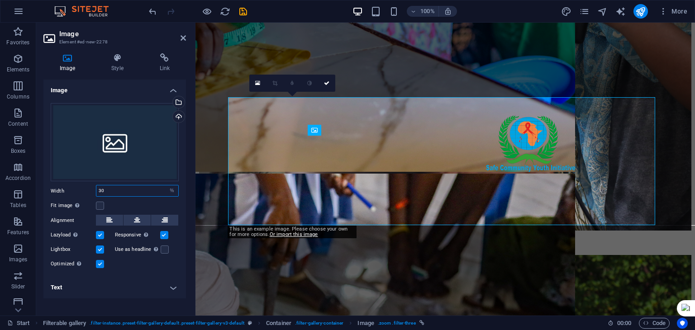
type input "30"
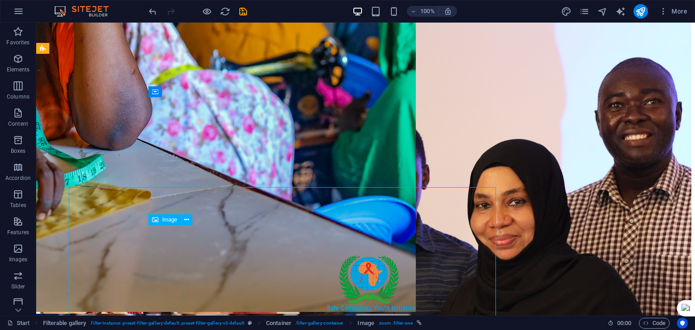
scroll to position [6163, 0]
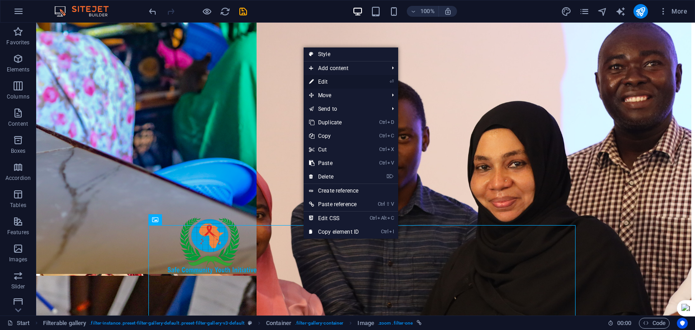
click at [333, 84] on link "⏎ Edit" at bounding box center [333, 82] width 61 height 14
select select "%"
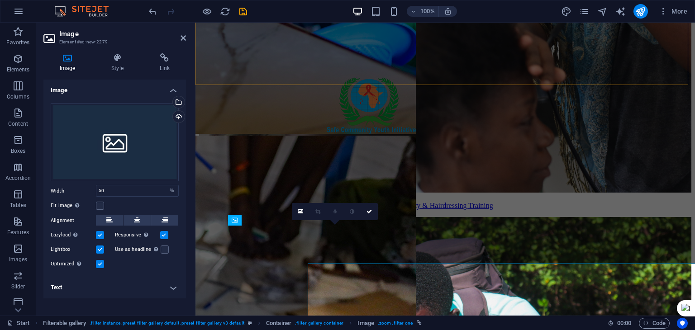
scroll to position [6125, 0]
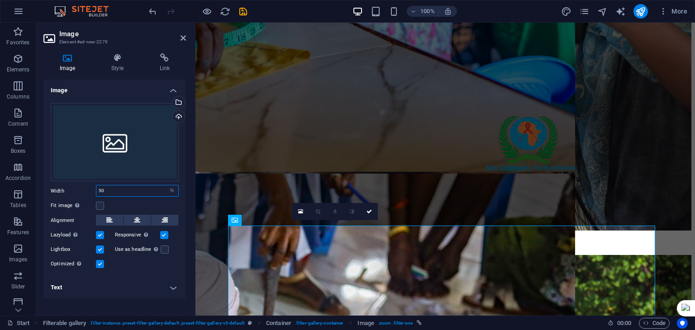
click at [136, 188] on input "50" at bounding box center [137, 190] width 82 height 11
type input "30"
click at [159, 221] on button at bounding box center [164, 220] width 27 height 11
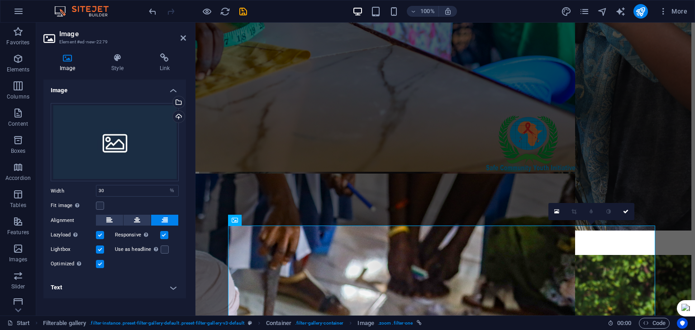
click at [102, 237] on label at bounding box center [100, 235] width 8 height 8
click at [0, 0] on input "Lazyload Loading images after the page loads improves page speed." at bounding box center [0, 0] width 0 height 0
click at [101, 246] on label at bounding box center [100, 250] width 8 height 8
click at [0, 0] on input "Lightbox" at bounding box center [0, 0] width 0 height 0
click at [96, 268] on label at bounding box center [100, 264] width 8 height 8
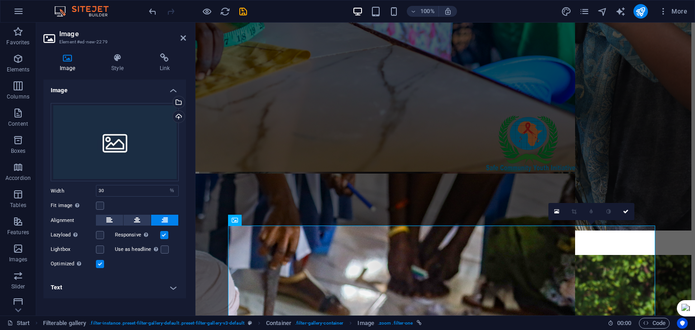
click at [0, 0] on input "Optimized Images are compressed to improve page speed." at bounding box center [0, 0] width 0 height 0
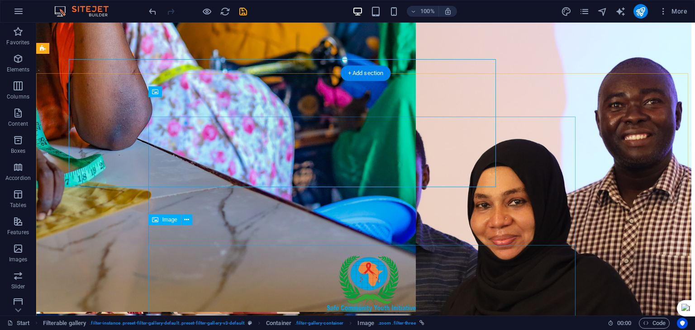
scroll to position [6163, 0]
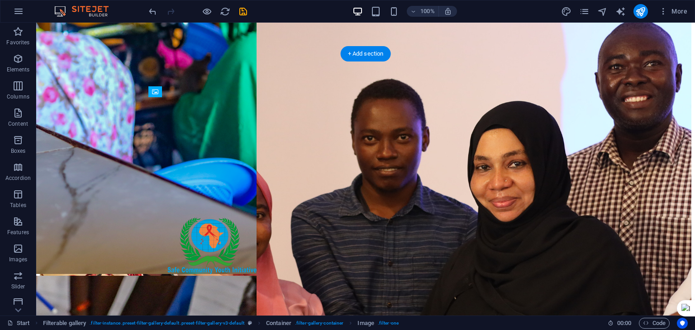
drag, startPoint x: 523, startPoint y: 275, endPoint x: 496, endPoint y: 171, distance: 107.9
drag, startPoint x: 496, startPoint y: 171, endPoint x: 474, endPoint y: 223, distance: 56.8
drag, startPoint x: 237, startPoint y: 171, endPoint x: 336, endPoint y: 237, distance: 118.7
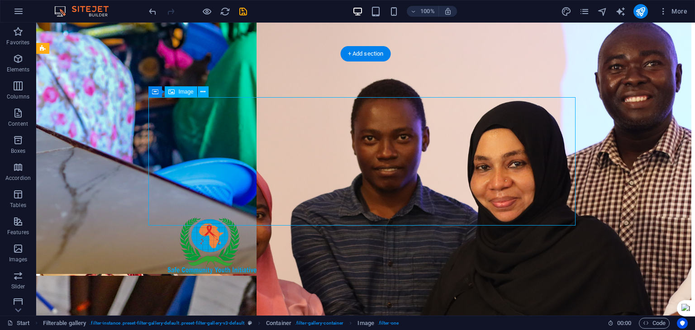
drag, startPoint x: 467, startPoint y: 177, endPoint x: 343, endPoint y: 180, distance: 123.5
drag, startPoint x: 445, startPoint y: 157, endPoint x: 353, endPoint y: 167, distance: 92.8
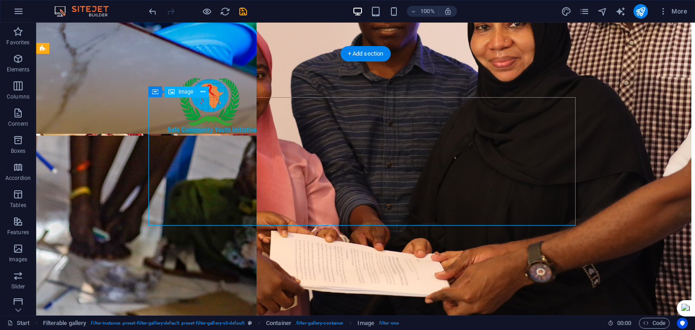
select select "%"
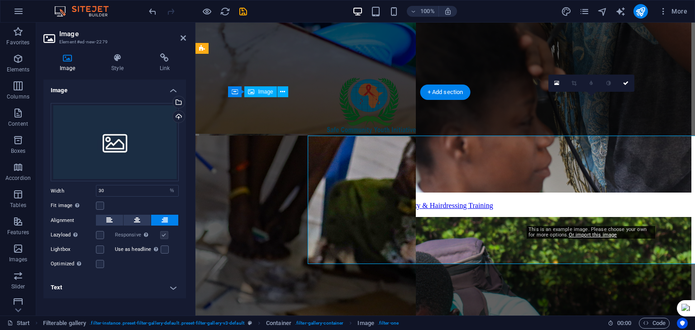
scroll to position [6125, 0]
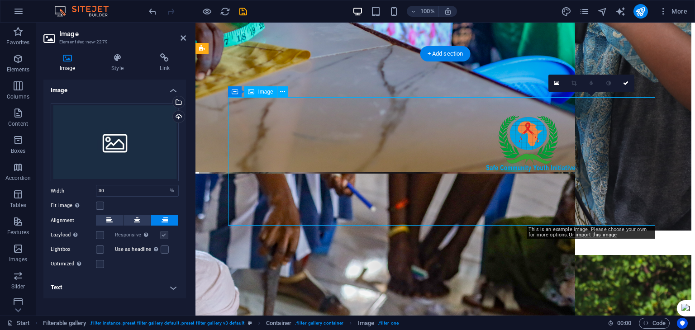
drag, startPoint x: 578, startPoint y: 149, endPoint x: 425, endPoint y: 161, distance: 153.8
click at [623, 81] on icon at bounding box center [625, 83] width 5 height 5
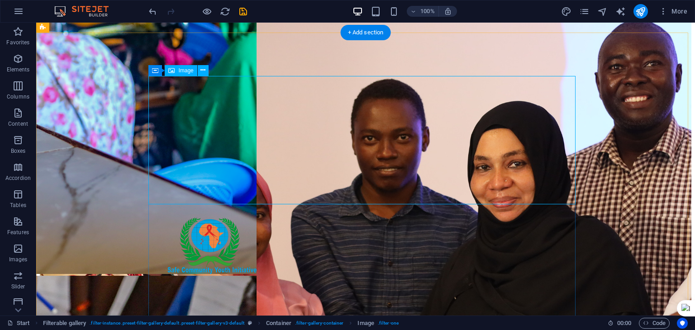
scroll to position [6185, 0]
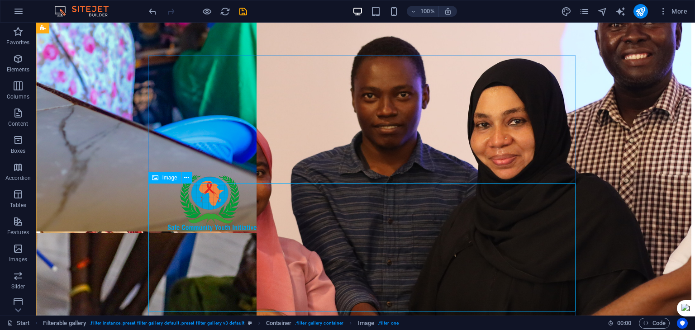
scroll to position [6208, 0]
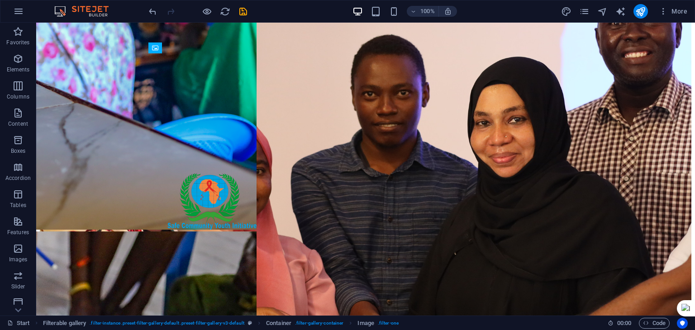
drag, startPoint x: 467, startPoint y: 213, endPoint x: 436, endPoint y: 209, distance: 31.4
drag, startPoint x: 471, startPoint y: 219, endPoint x: 296, endPoint y: 139, distance: 192.6
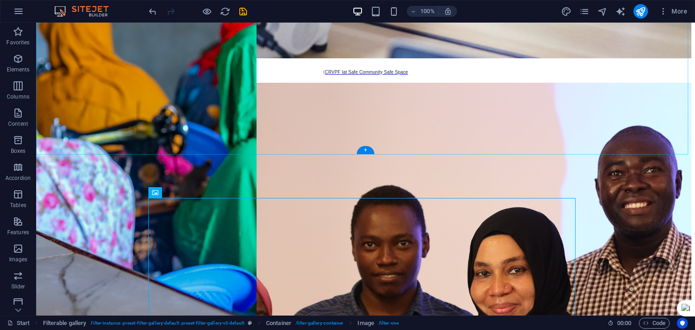
scroll to position [6069, 0]
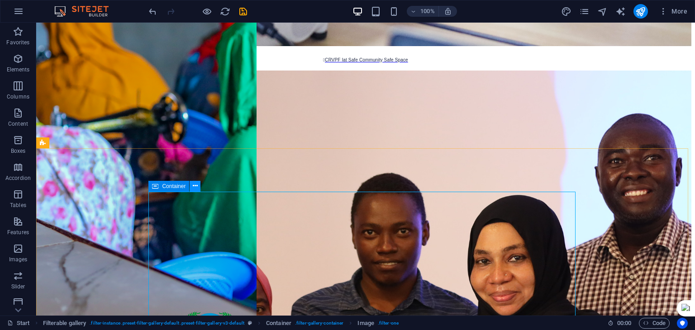
click at [194, 186] on icon at bounding box center [195, 185] width 5 height 9
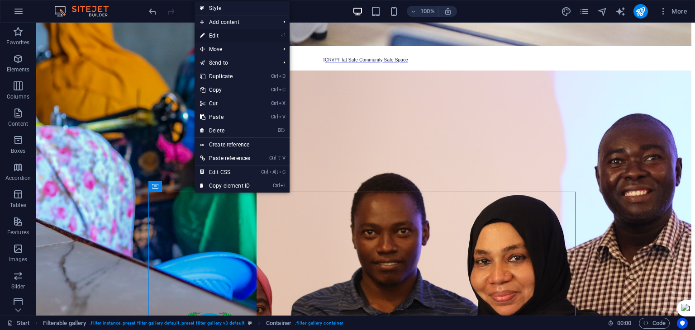
click at [218, 34] on link "⏎ Edit" at bounding box center [224, 36] width 61 height 14
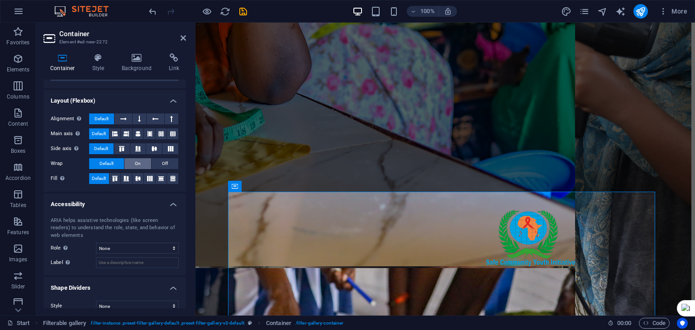
scroll to position [130, 0]
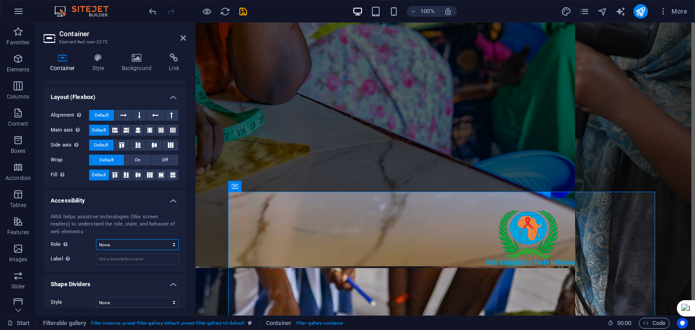
click at [107, 239] on select "None Alert Article Banner Comment Complementary Dialog Footer Header Marquee Pr…" at bounding box center [137, 244] width 83 height 11
select select "separator"
click at [96, 239] on select "None Alert Article Banner Comment Complementary Dialog Footer Header Marquee Pr…" at bounding box center [137, 244] width 83 height 11
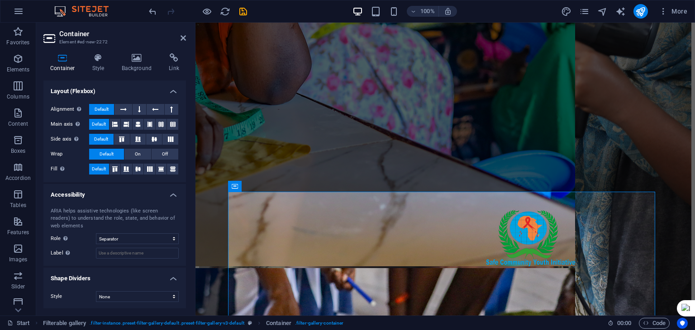
click at [169, 275] on h4 "Shape Dividers" at bounding box center [114, 276] width 142 height 16
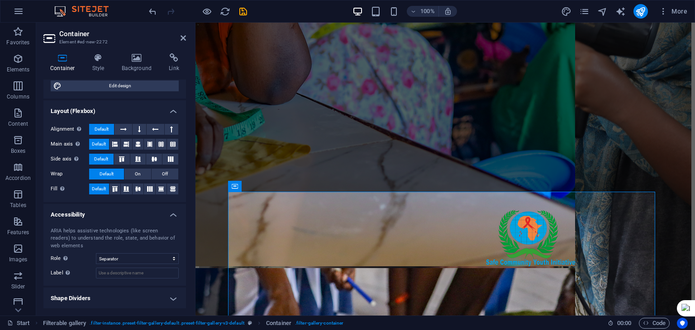
click at [169, 298] on h4 "Shape Dividers" at bounding box center [114, 299] width 142 height 22
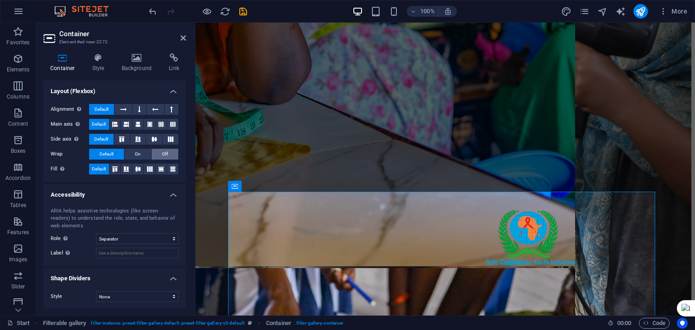
click at [157, 153] on button "Off" at bounding box center [165, 154] width 27 height 11
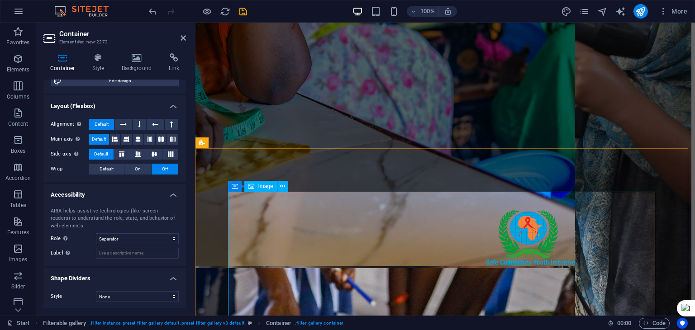
scroll to position [6069, 0]
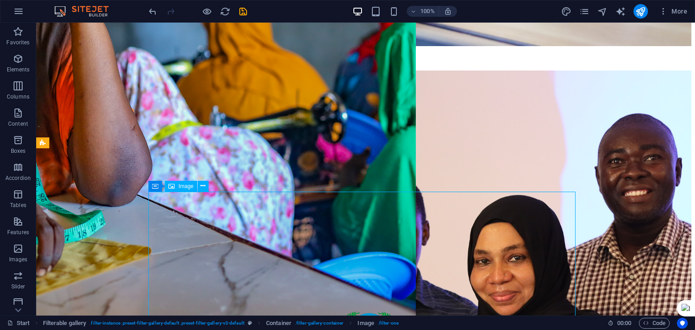
drag, startPoint x: 396, startPoint y: 255, endPoint x: 425, endPoint y: 250, distance: 29.4
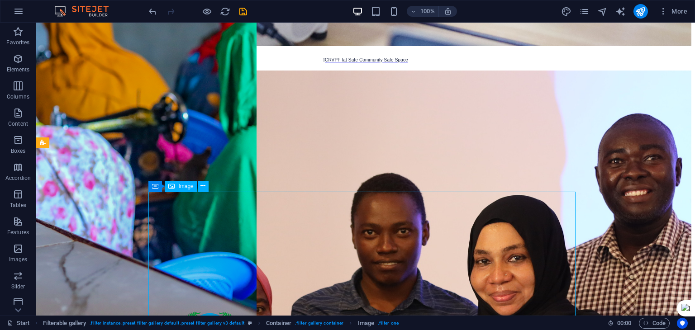
drag, startPoint x: 425, startPoint y: 250, endPoint x: 289, endPoint y: 236, distance: 136.4
drag, startPoint x: 479, startPoint y: 236, endPoint x: 288, endPoint y: 222, distance: 192.2
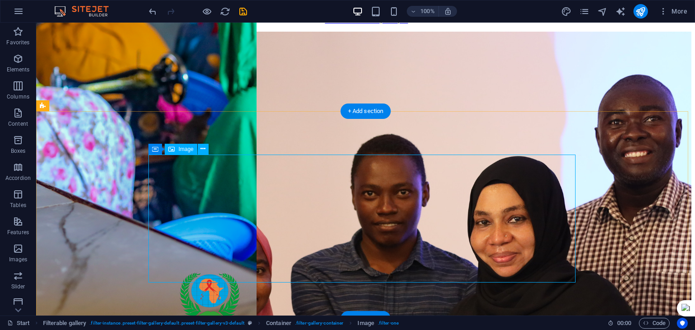
scroll to position [6111, 0]
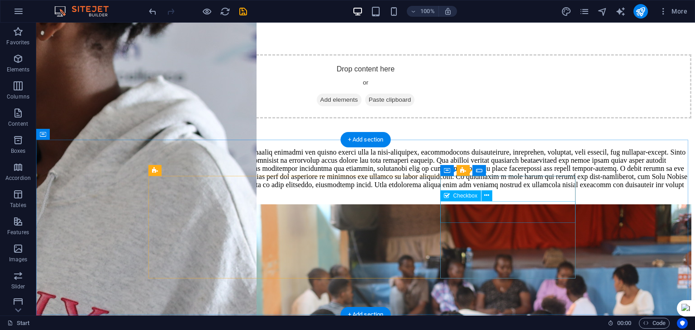
scroll to position [3091, 0]
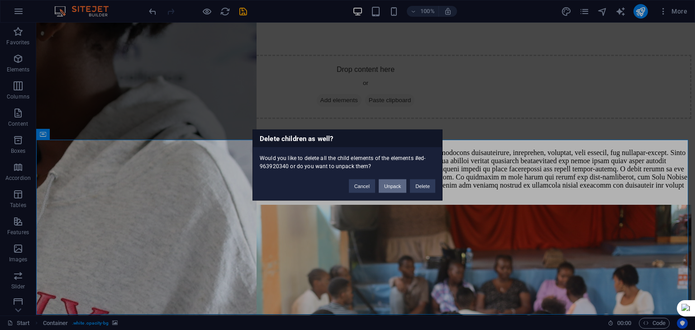
click at [399, 189] on button "Unpack" at bounding box center [393, 187] width 28 height 14
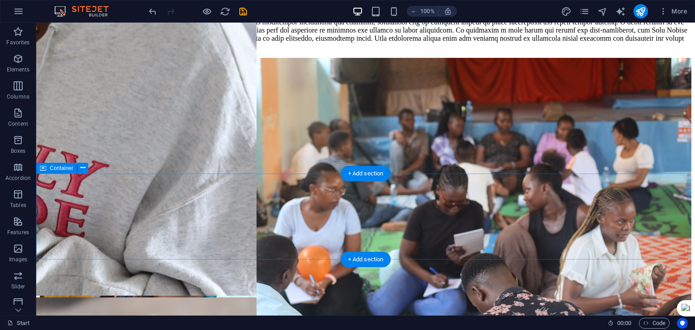
scroll to position [3227, 0]
